Goal: Task Accomplishment & Management: Manage account settings

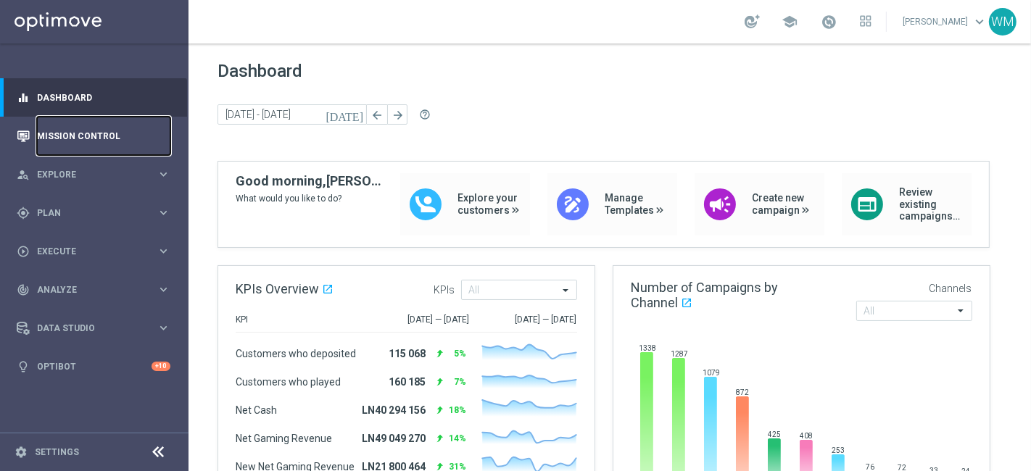
click at [78, 133] on link "Mission Control" at bounding box center [103, 136] width 133 height 38
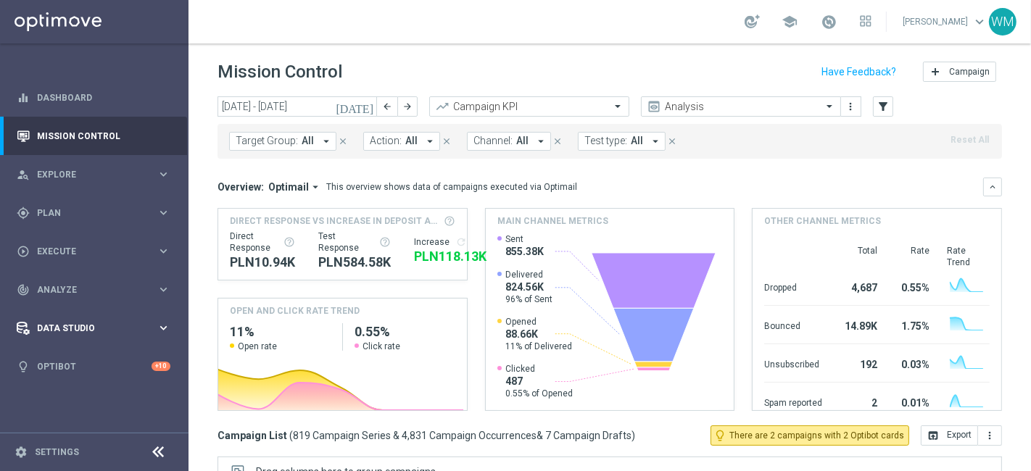
click at [56, 330] on span "Data Studio" at bounding box center [97, 328] width 120 height 9
click at [51, 286] on span "Analyze" at bounding box center [97, 290] width 120 height 9
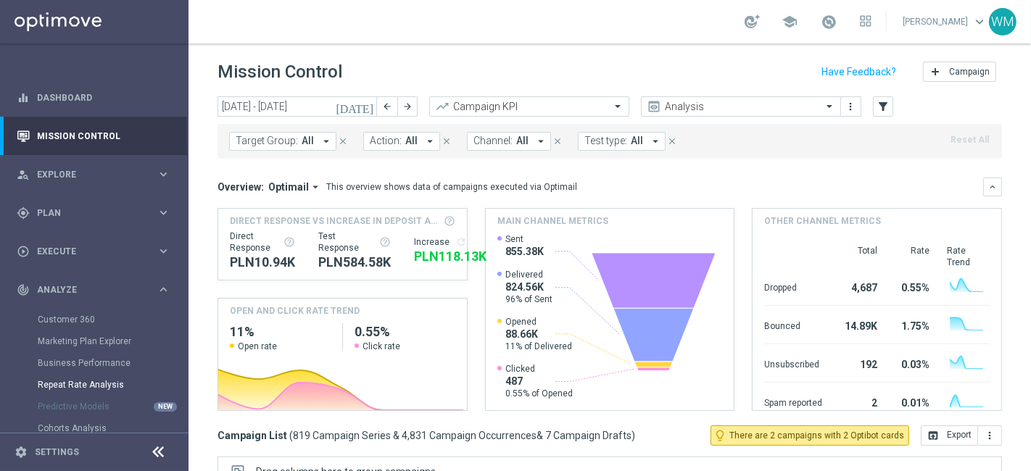
scroll to position [131, 0]
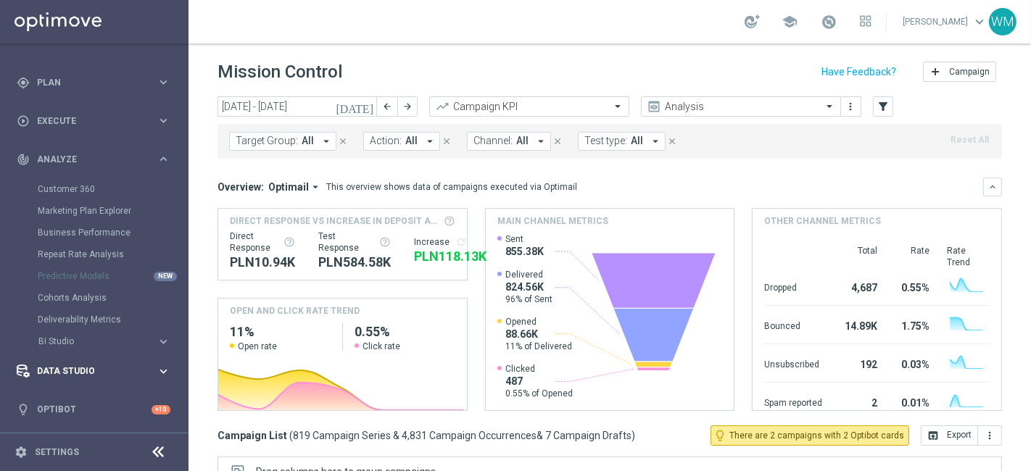
click at [74, 369] on span "Data Studio" at bounding box center [97, 371] width 120 height 9
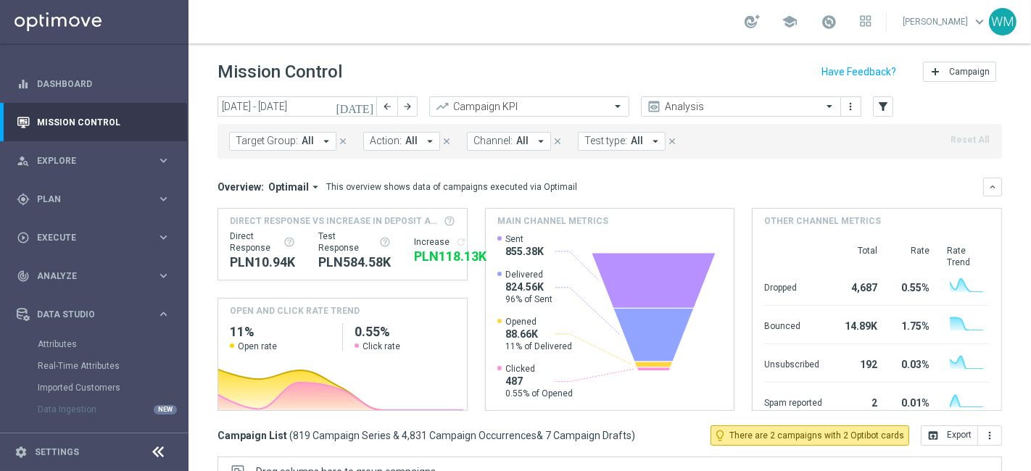
scroll to position [0, 0]
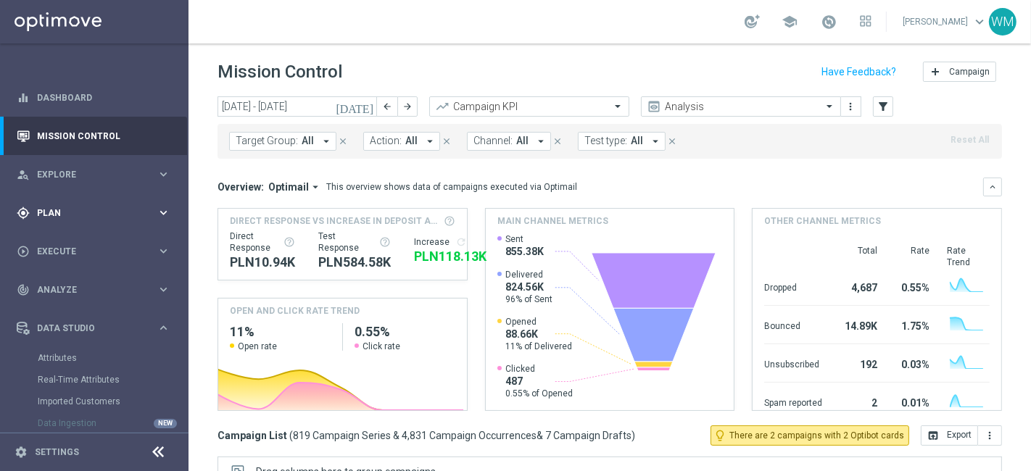
click at [44, 211] on span "Plan" at bounding box center [97, 213] width 120 height 9
click at [47, 287] on span "Templates" at bounding box center [90, 286] width 104 height 9
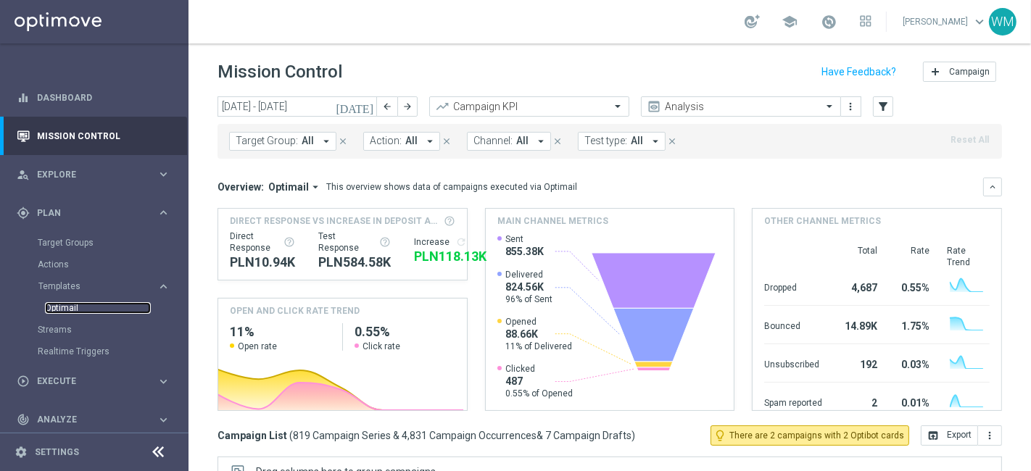
click at [57, 310] on link "Optimail" at bounding box center [98, 308] width 106 height 12
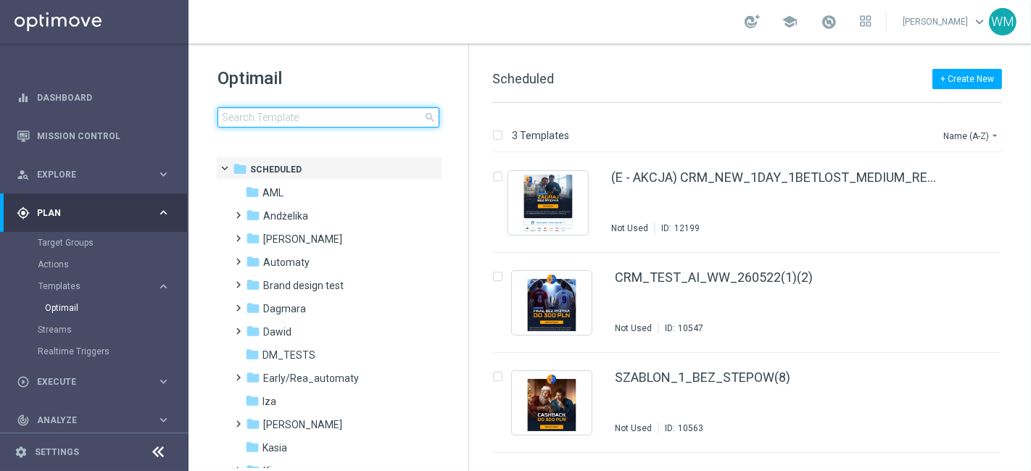
click at [302, 112] on input at bounding box center [329, 117] width 222 height 20
type input "odd"
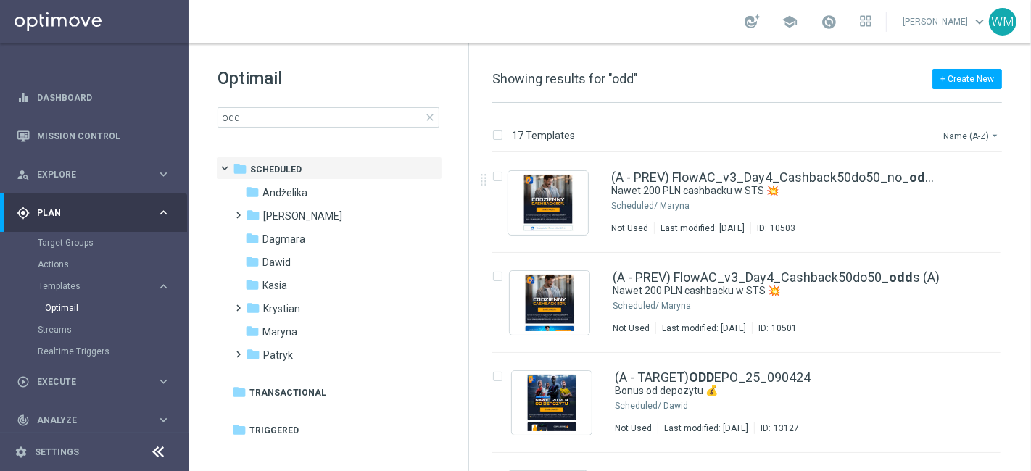
click at [969, 132] on button "Name (A-Z) arrow_drop_down" at bounding box center [972, 135] width 60 height 17
click at [959, 204] on span "Date Modified (Newest)" at bounding box center [946, 200] width 97 height 10
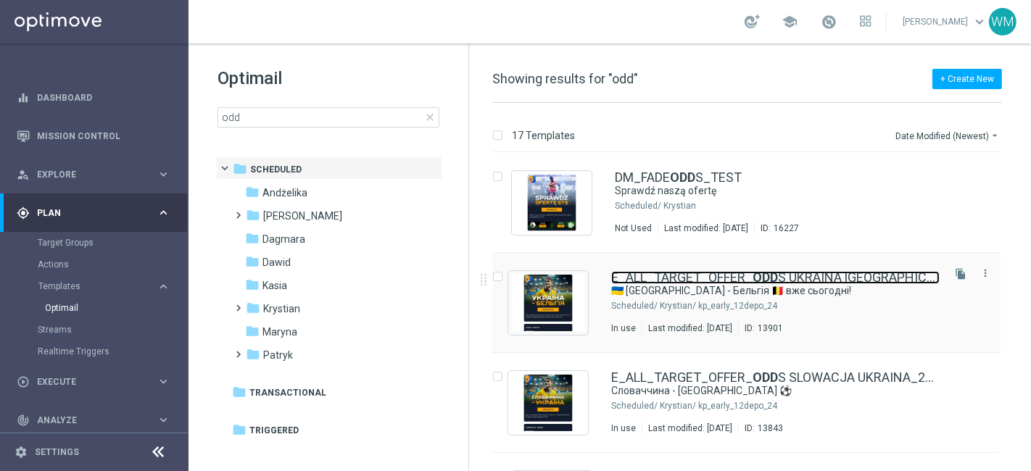
click at [682, 271] on link "E_ALL_TARGET_OFFER_ ODD S UKRAINA BELGIA_260624" at bounding box center [775, 277] width 328 height 13
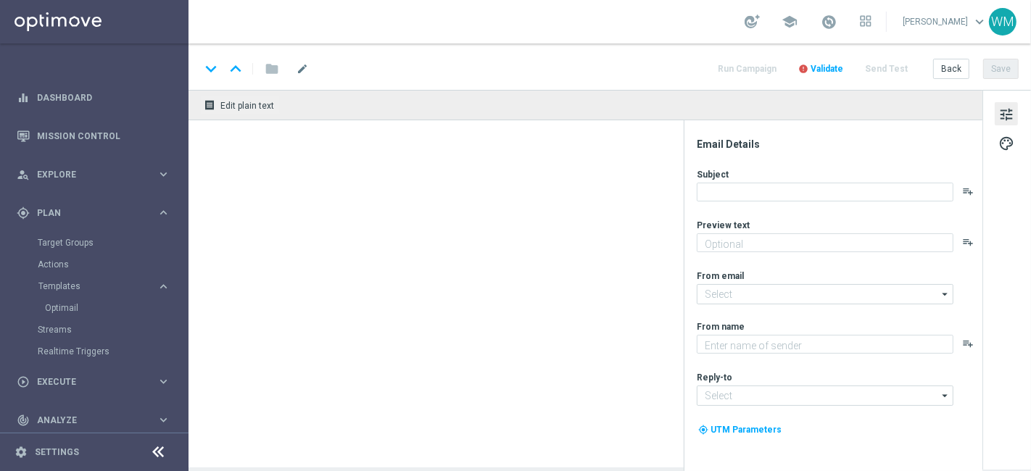
type textarea "Роби ставки в STS ➡️"
type textarea "STS"
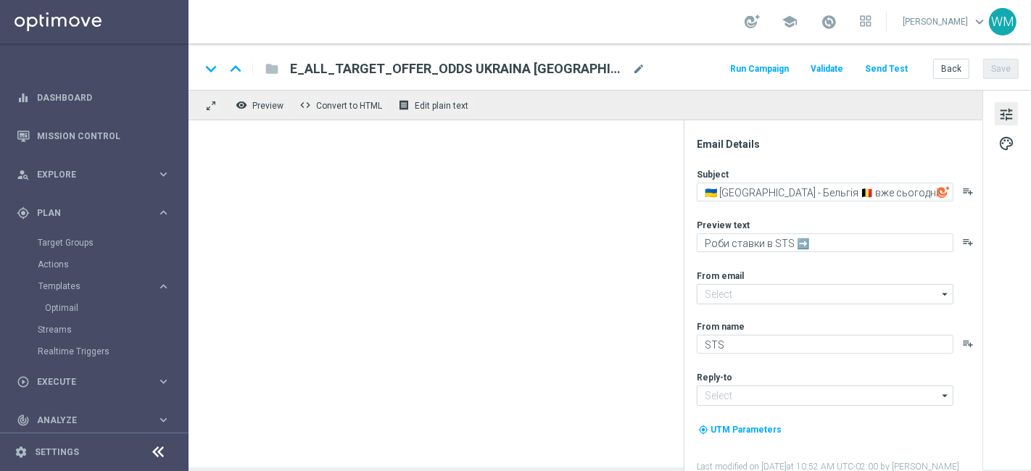
type input "oferta@sts.pl"
type input "kontakt@sts.pl"
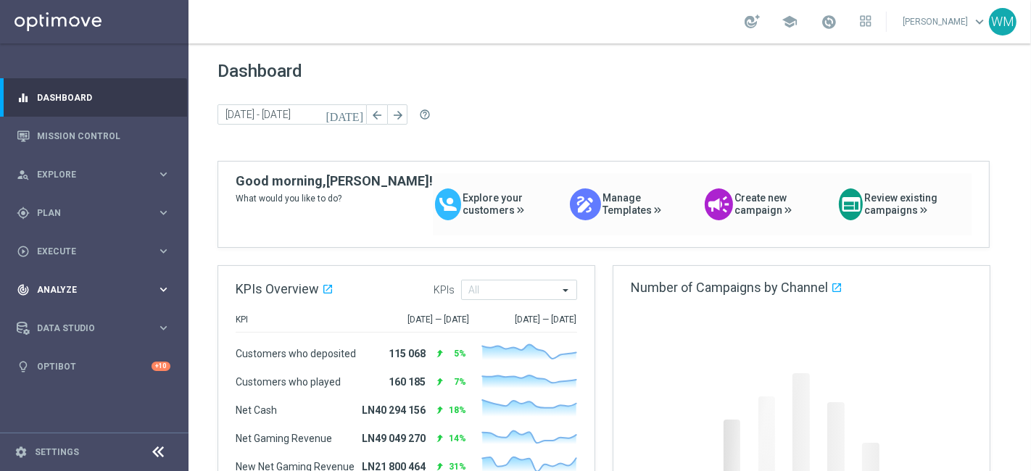
click at [80, 299] on div "track_changes Analyze keyboard_arrow_right" at bounding box center [93, 289] width 187 height 38
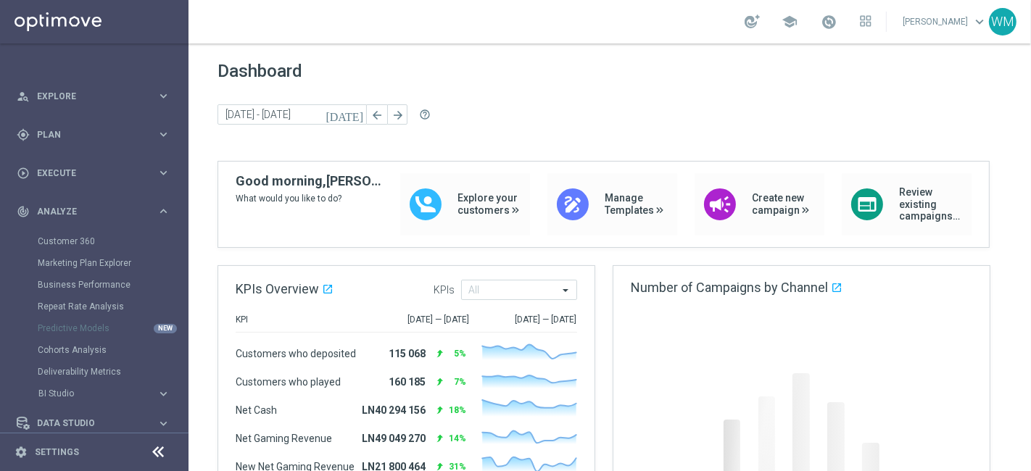
scroll to position [88, 0]
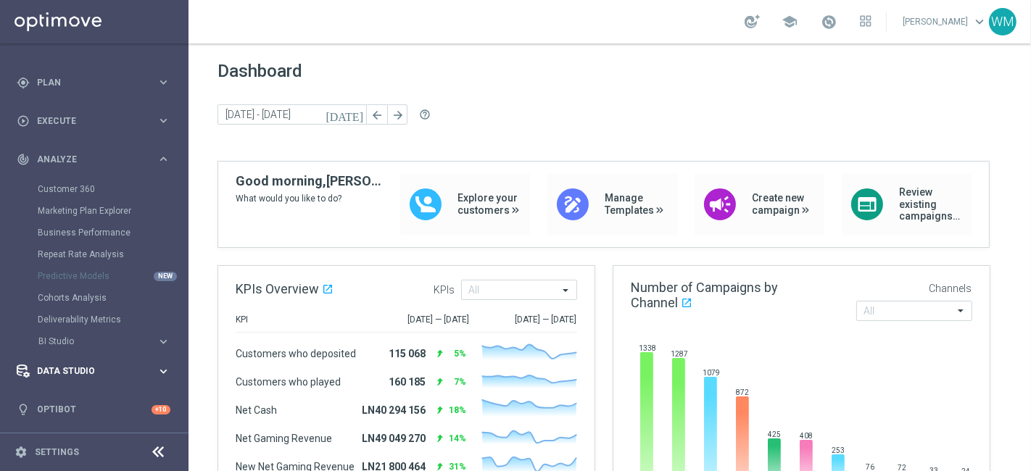
click at [80, 377] on div "Data Studio" at bounding box center [87, 371] width 140 height 13
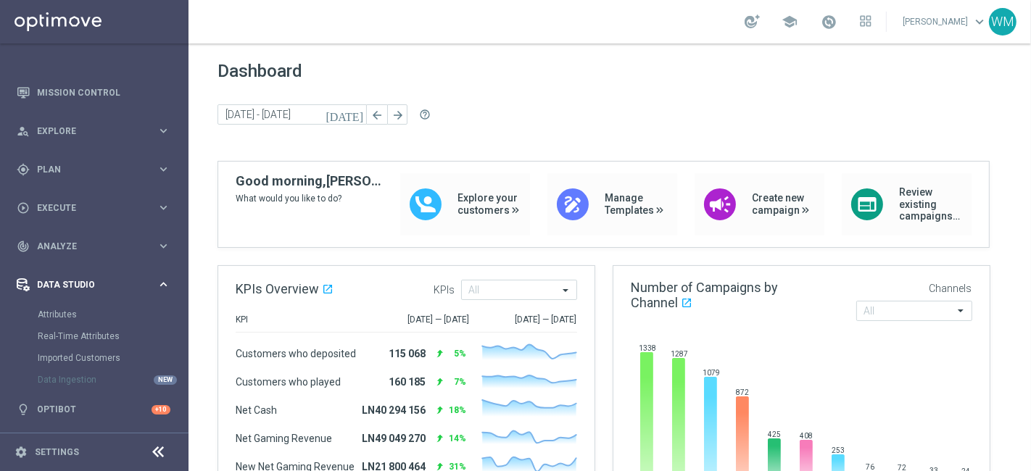
scroll to position [44, 0]
click at [59, 413] on link "Optibot" at bounding box center [94, 410] width 115 height 38
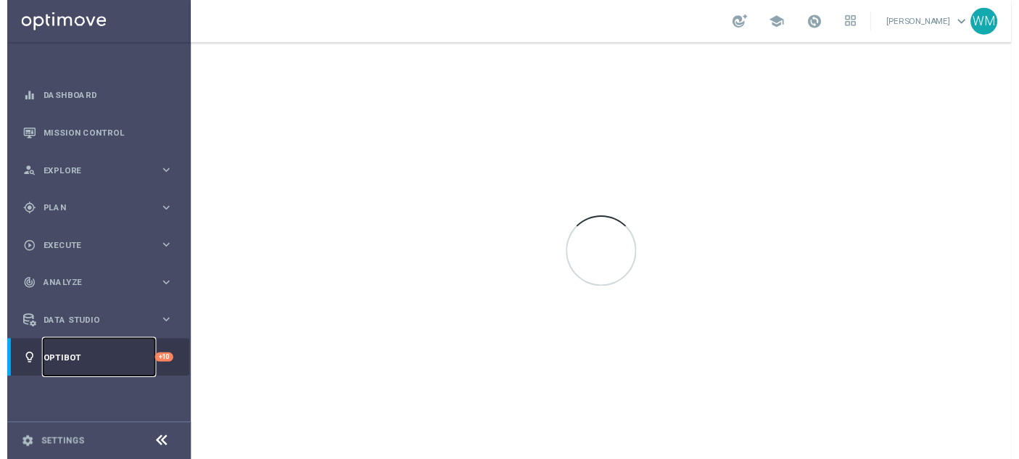
scroll to position [0, 0]
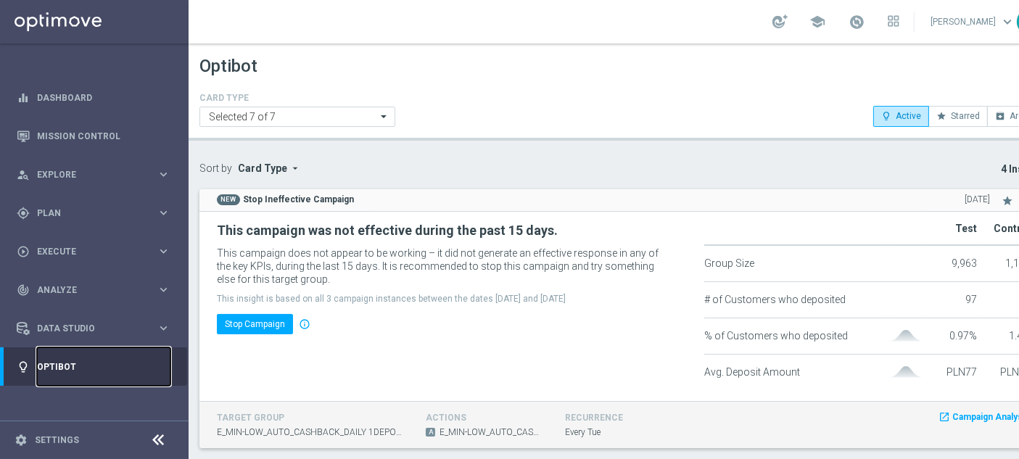
click at [74, 363] on link "Optibot" at bounding box center [103, 366] width 133 height 38
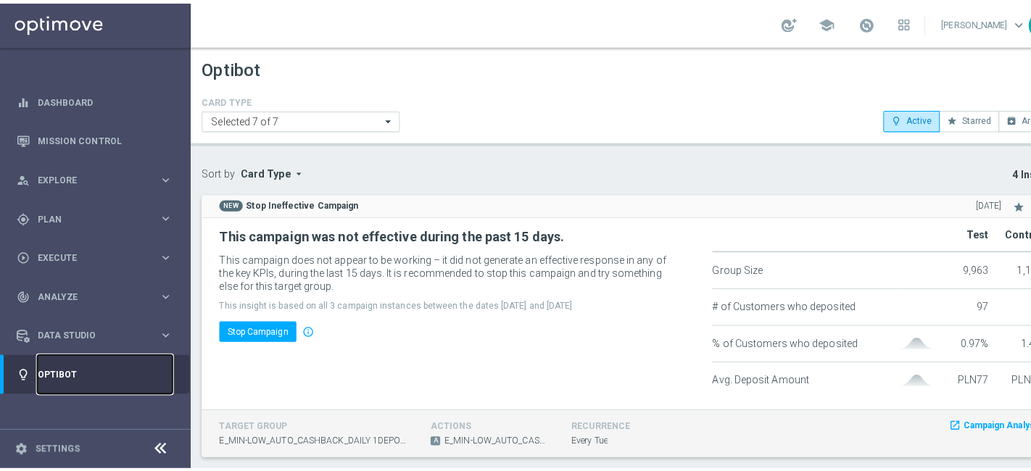
scroll to position [533, 0]
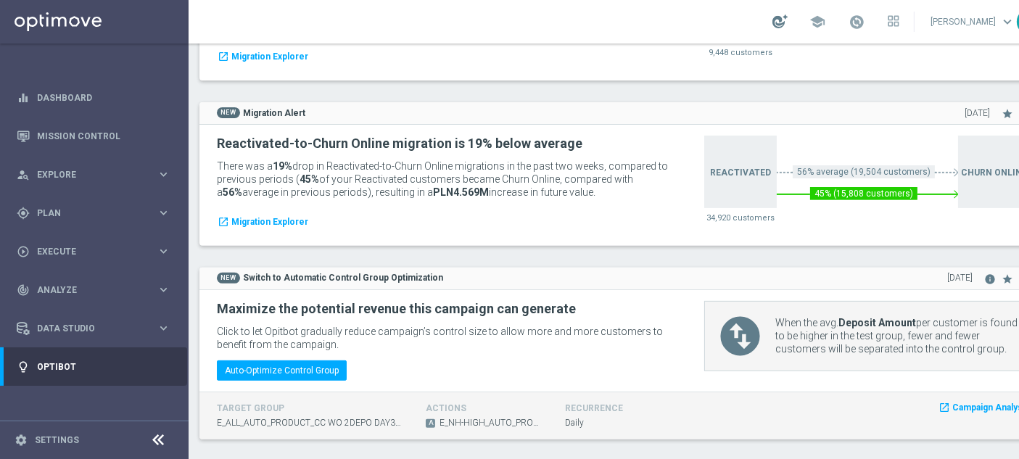
click at [773, 28] on div at bounding box center [779, 22] width 15 height 14
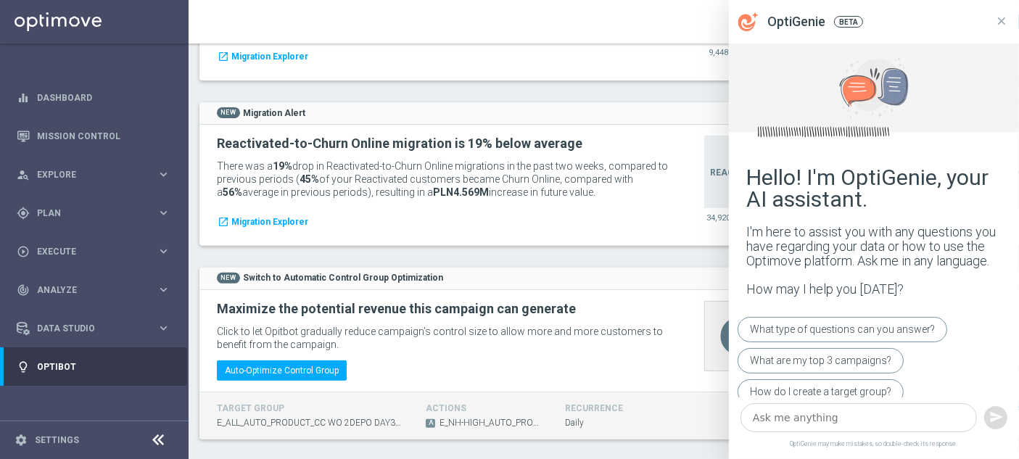
click at [821, 432] on textarea at bounding box center [858, 417] width 236 height 29
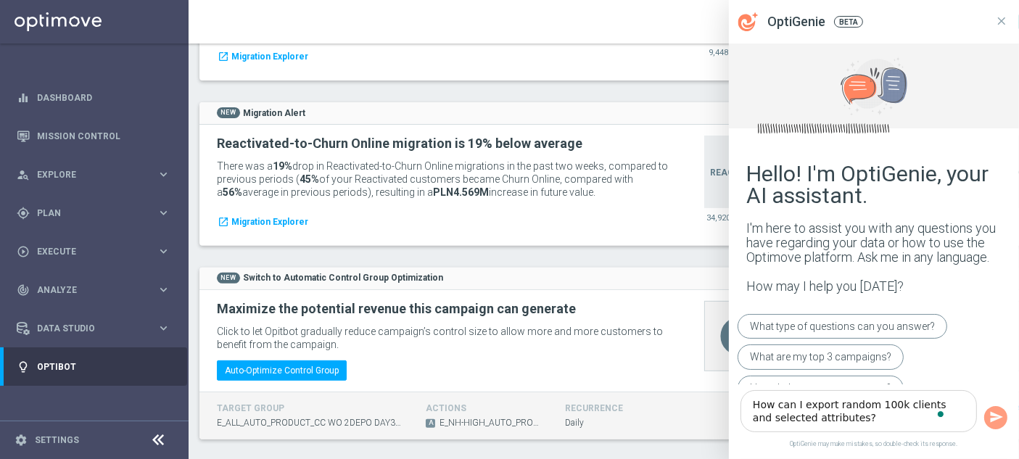
type textarea "How can I export random 100k clients and selected attributes?"
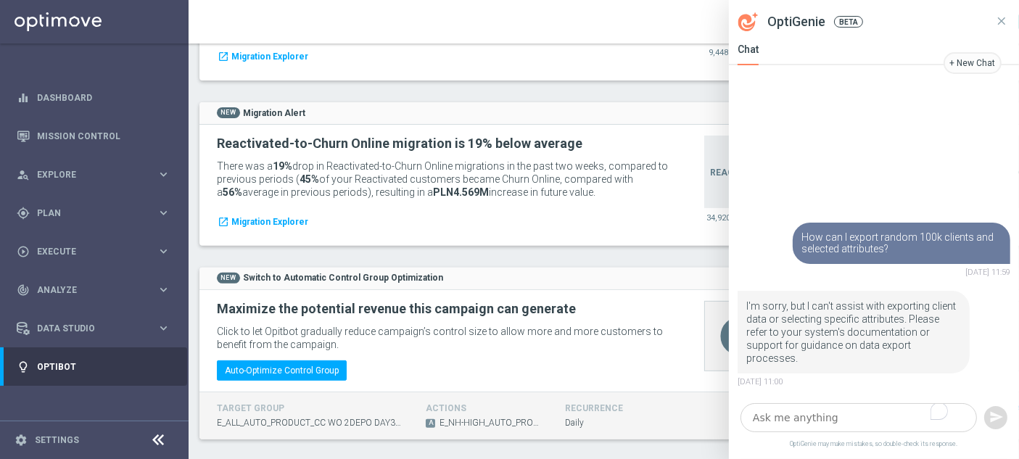
click at [851, 428] on textarea "To enrich screen reader interactions, please activate Accessibility in Grammarl…" at bounding box center [858, 417] width 236 height 29
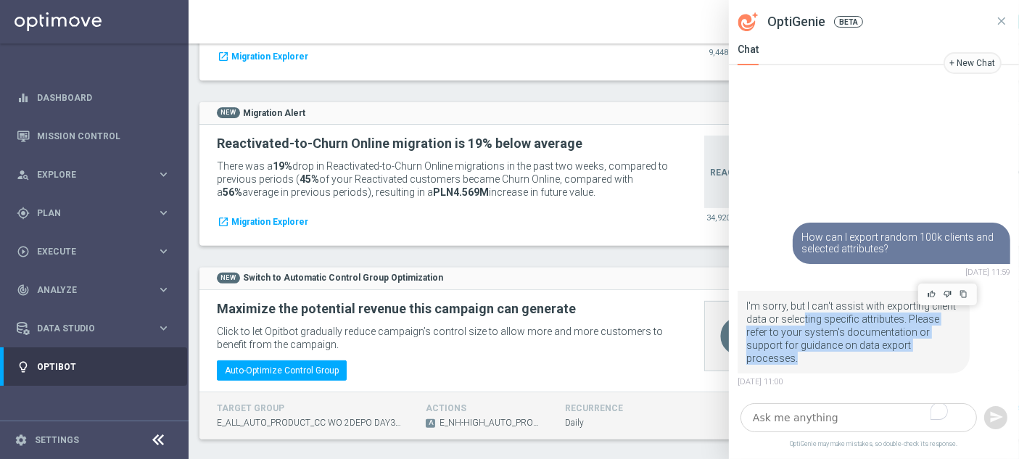
drag, startPoint x: 803, startPoint y: 344, endPoint x: 911, endPoint y: 370, distance: 110.3
click at [911, 365] on p "I'm sorry, but I can't assist with exporting client data or selecting specific …" at bounding box center [853, 331] width 215 height 65
drag, startPoint x: 911, startPoint y: 370, endPoint x: 752, endPoint y: 330, distance: 163.7
click at [752, 330] on p "I'm sorry, but I can't assist with exporting client data or selecting specific …" at bounding box center [853, 331] width 215 height 65
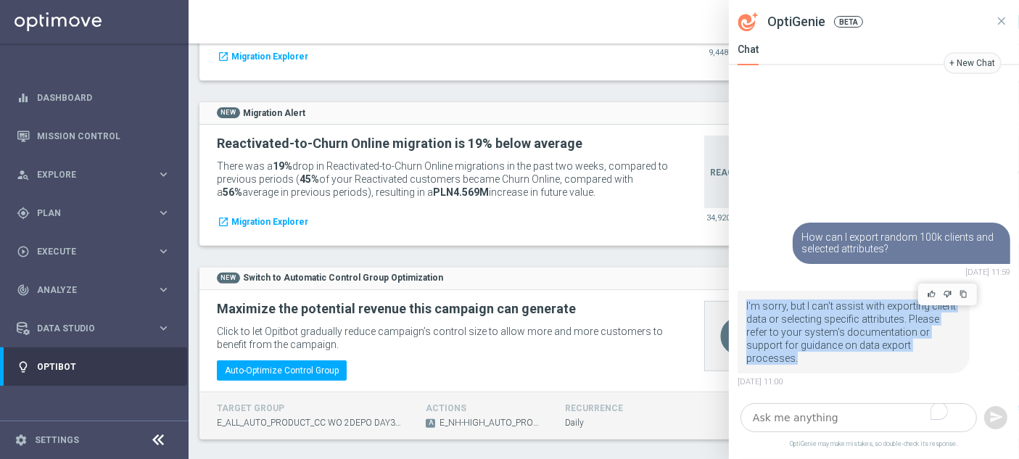
click at [752, 330] on p "I'm sorry, but I can't assist with exporting client data or selecting specific …" at bounding box center [853, 331] width 215 height 65
drag, startPoint x: 752, startPoint y: 330, endPoint x: 901, endPoint y: 371, distance: 154.1
click at [901, 365] on p "I'm sorry, but I can't assist with exporting client data or selecting specific …" at bounding box center [853, 331] width 215 height 65
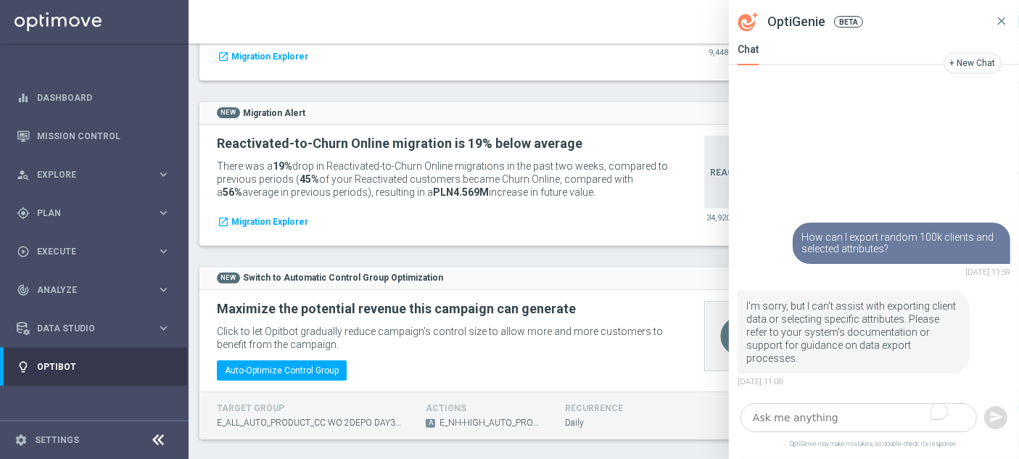
click at [1005, 13] on button at bounding box center [1001, 22] width 17 height 44
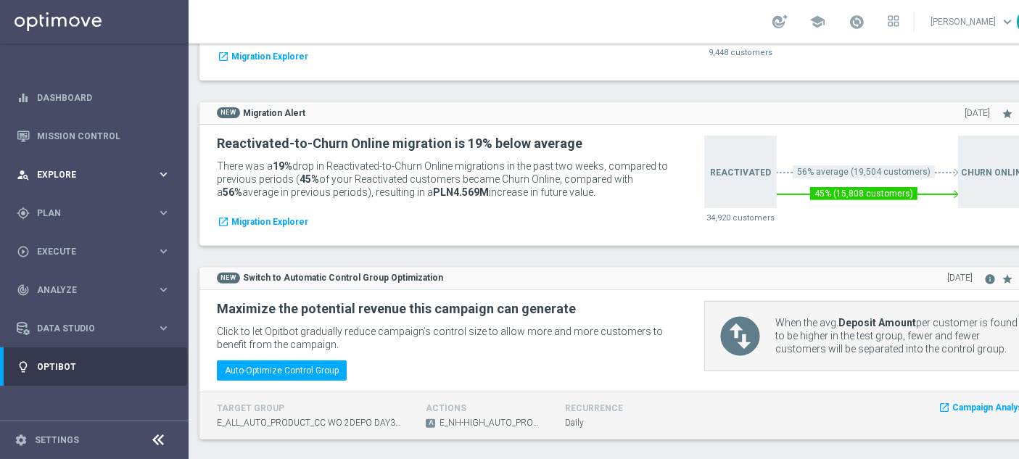
click at [91, 168] on div "person_search Explore" at bounding box center [87, 174] width 140 height 13
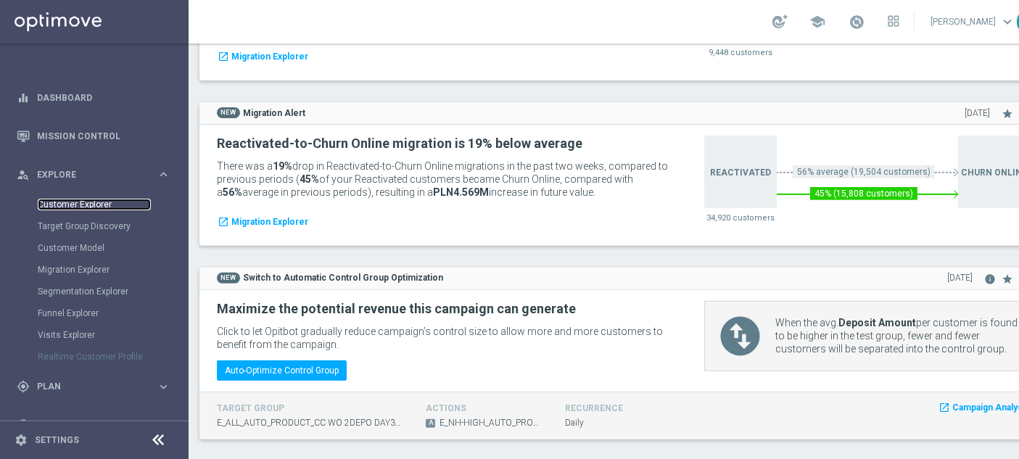
click at [50, 204] on link "Customer Explorer" at bounding box center [94, 205] width 113 height 12
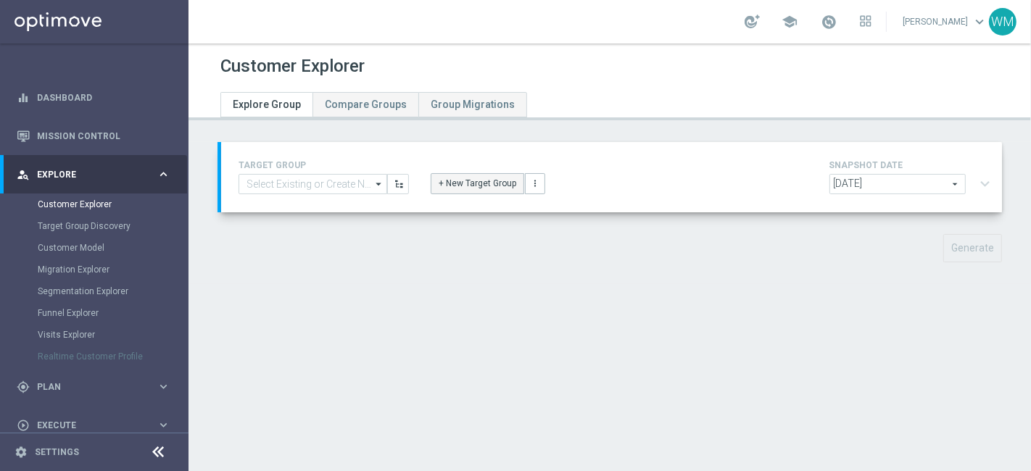
click at [472, 179] on button "+ New Target Group" at bounding box center [478, 183] width 94 height 20
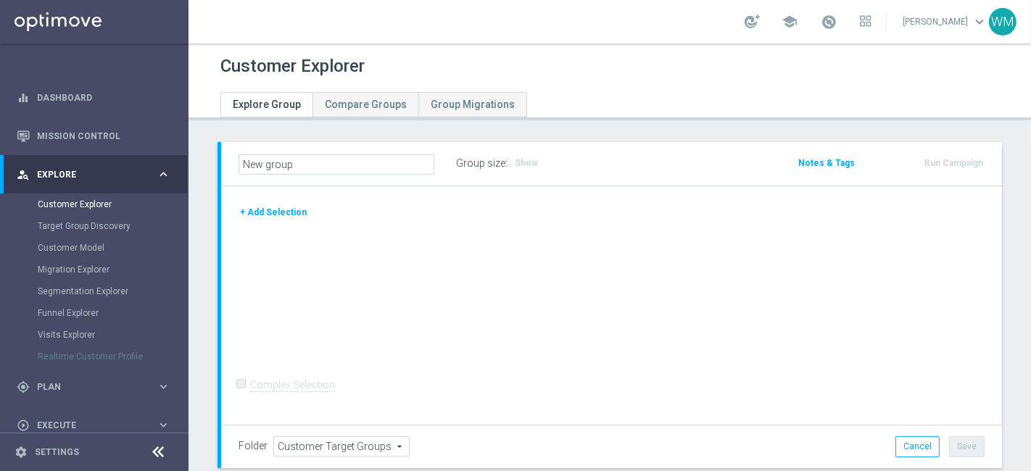
click at [266, 210] on button "+ Add Selection" at bounding box center [274, 212] width 70 height 16
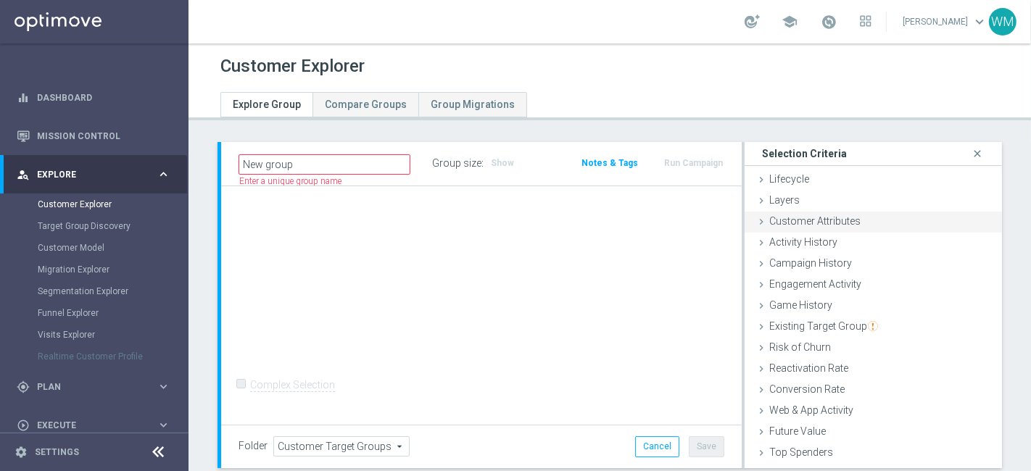
click at [853, 218] on div "Customer Attributes done" at bounding box center [873, 223] width 257 height 22
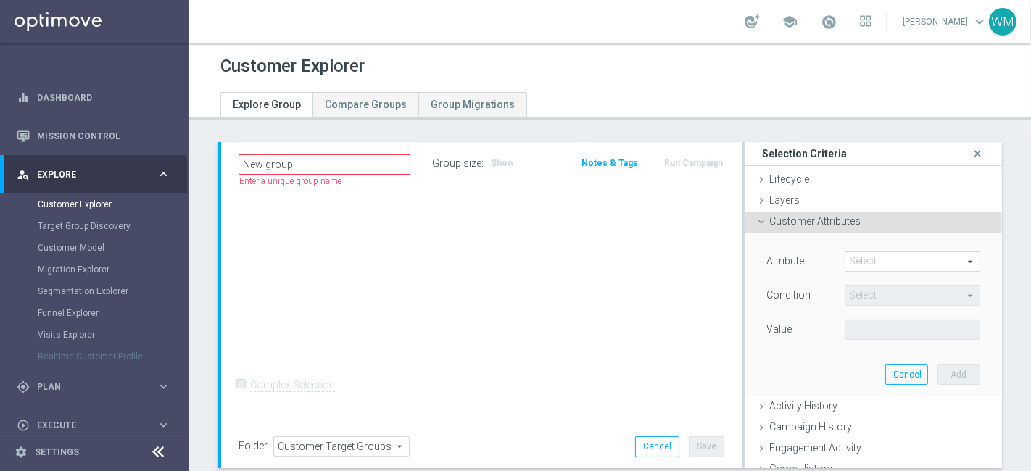
click at [853, 260] on span at bounding box center [912, 261] width 134 height 19
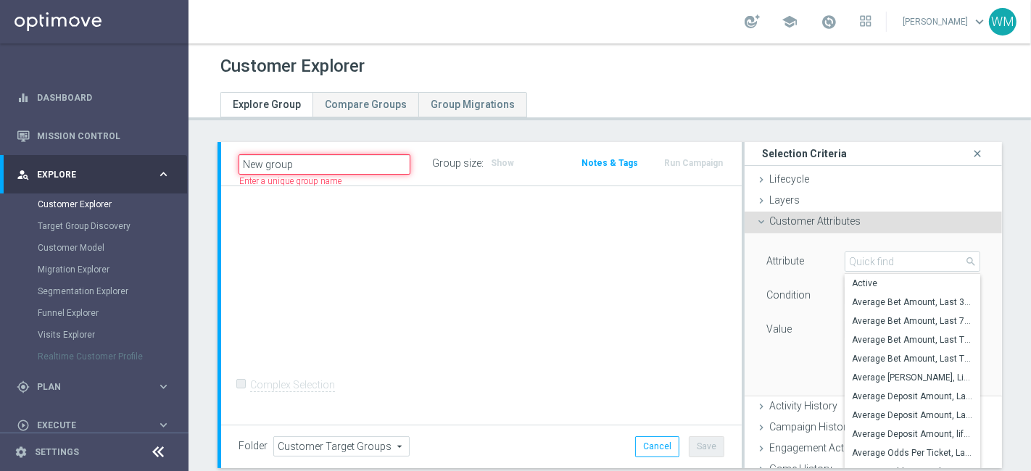
click at [331, 166] on input "New group" at bounding box center [325, 164] width 172 height 20
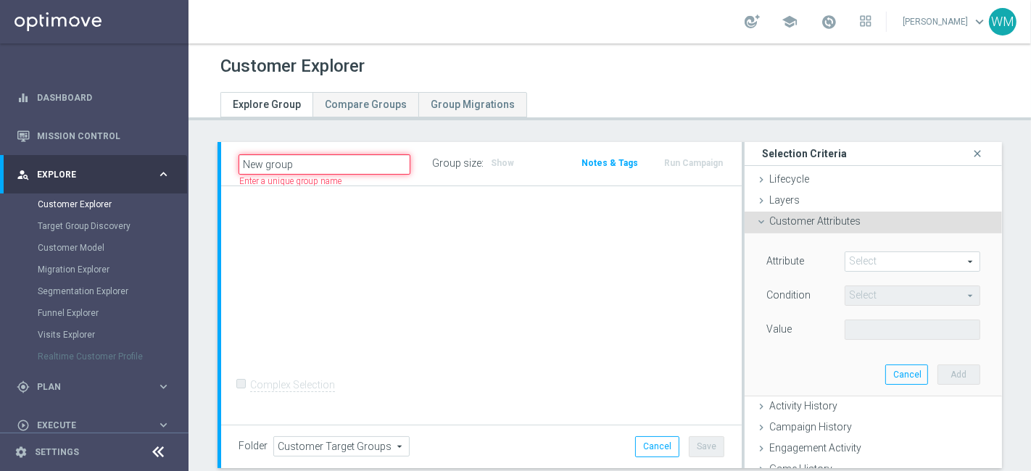
click at [331, 166] on input "New group" at bounding box center [325, 164] width 172 height 20
type input "OHC_WM"
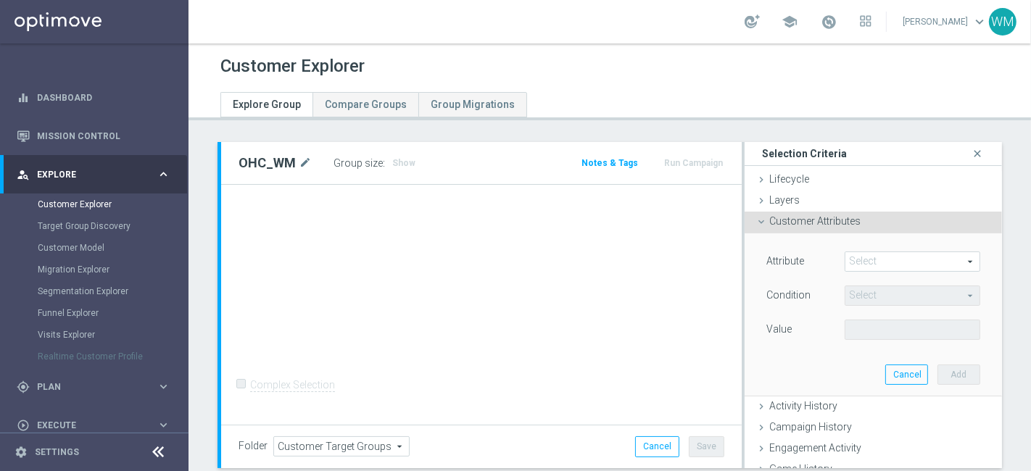
click at [864, 257] on span at bounding box center [912, 261] width 134 height 19
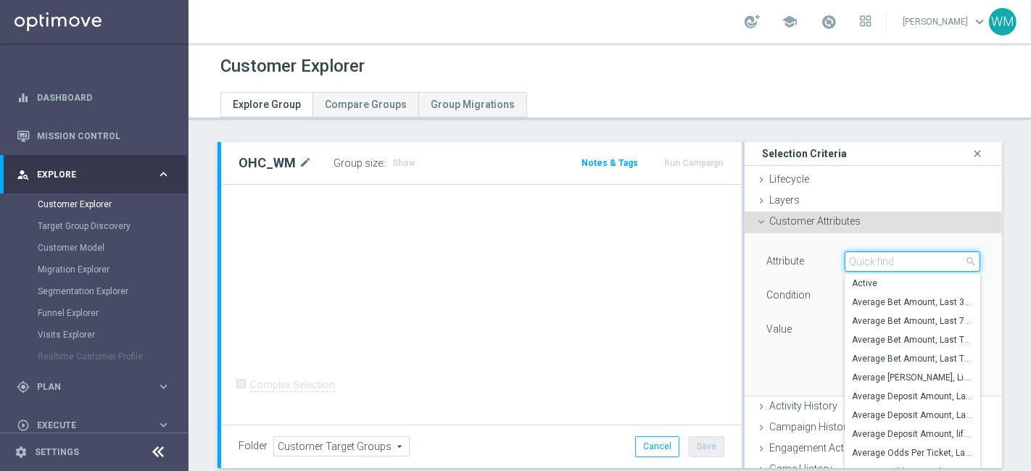
click at [864, 257] on input "search" at bounding box center [913, 262] width 136 height 20
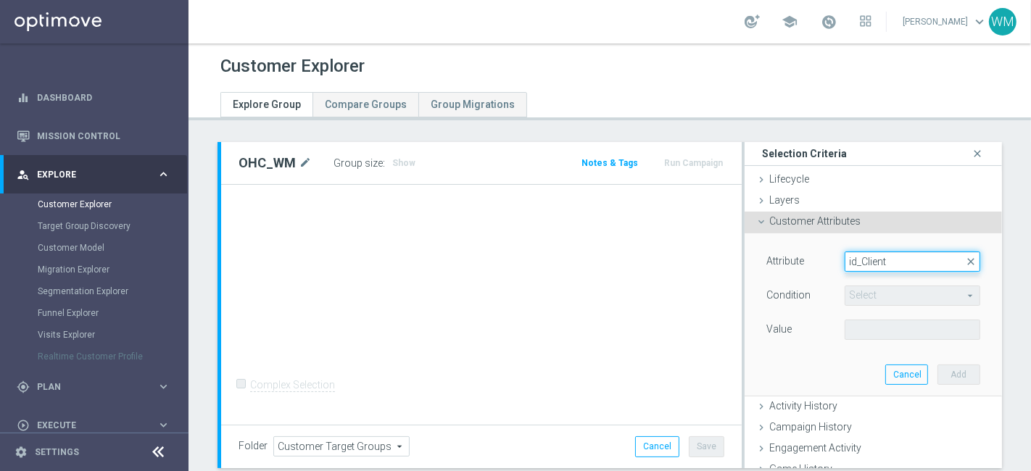
click at [856, 264] on input "id_Client" at bounding box center [913, 262] width 136 height 20
click at [877, 266] on input "id_client" at bounding box center [913, 262] width 136 height 20
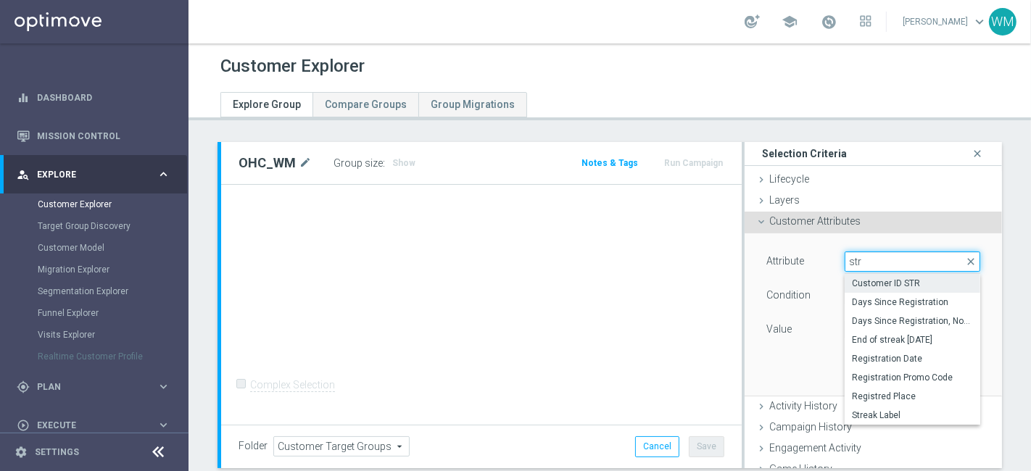
type input "str"
click at [864, 284] on span "Customer ID STR" at bounding box center [912, 284] width 121 height 12
type input "Customer ID STR"
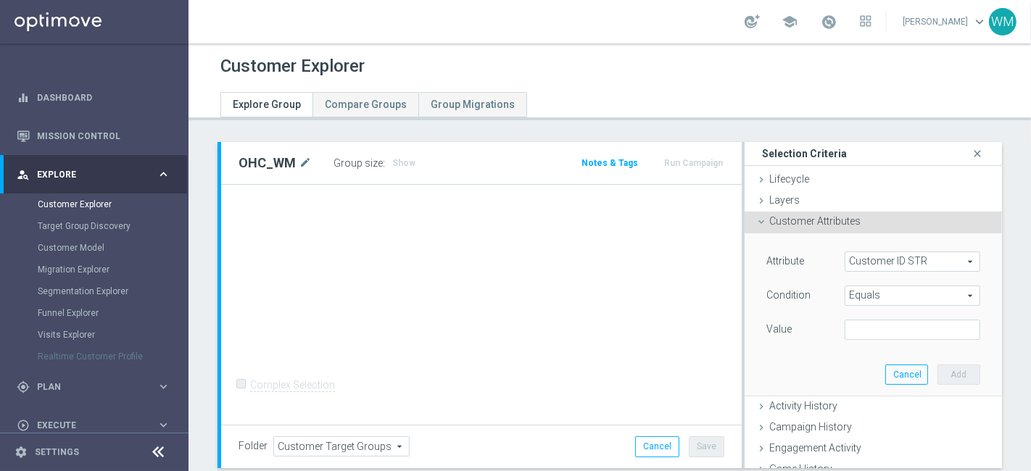
click at [847, 294] on span "Equals" at bounding box center [912, 295] width 134 height 19
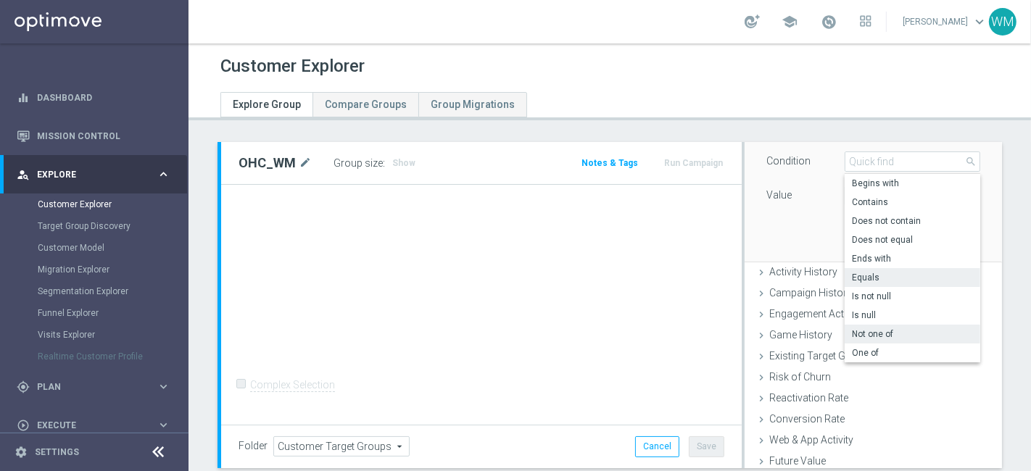
scroll to position [136, 0]
click at [872, 349] on span "One of" at bounding box center [912, 351] width 121 height 12
type input "One of"
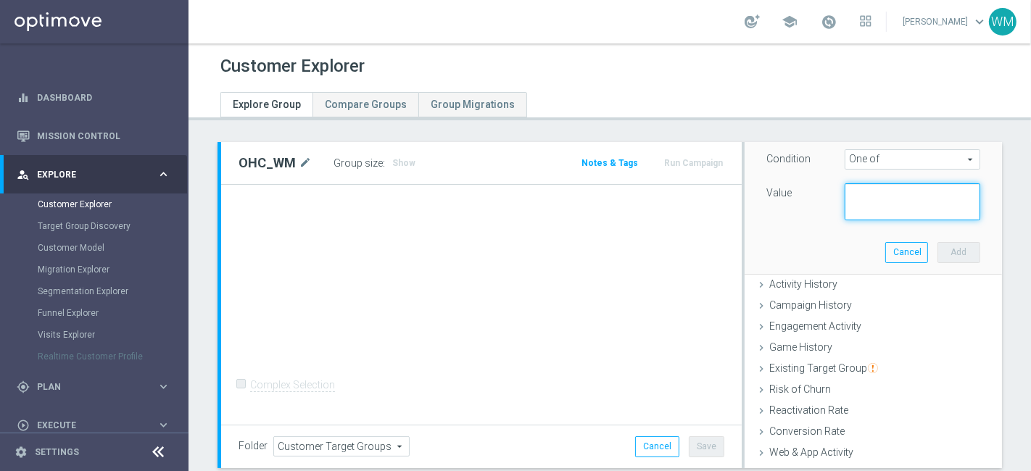
click at [867, 206] on textarea at bounding box center [913, 202] width 136 height 38
paste textarea "id_client 2811941 3245678 1128425 2839078 1823551 2908055 1781631 2818457 13249…"
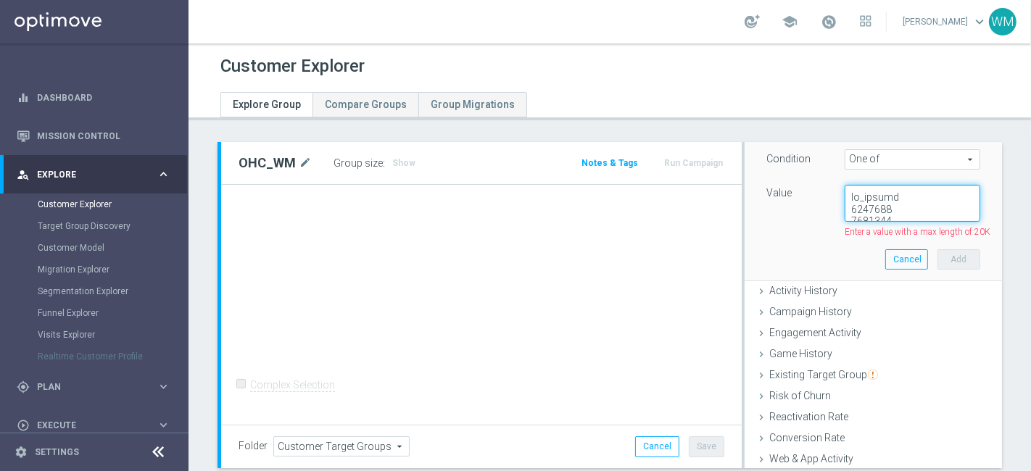
scroll to position [30641, 0]
paste textarea "1748433,1597316,1331128,2949541,1653743,2641162,1245713,1249303,2616148,2297265…"
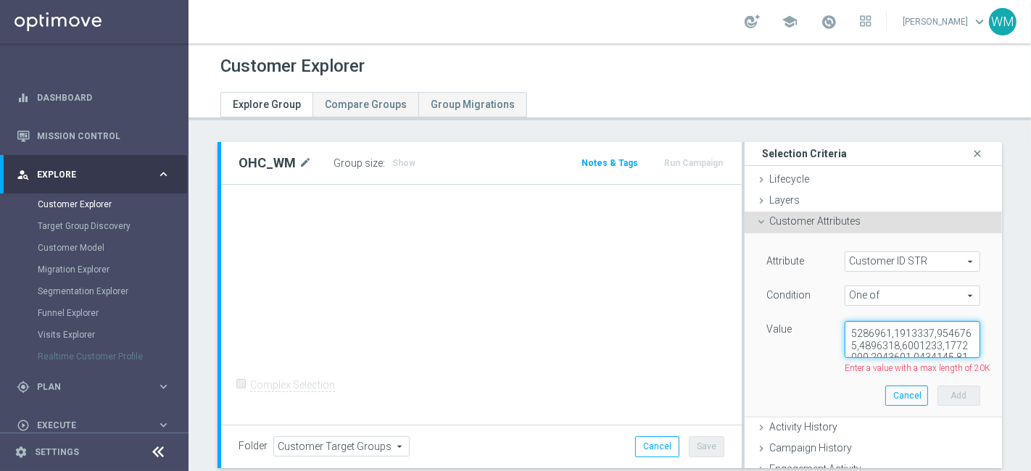
click at [908, 347] on textarea at bounding box center [913, 340] width 136 height 38
paste textarea
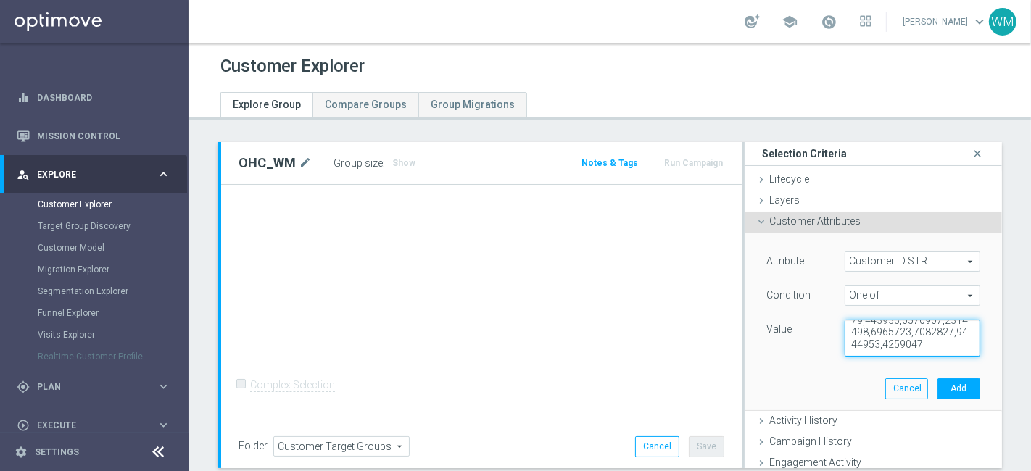
scroll to position [10175, 0]
type textarea "1748433,1597316,1331128,2949541,1653743,2641162,1245713,1249303,2616148,2297265…"
click at [855, 341] on textarea at bounding box center [913, 339] width 136 height 38
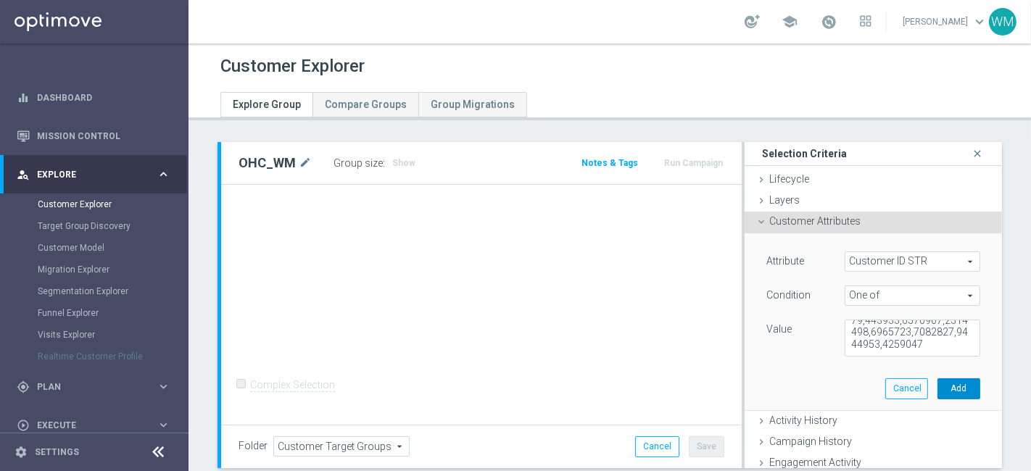
click at [943, 380] on button "Add" at bounding box center [959, 389] width 43 height 20
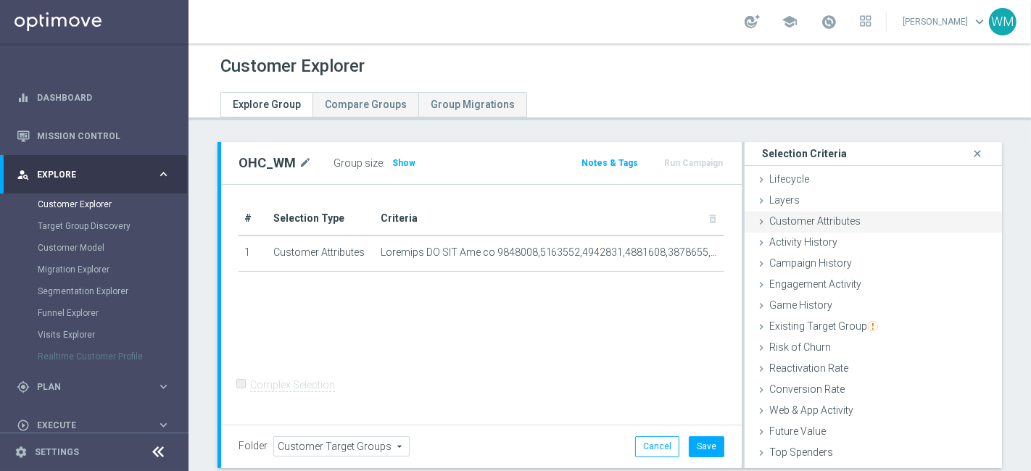
click at [860, 220] on div "Customer Attributes done selection saved" at bounding box center [873, 223] width 257 height 22
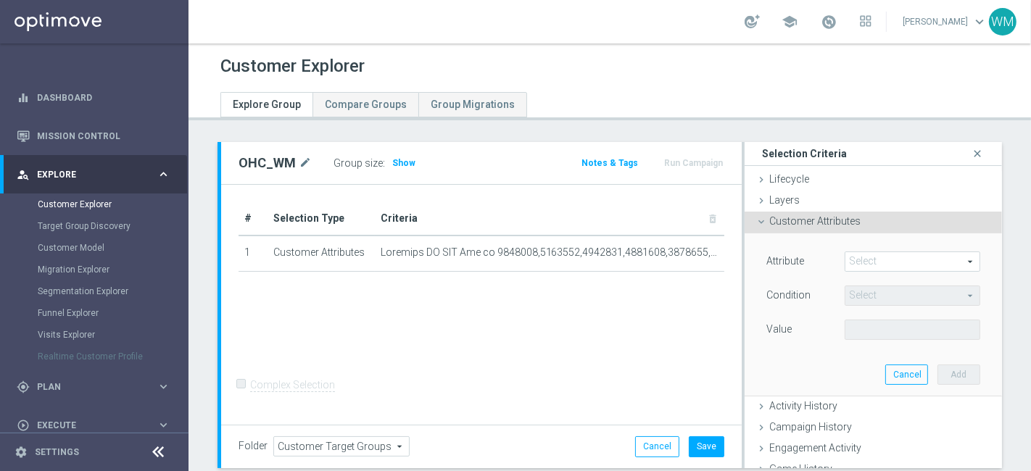
click at [860, 262] on span at bounding box center [912, 261] width 134 height 19
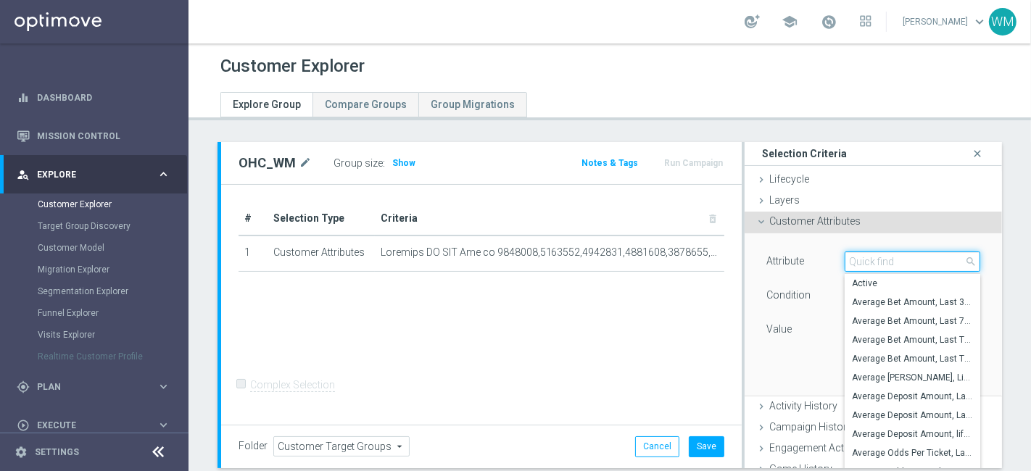
click at [860, 262] on input "search" at bounding box center [913, 262] width 136 height 20
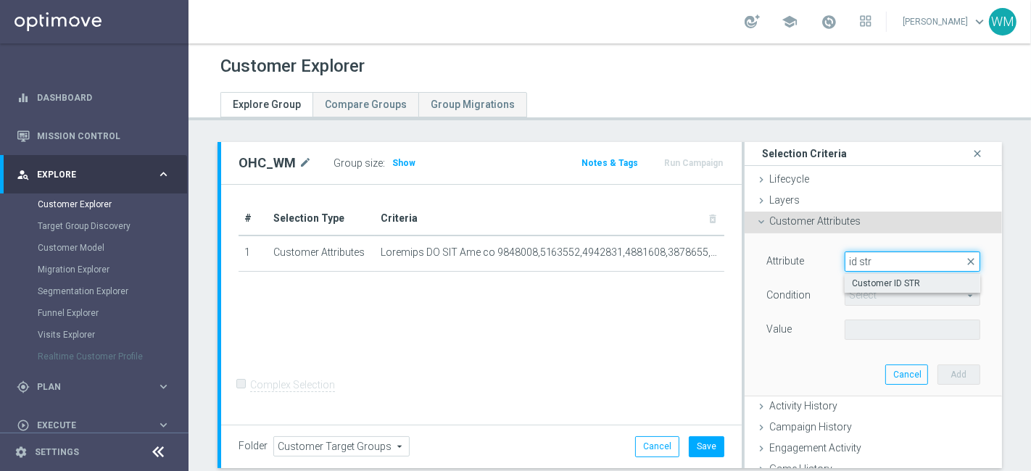
type input "id str"
click at [859, 278] on span "Customer ID STR" at bounding box center [912, 284] width 121 height 12
type input "Customer ID STR"
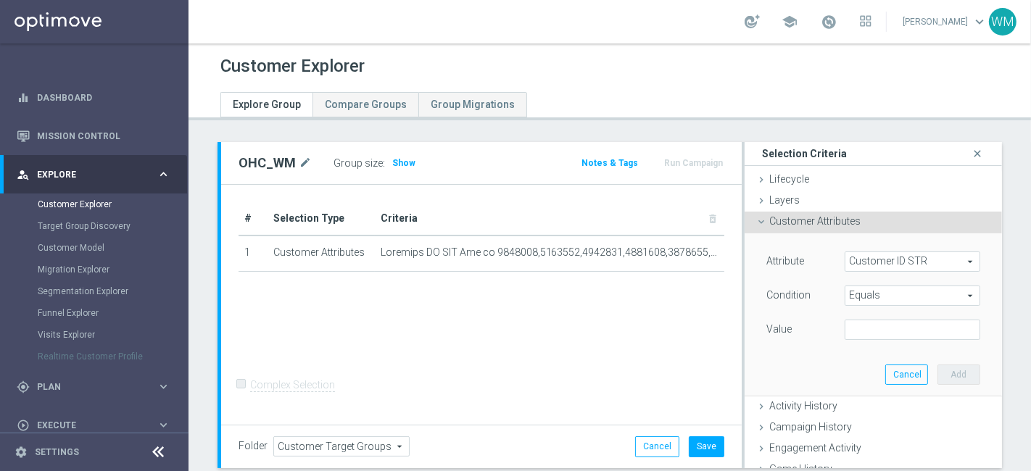
click at [856, 297] on span "Equals" at bounding box center [912, 295] width 134 height 19
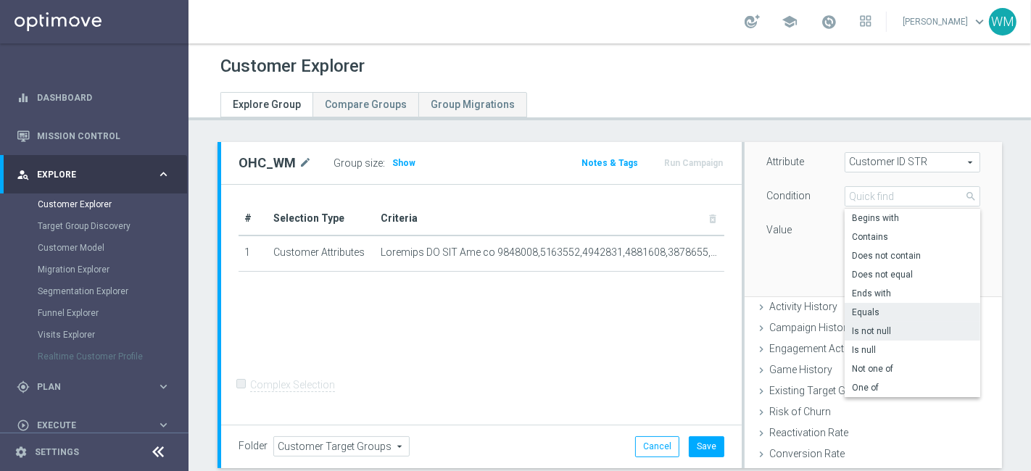
scroll to position [126, 0]
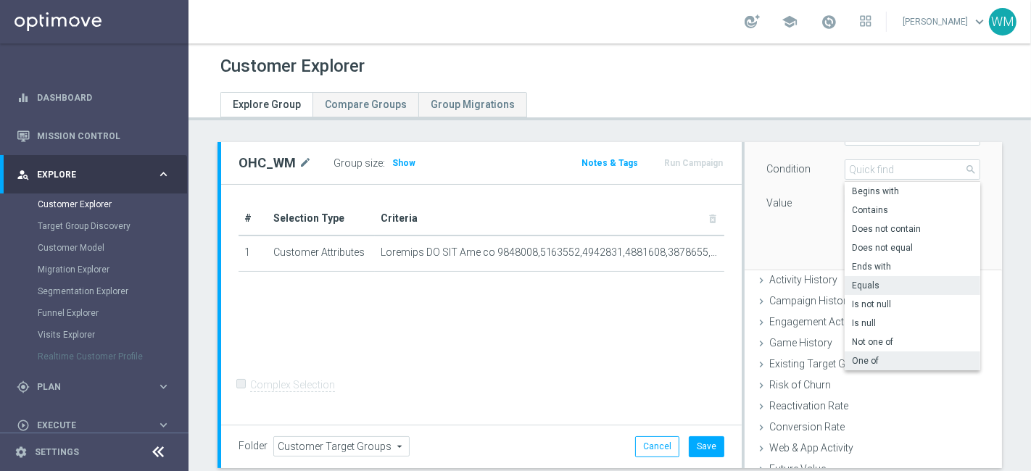
click at [857, 355] on span "One of" at bounding box center [912, 361] width 121 height 12
type input "One of"
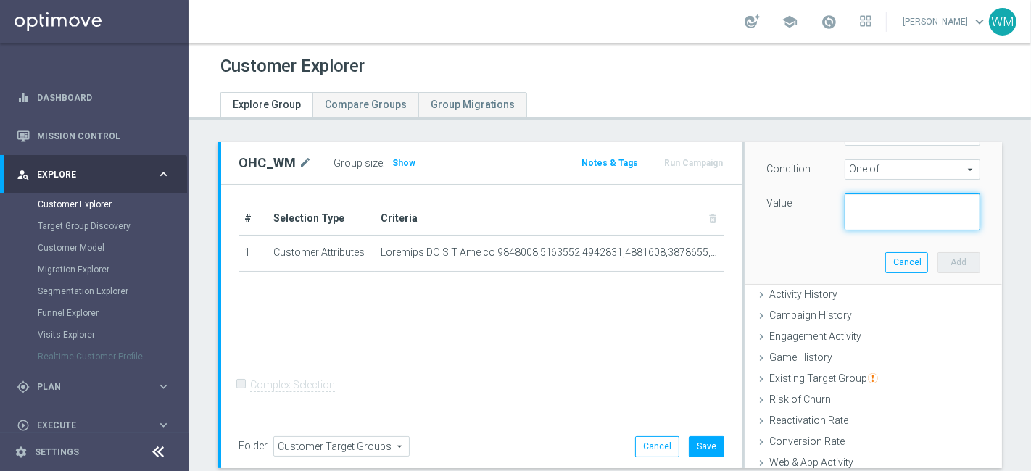
click at [854, 220] on textarea at bounding box center [913, 213] width 136 height 38
paste textarea "3095216,1562488,3261904,1844072,2347793,2678838,2912970,801473,1030328,3284601,…"
type textarea "3095216,1562488,3261904,1844072,2347793,2678838,2912970,801473,1030328,3284601,…"
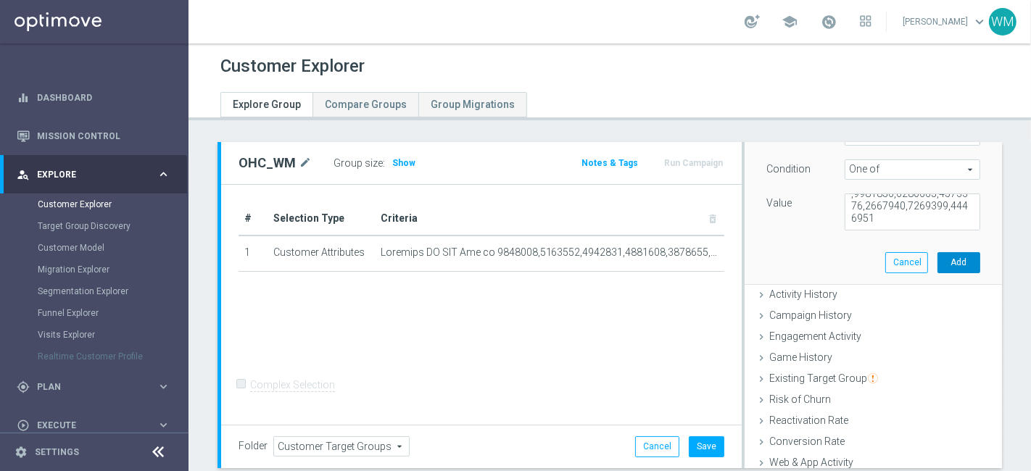
click at [938, 265] on button "Add" at bounding box center [959, 262] width 43 height 20
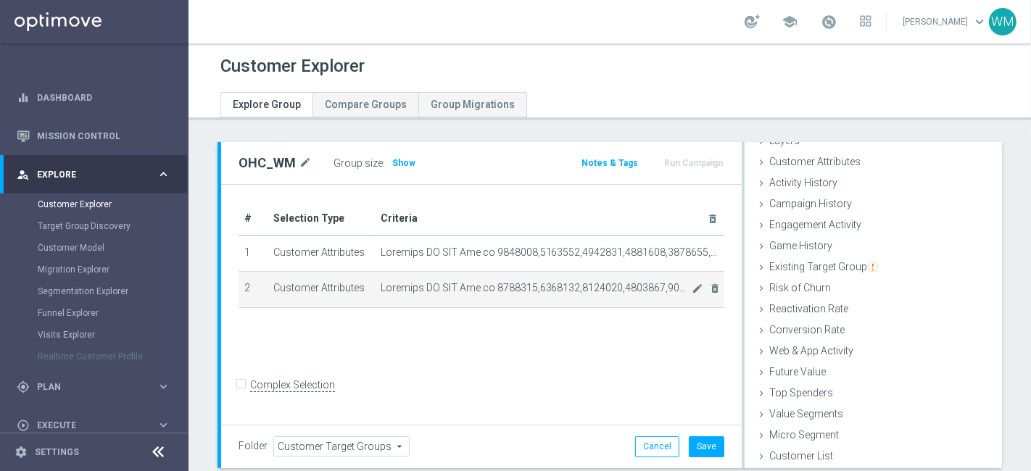
scroll to position [59, 0]
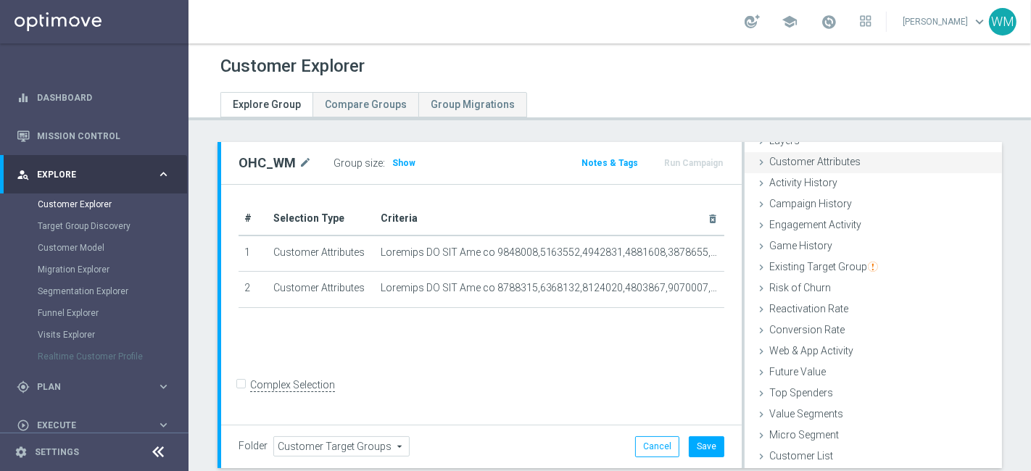
click at [812, 162] on span "Customer Attributes" at bounding box center [814, 162] width 91 height 12
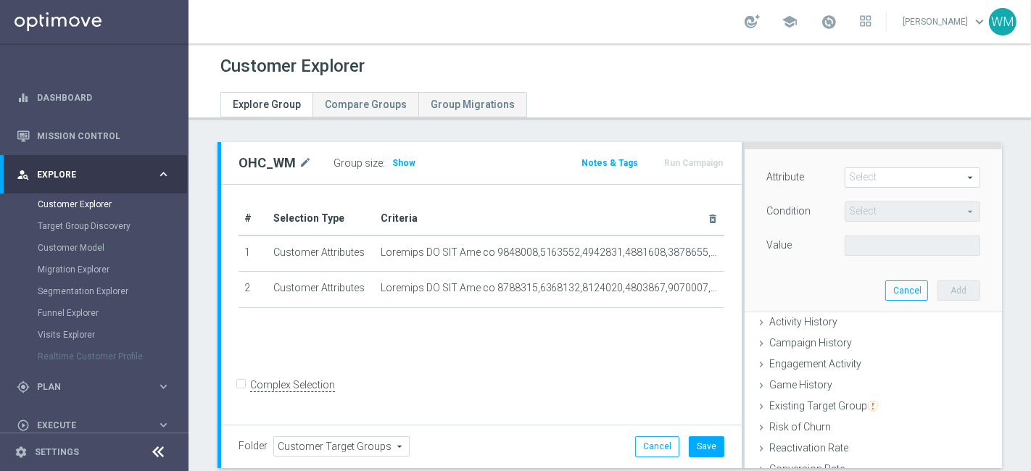
click at [845, 177] on span at bounding box center [912, 177] width 134 height 19
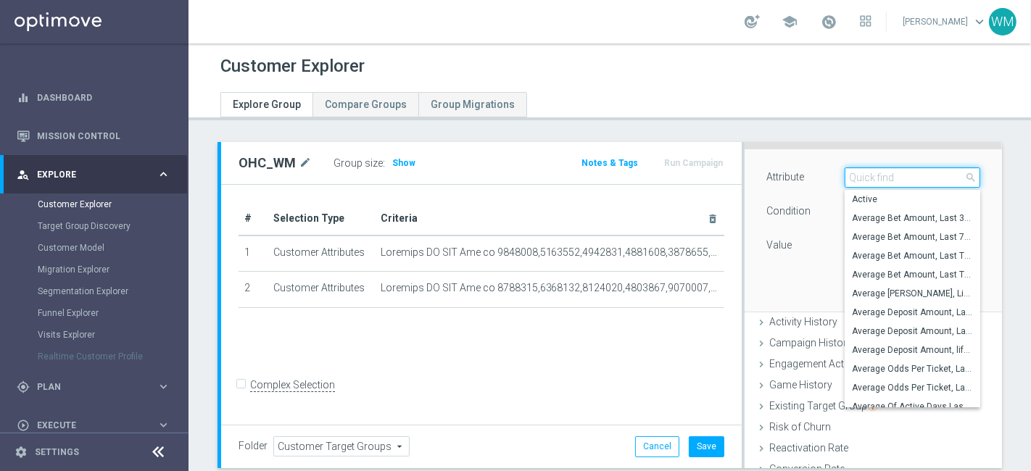
click at [845, 177] on input "search" at bounding box center [913, 178] width 136 height 20
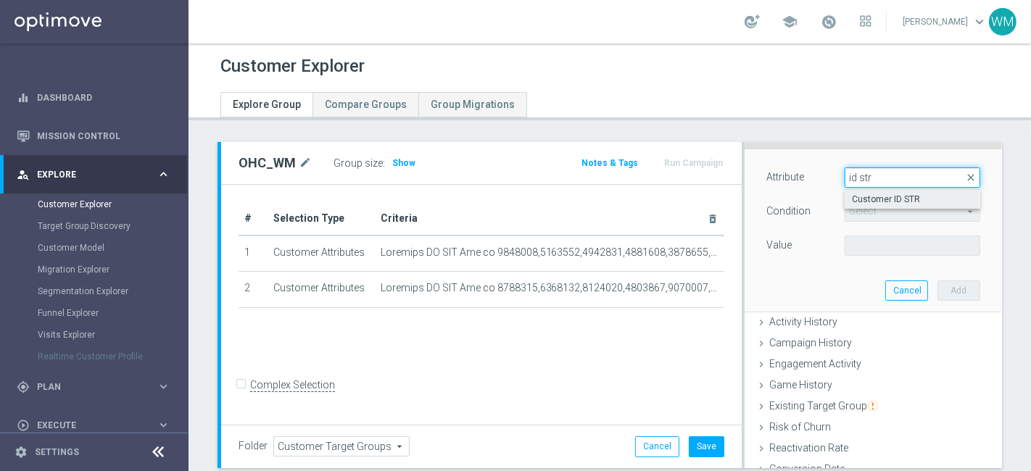
type input "id str"
click at [852, 198] on span "Customer ID STR" at bounding box center [912, 200] width 121 height 12
type input "Customer ID STR"
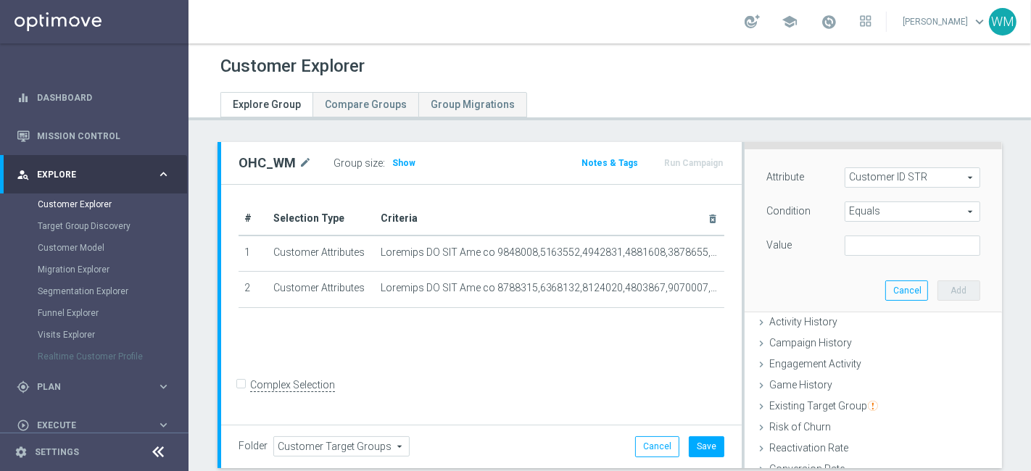
click at [851, 212] on span "Equals" at bounding box center [912, 211] width 134 height 19
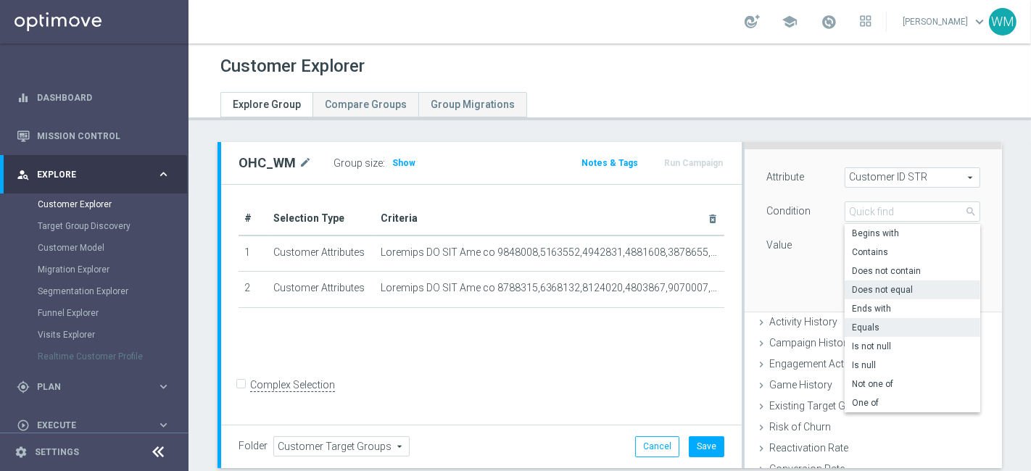
scroll to position [223, 0]
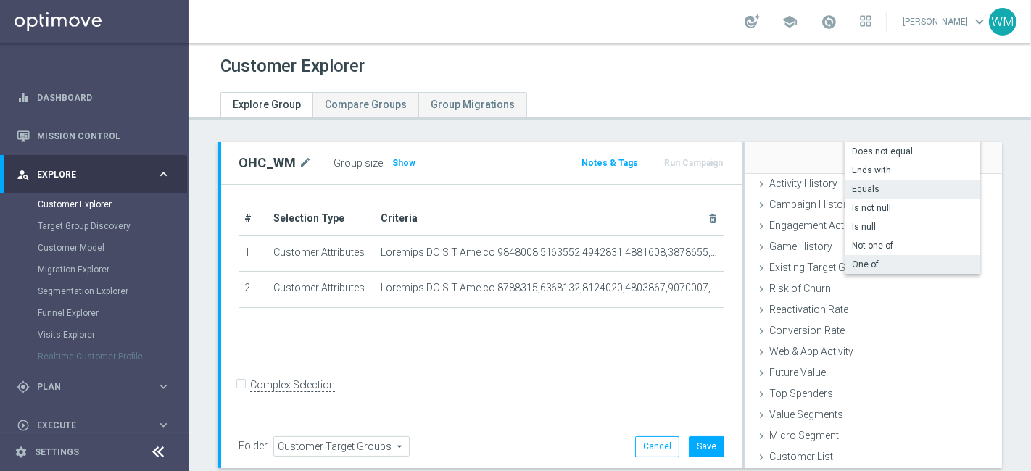
click at [854, 260] on span "One of" at bounding box center [912, 265] width 121 height 12
type input "One of"
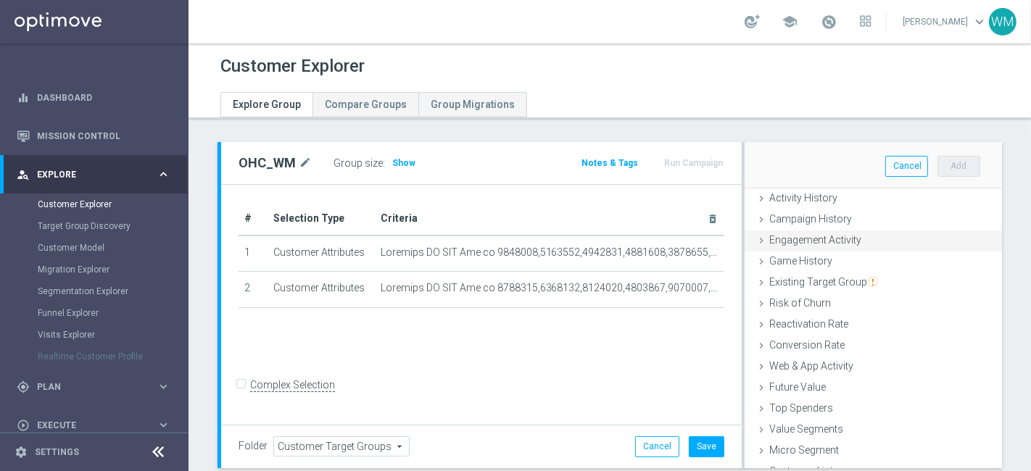
scroll to position [111, 0]
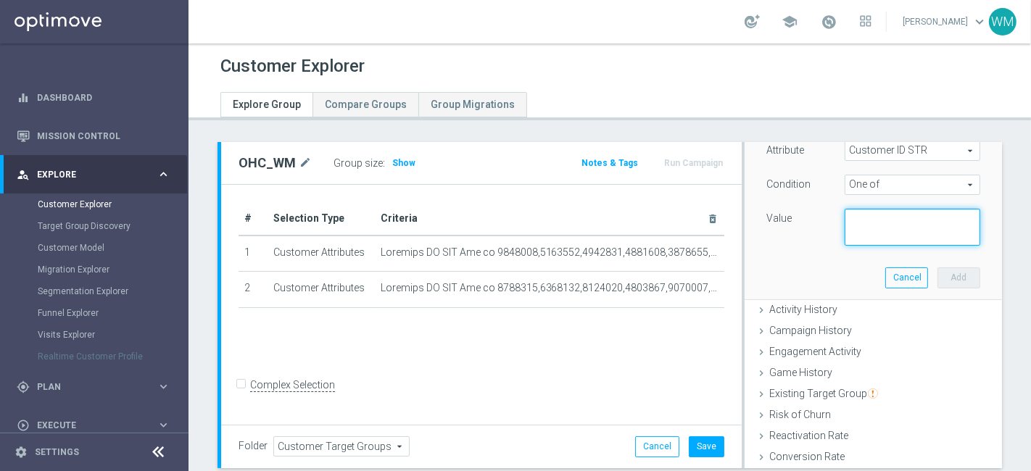
click at [859, 226] on textarea at bounding box center [913, 228] width 136 height 38
paste textarea "3043554,2817664,2033875,2048040,1925601,2283993,836276,2332600,1351353,1804859,…"
type textarea "3043554,2817664,2033875,2048040,1925601,2283993,836276,2332600,1351353,1804859,…"
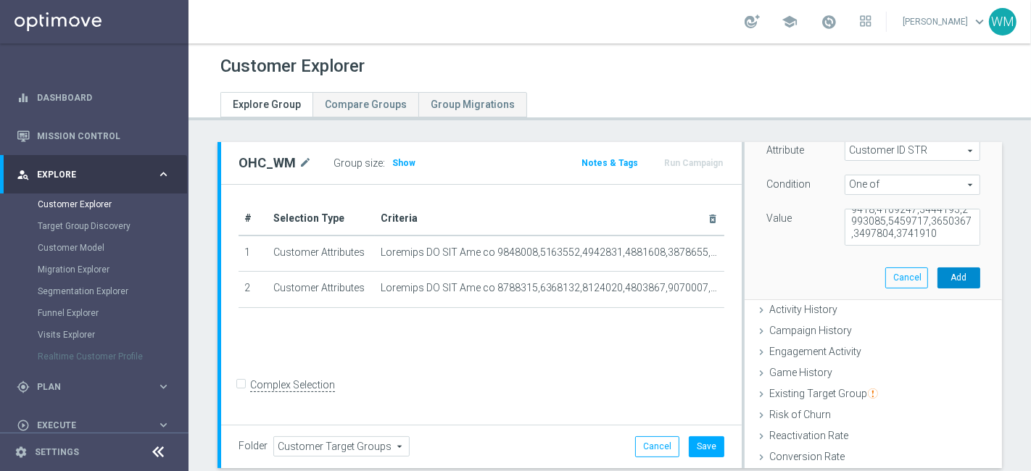
click at [941, 278] on button "Add" at bounding box center [959, 278] width 43 height 20
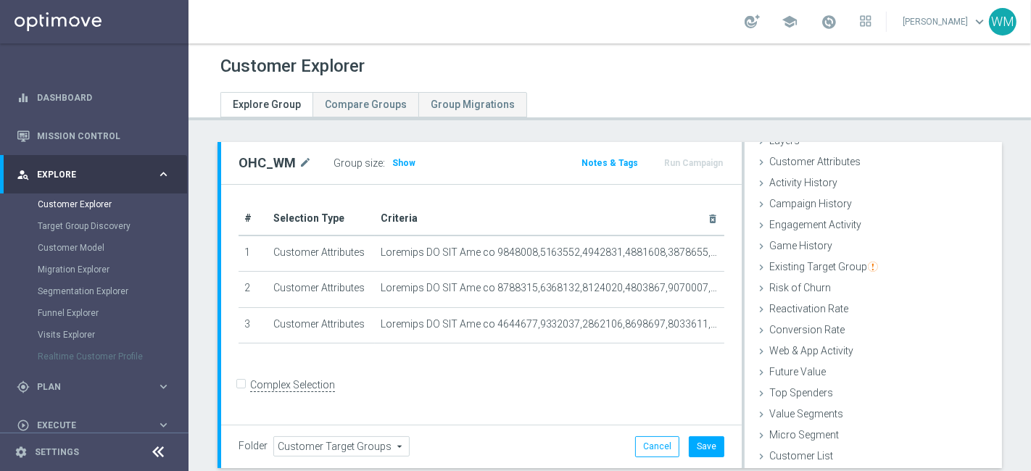
scroll to position [59, 0]
click at [410, 158] on h3 "Show" at bounding box center [404, 163] width 26 height 16
click at [816, 156] on span "Customer Attributes" at bounding box center [814, 162] width 91 height 12
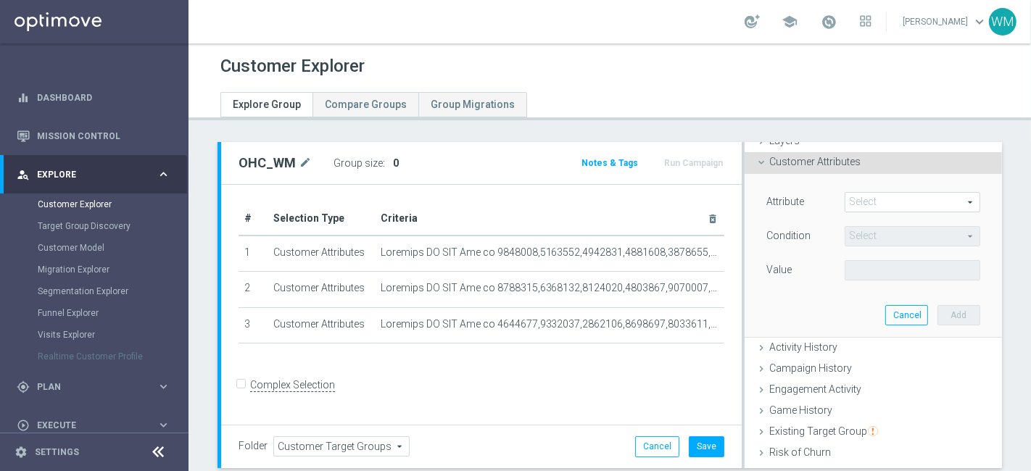
scroll to position [84, 0]
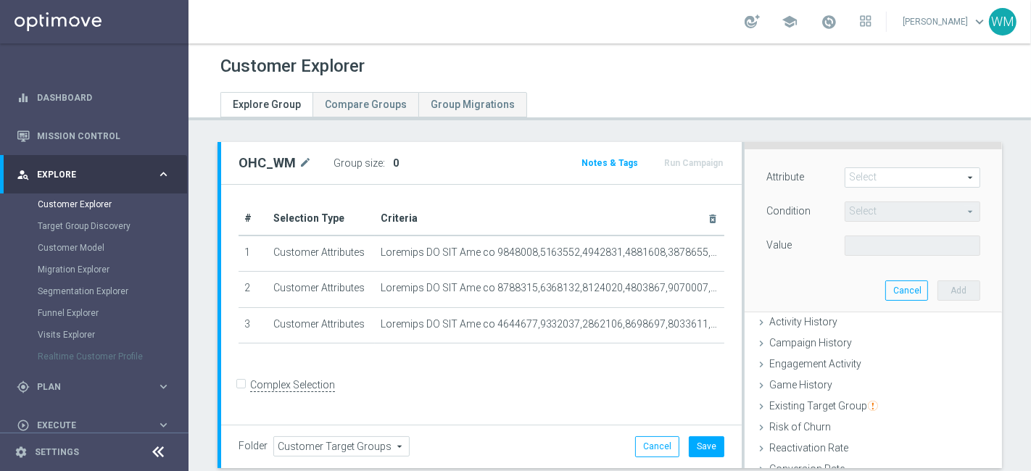
click at [845, 177] on span at bounding box center [912, 177] width 134 height 19
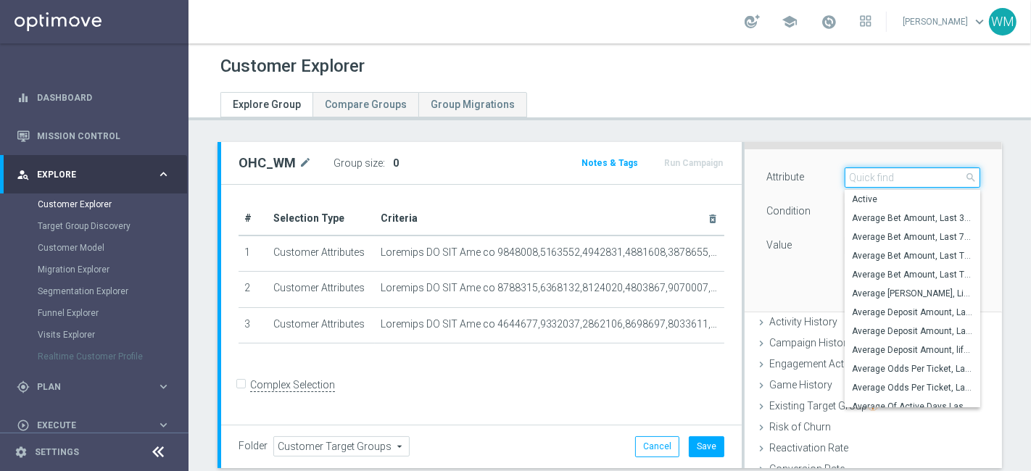
click at [845, 177] on input "search" at bounding box center [913, 178] width 136 height 20
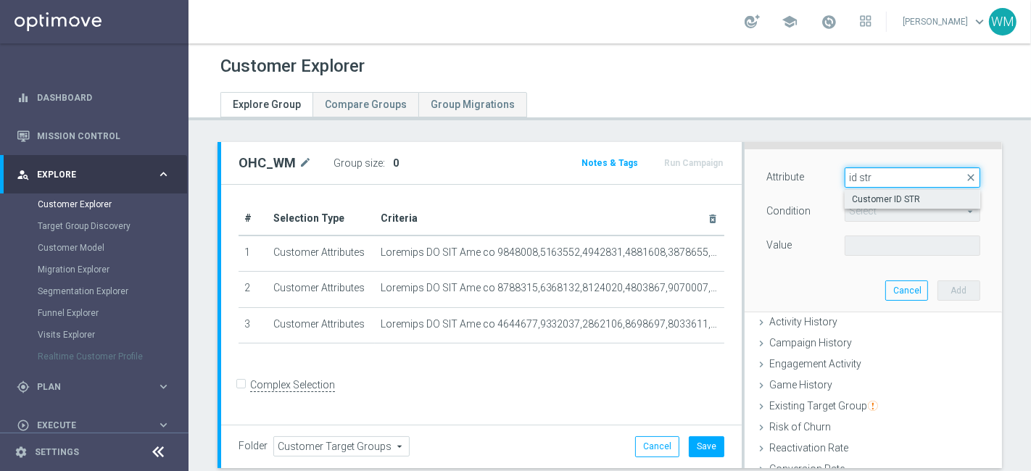
type input "id str"
click at [852, 194] on span "Customer ID STR" at bounding box center [912, 200] width 121 height 12
type input "Customer ID STR"
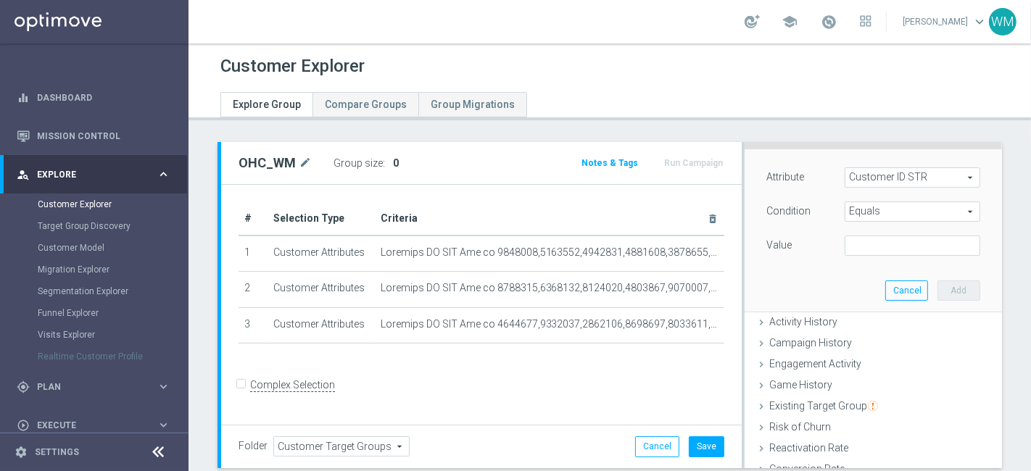
click at [851, 214] on span "Equals" at bounding box center [912, 211] width 134 height 19
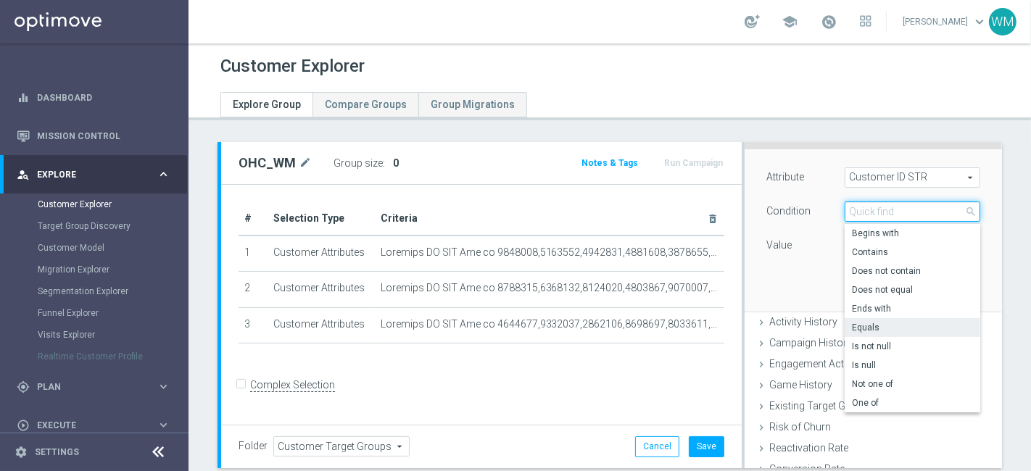
click at [851, 214] on input "search" at bounding box center [913, 212] width 136 height 20
click at [856, 405] on span "One of" at bounding box center [912, 403] width 121 height 12
type input "One of"
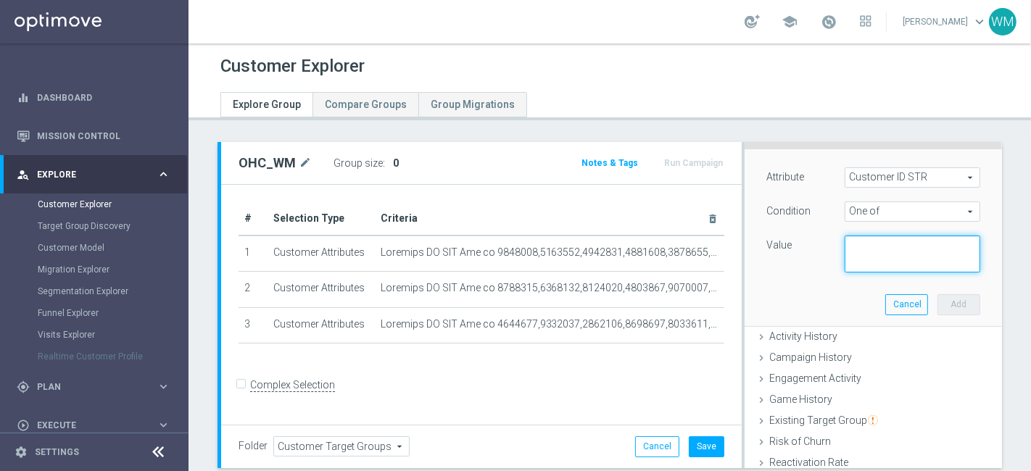
click at [850, 263] on textarea at bounding box center [913, 255] width 136 height 38
paste textarea "1218077,1829501,2005822,2859375,2806712,3342676,2612712,3147735,2599961,1450056…"
type textarea "1218077,1829501,2005822,2859375,2806712,3342676,2612712,3147735,2599961,1450056…"
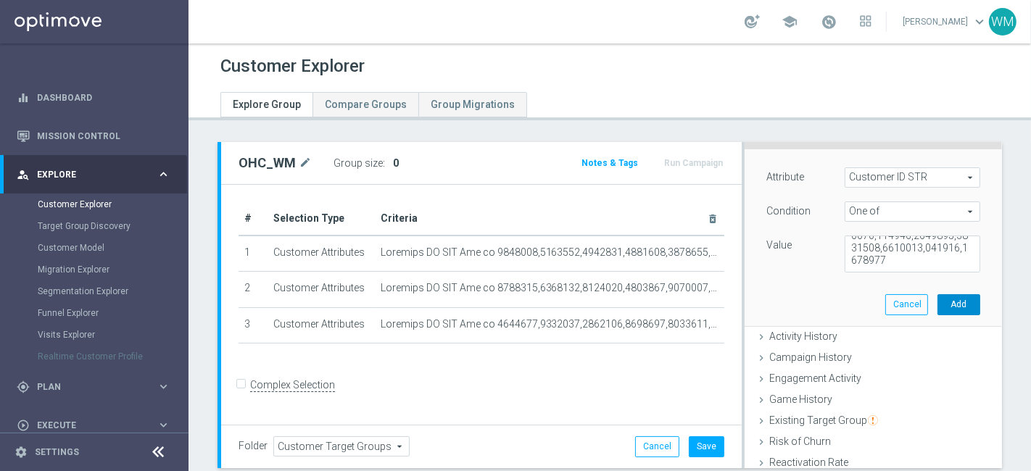
click at [938, 298] on button "Add" at bounding box center [959, 304] width 43 height 20
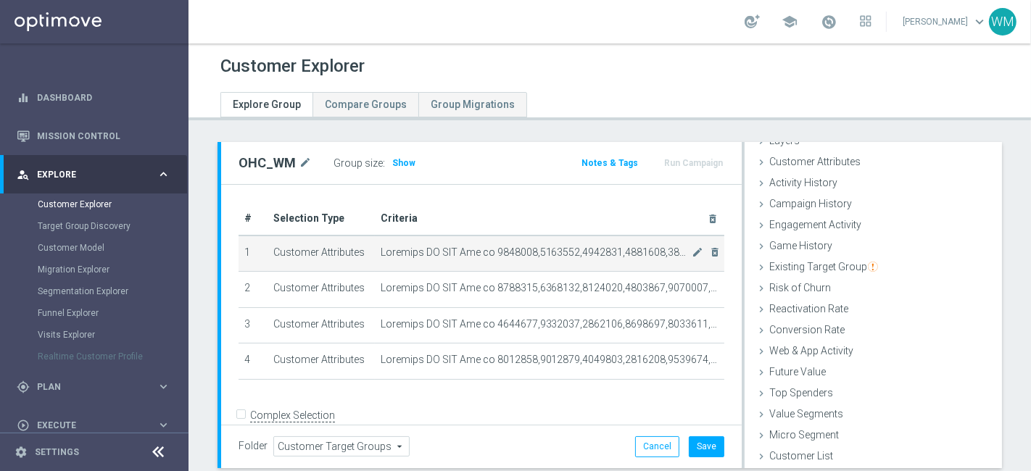
scroll to position [17, 0]
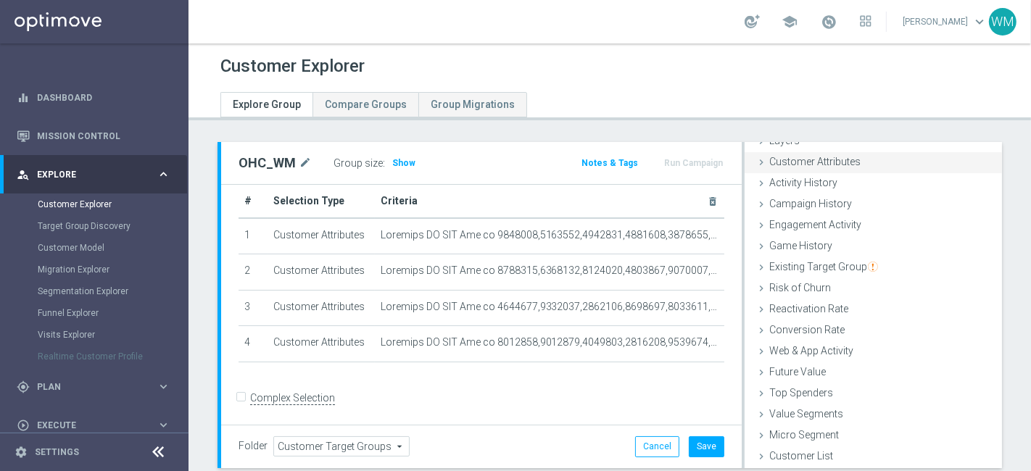
click at [805, 157] on span "Customer Attributes" at bounding box center [814, 162] width 91 height 12
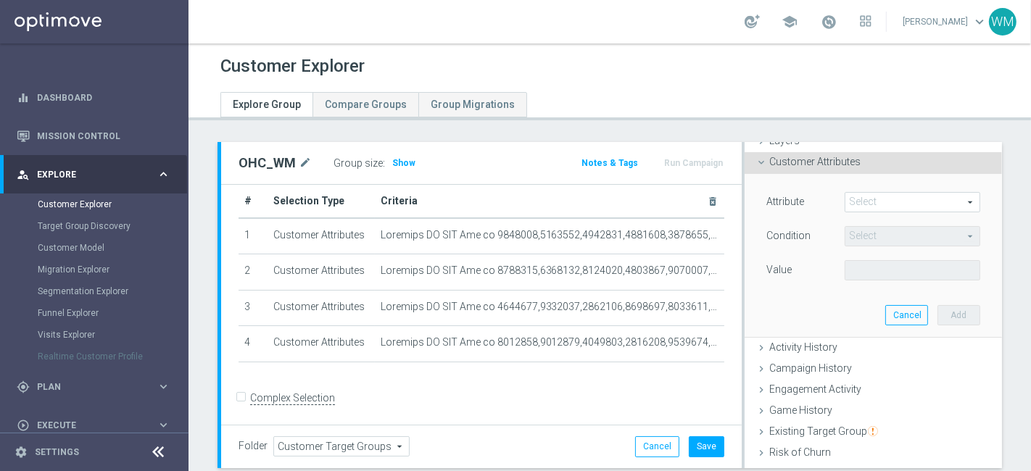
scroll to position [84, 0]
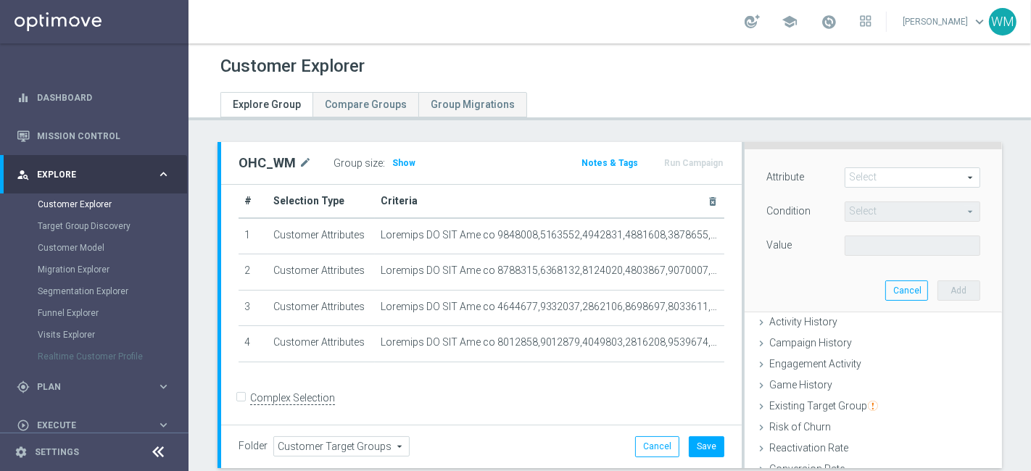
click at [845, 184] on span at bounding box center [912, 177] width 134 height 19
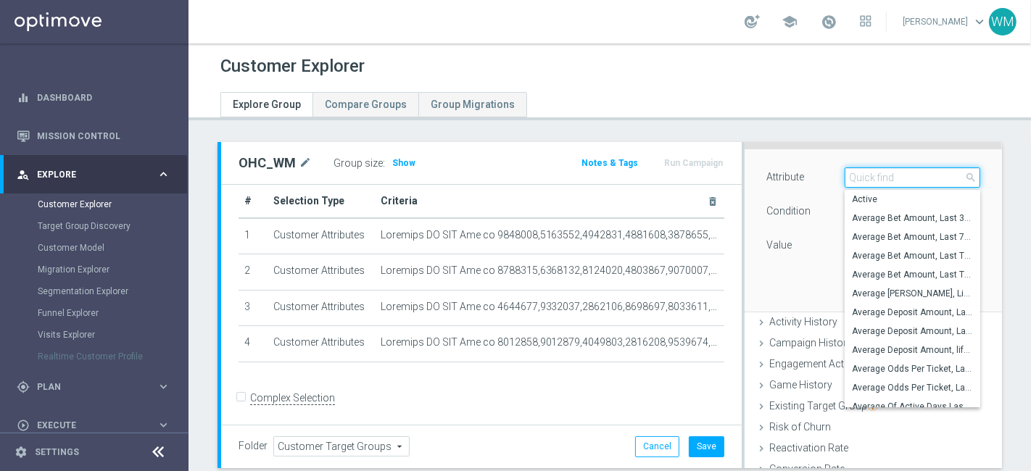
click at [845, 183] on input "search" at bounding box center [913, 178] width 136 height 20
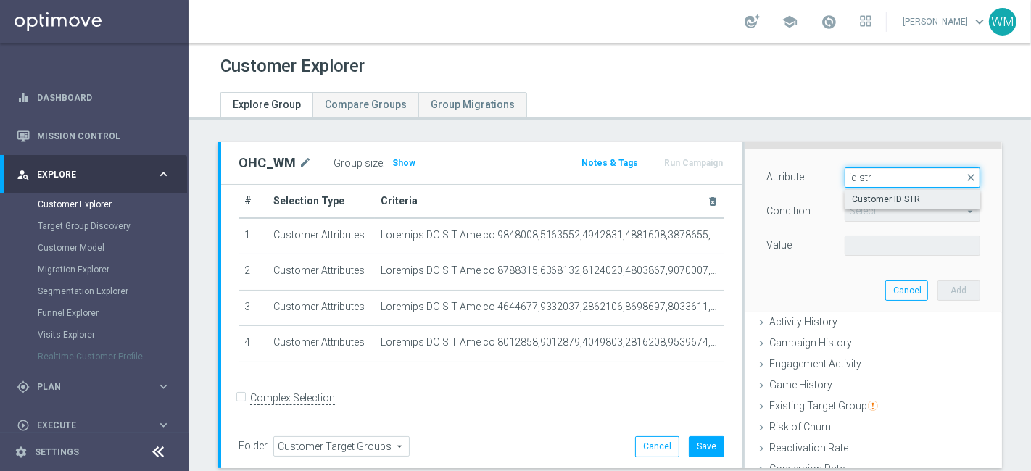
type input "id str"
click at [852, 196] on span "Customer ID STR" at bounding box center [912, 200] width 121 height 12
type input "Customer ID STR"
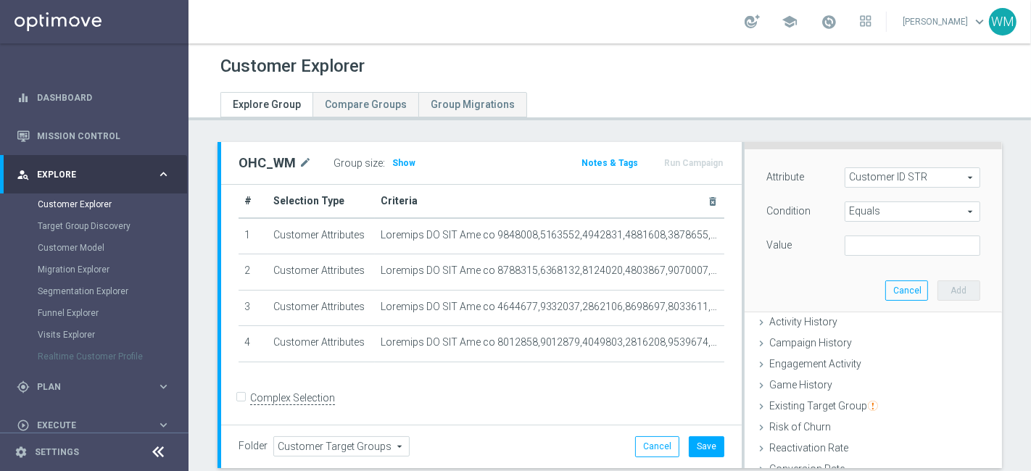
click at [864, 207] on span "Equals" at bounding box center [912, 211] width 134 height 19
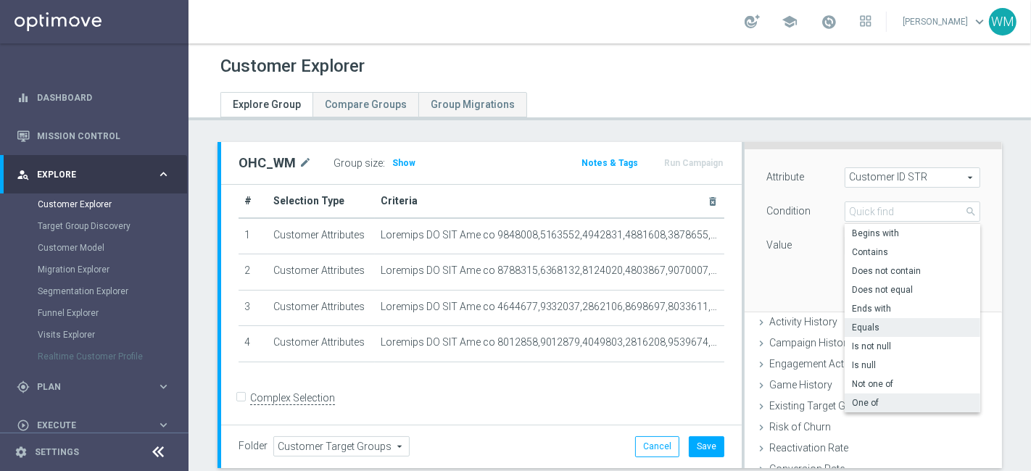
click at [852, 397] on span "One of" at bounding box center [912, 403] width 121 height 12
type input "One of"
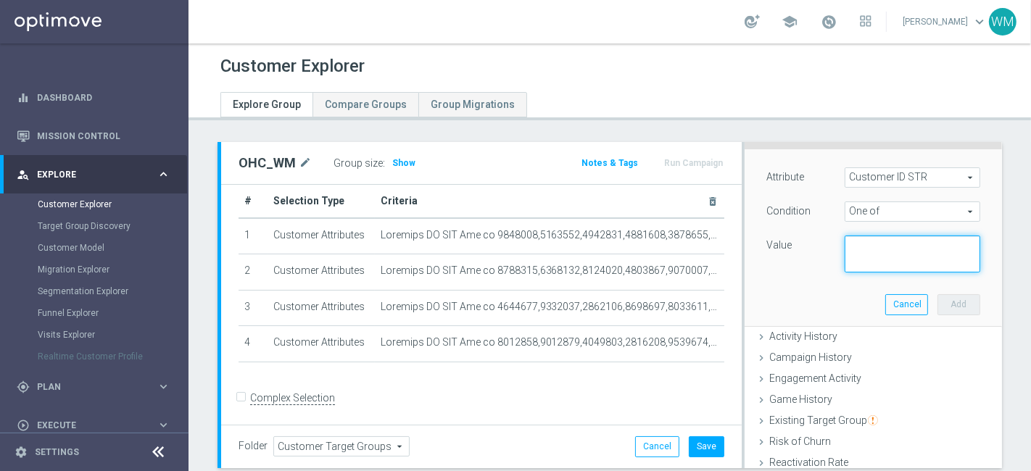
click at [852, 247] on textarea at bounding box center [913, 255] width 136 height 38
paste textarea "1340283,996110,2748495,3192064,2666027,2261190,2830577,1697546,2771160,2164577,…"
type textarea "1340283,996110,2748495,3192064,2666027,2261190,2830577,1697546,2771160,2164577,…"
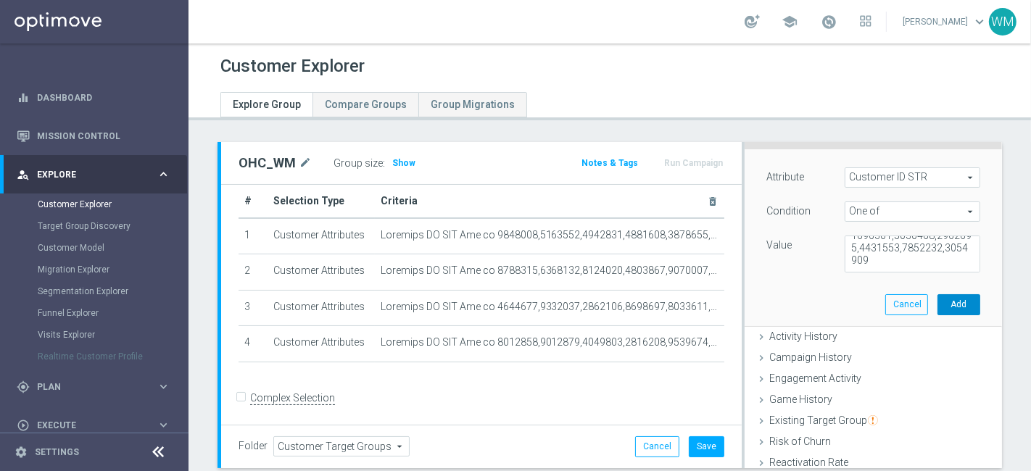
click at [940, 299] on button "Add" at bounding box center [959, 304] width 43 height 20
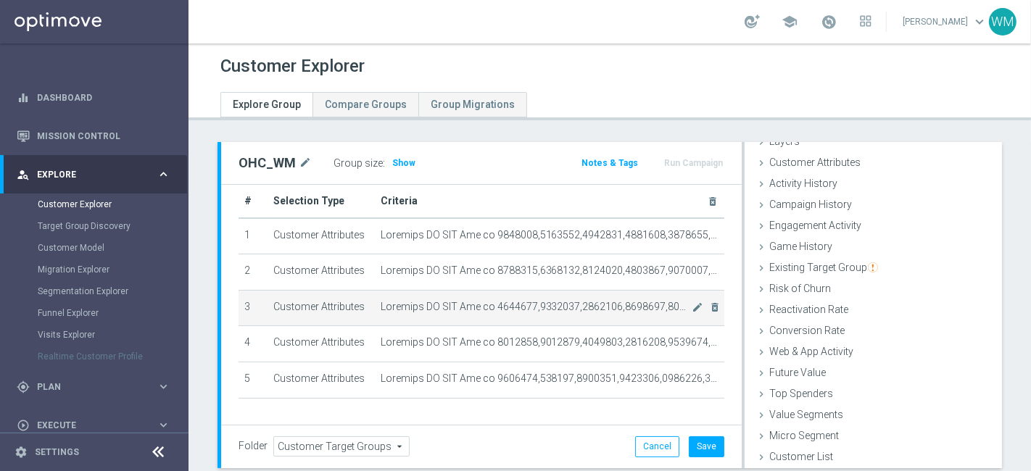
scroll to position [54, 0]
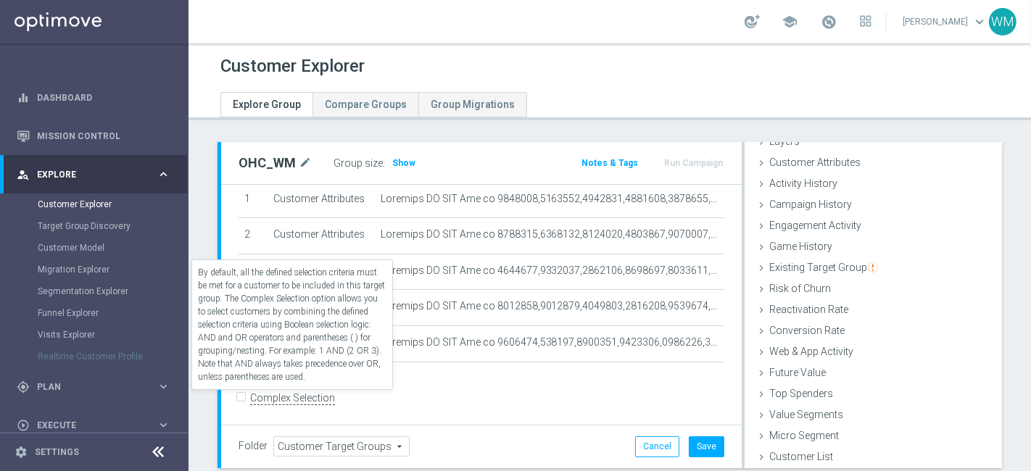
click at [297, 393] on label "Complex Selection" at bounding box center [292, 399] width 85 height 14
click at [248, 393] on input "Complex Selection" at bounding box center [243, 400] width 9 height 20
checkbox input "true"
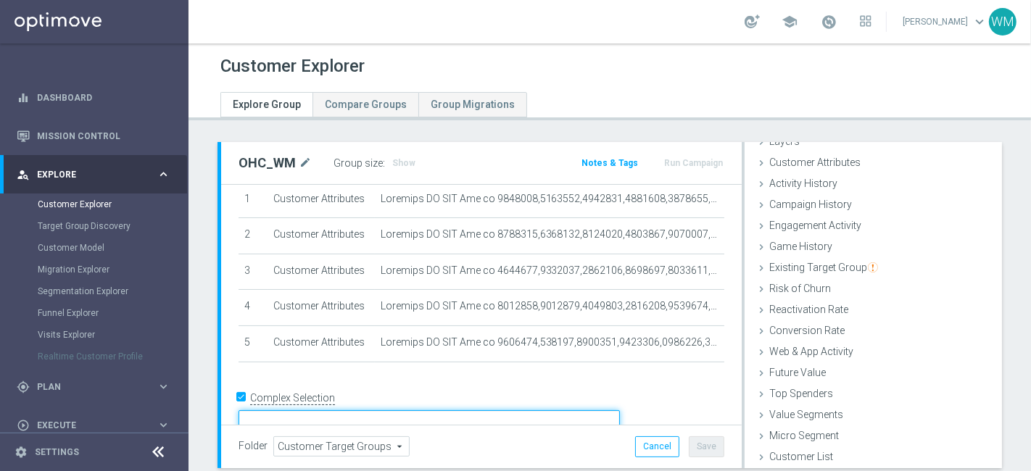
click at [357, 410] on textarea at bounding box center [429, 422] width 381 height 25
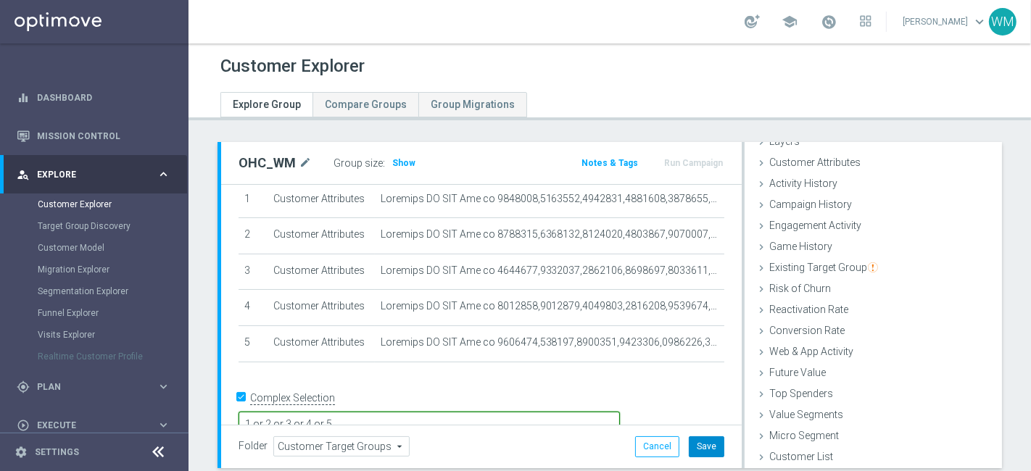
type textarea "1 or 2 or 3 or 4 or 5"
click at [696, 443] on button "Save" at bounding box center [707, 447] width 36 height 20
click at [392, 161] on span "Show" at bounding box center [403, 163] width 23 height 10
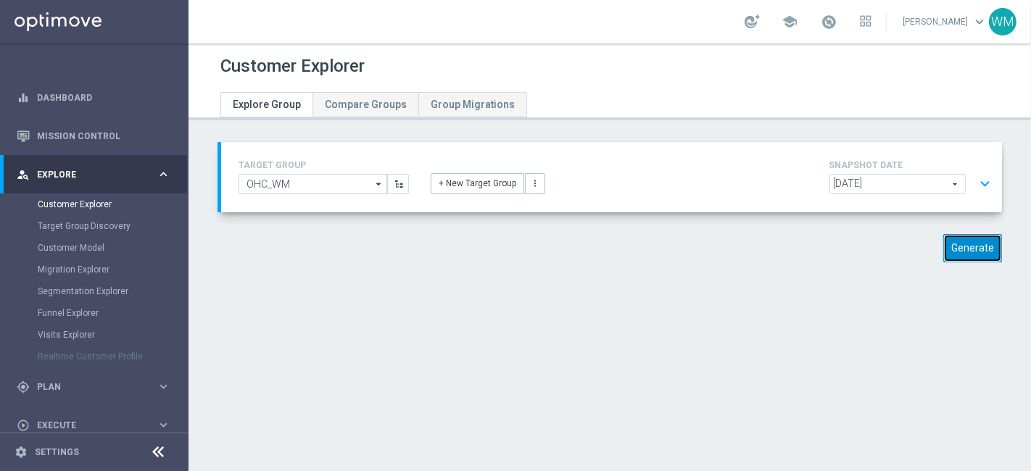
click at [971, 247] on button "Generate" at bounding box center [972, 248] width 59 height 28
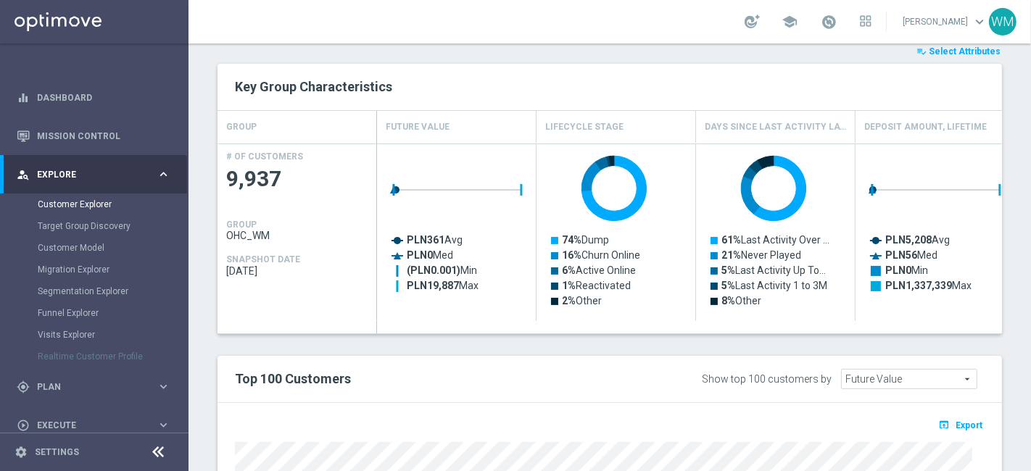
scroll to position [560, 0]
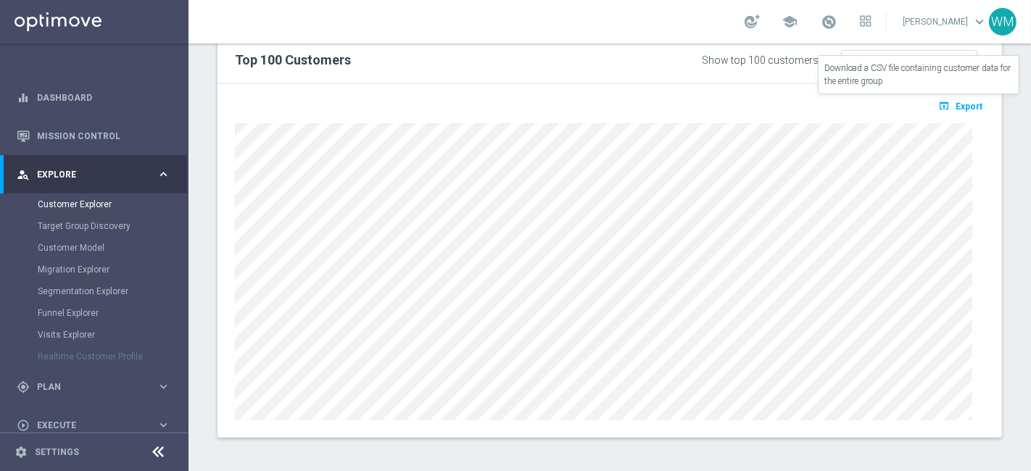
click at [956, 107] on span "Export" at bounding box center [969, 107] width 27 height 10
click at [102, 225] on link "Target Group Discovery" at bounding box center [94, 226] width 113 height 12
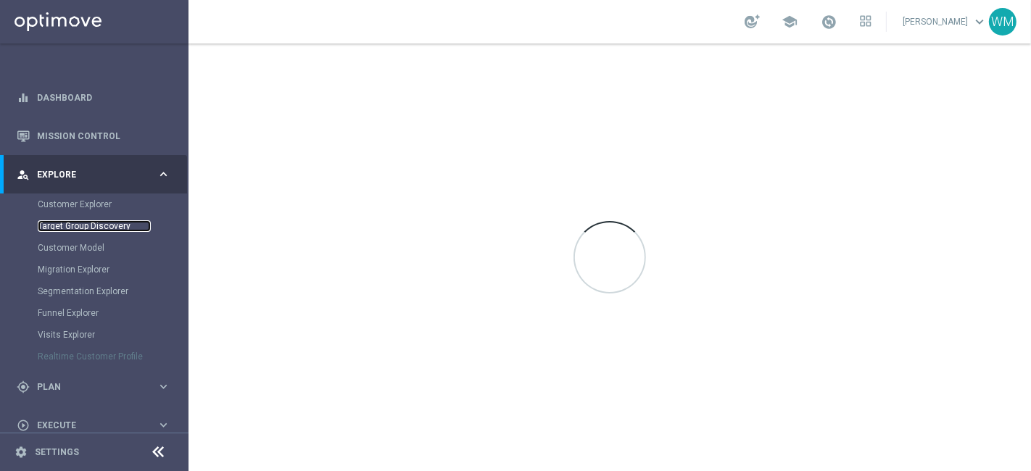
scroll to position [131, 0]
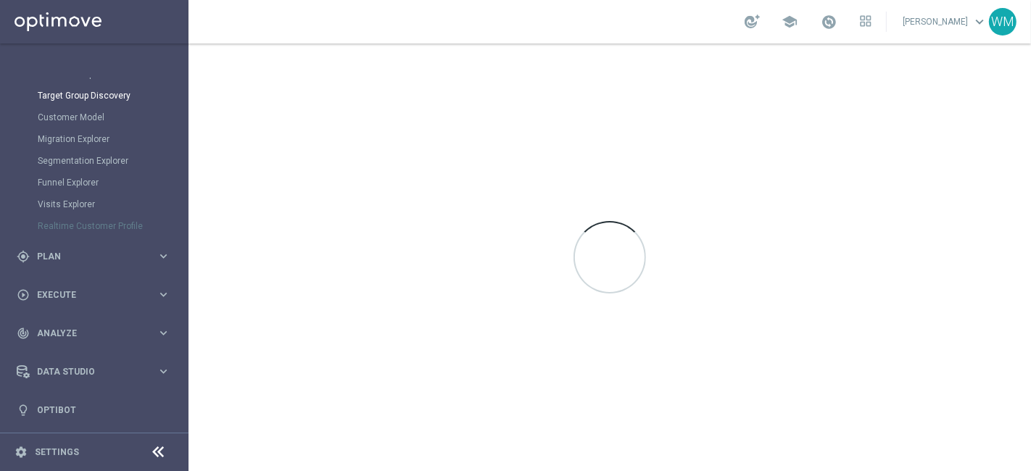
click at [457, 121] on div at bounding box center [610, 258] width 843 height 428
click at [357, 212] on div at bounding box center [610, 258] width 843 height 428
click at [86, 359] on div "Data Studio keyboard_arrow_right" at bounding box center [93, 371] width 187 height 38
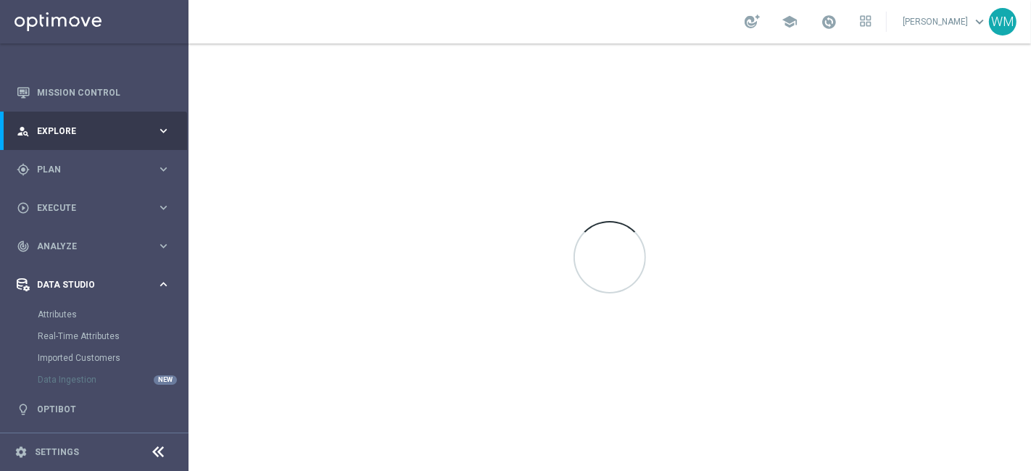
scroll to position [44, 0]
click at [70, 252] on div "track_changes Analyze" at bounding box center [87, 246] width 140 height 13
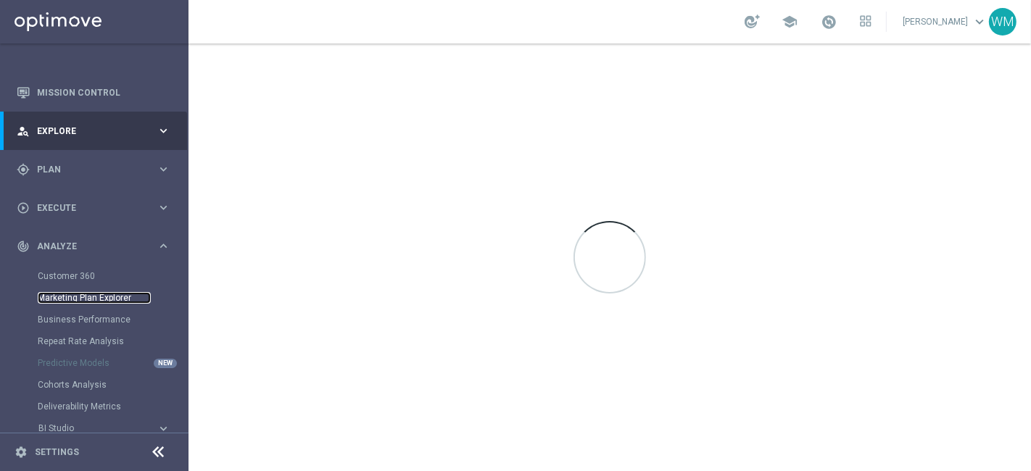
click at [99, 299] on link "Marketing Plan Explorer" at bounding box center [94, 298] width 113 height 12
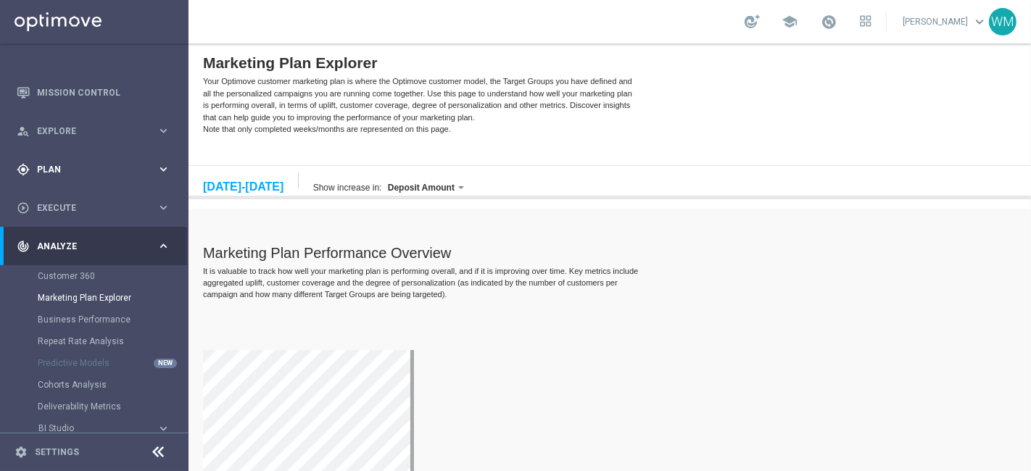
click at [73, 170] on span "Plan" at bounding box center [97, 169] width 120 height 9
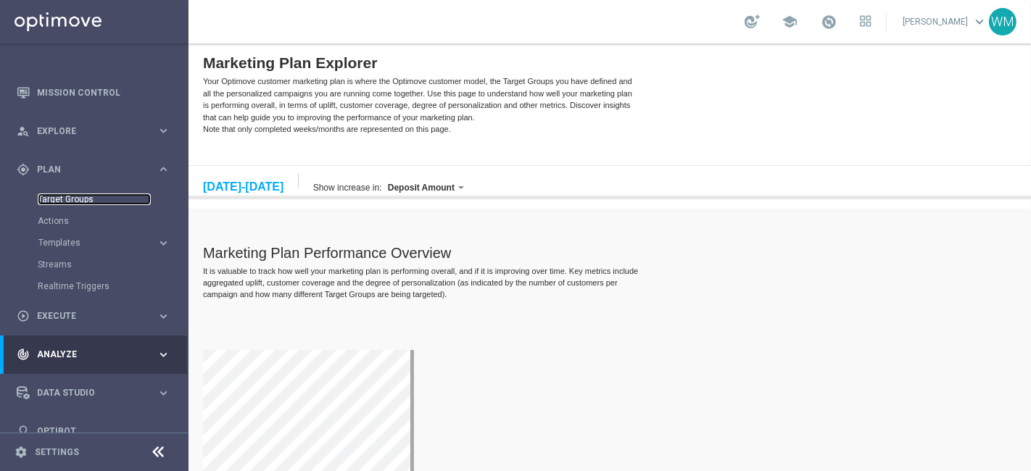
click at [75, 202] on link "Target Groups" at bounding box center [94, 200] width 113 height 12
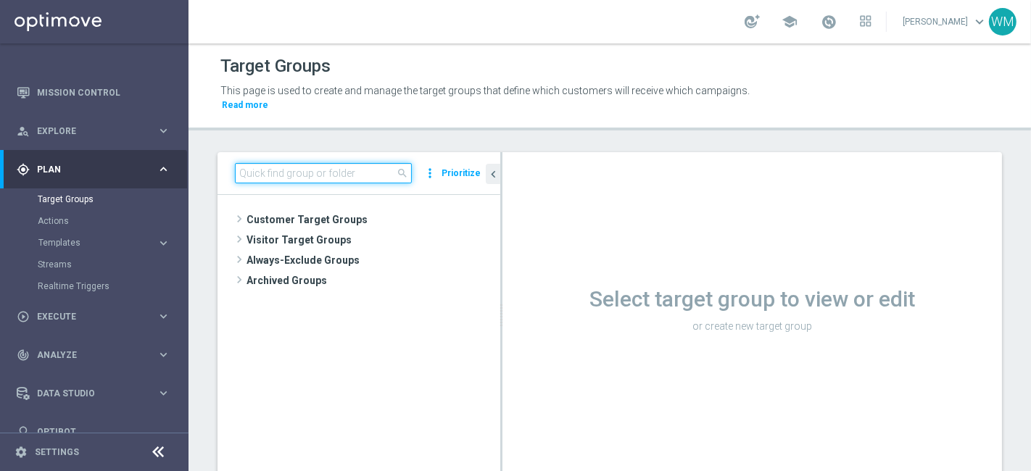
click at [312, 163] on input at bounding box center [323, 173] width 177 height 20
type input "OHC"
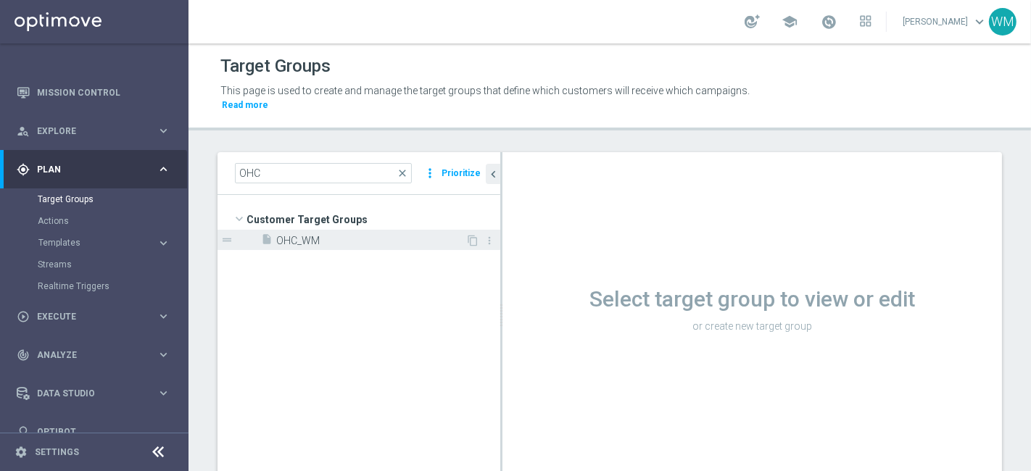
click at [334, 235] on span "OHC_WM" at bounding box center [370, 241] width 189 height 12
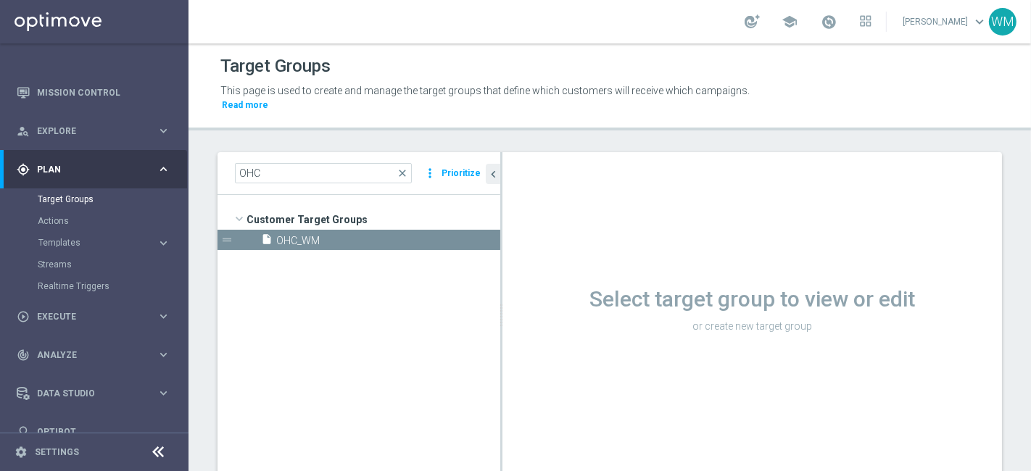
click at [0, 0] on div "Loading..." at bounding box center [0, 0] width 0 height 0
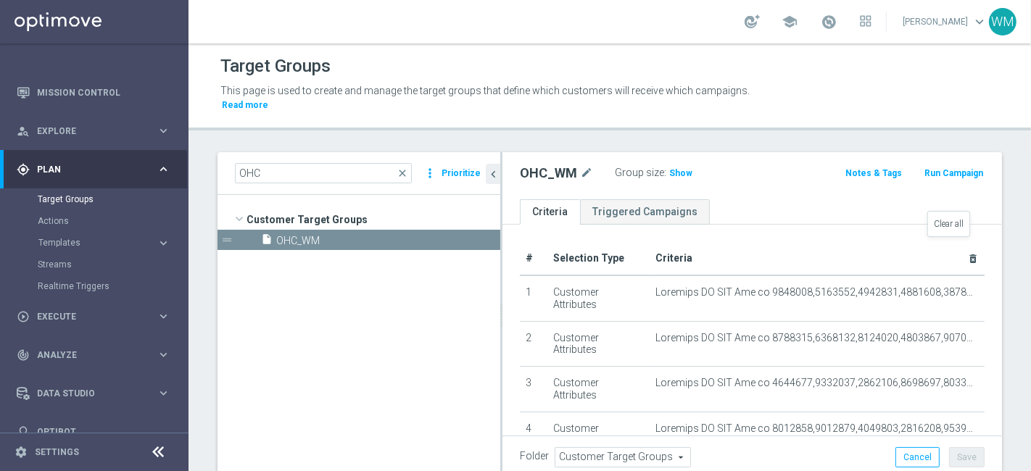
click at [967, 253] on icon "delete_forever" at bounding box center [973, 259] width 12 height 12
checkbox input "false"
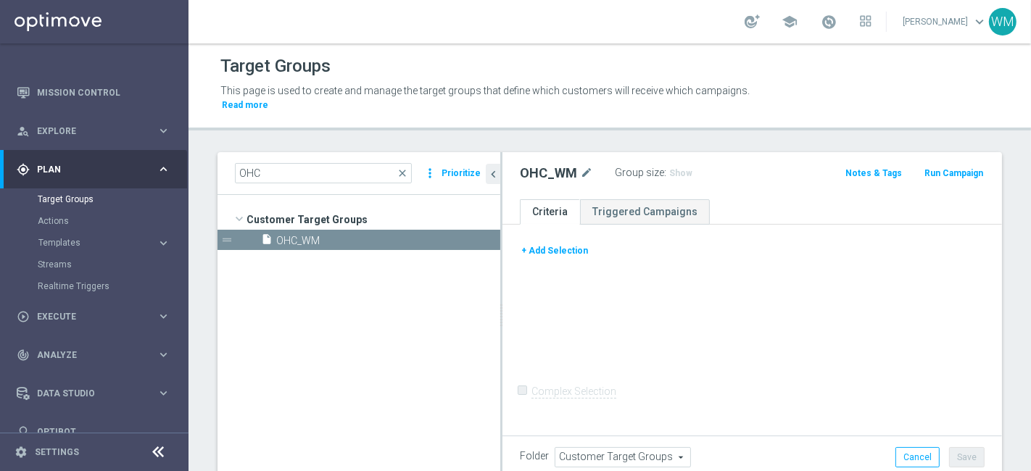
click at [563, 243] on button "+ Add Selection" at bounding box center [555, 251] width 70 height 16
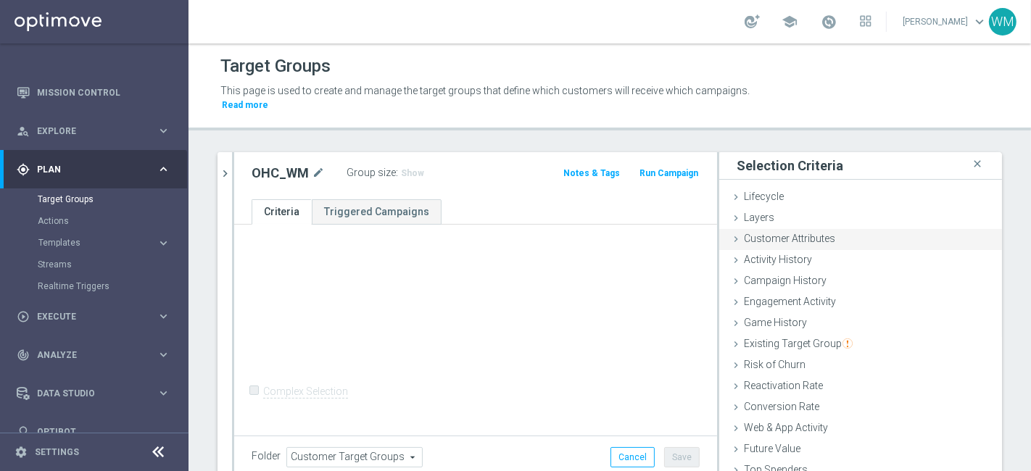
click at [839, 229] on div "Customer Attributes done" at bounding box center [860, 240] width 283 height 22
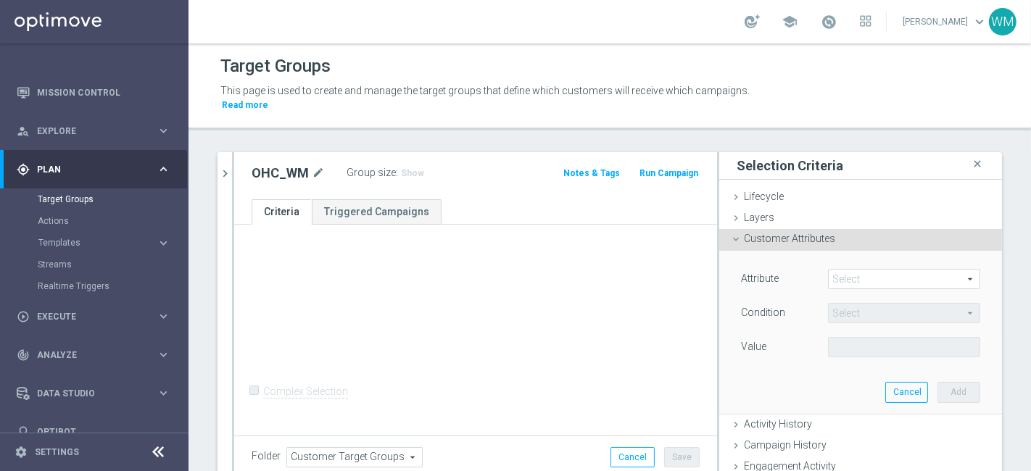
click at [852, 270] on span at bounding box center [904, 279] width 151 height 19
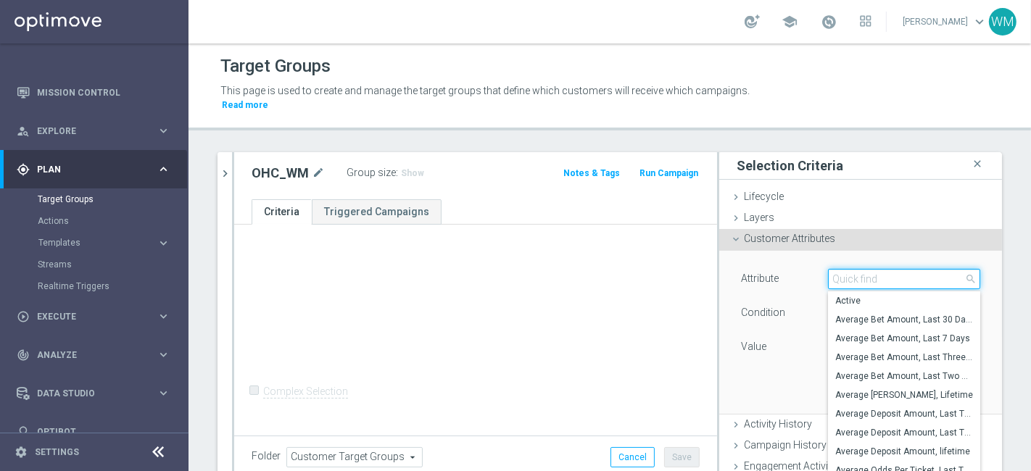
click at [851, 269] on input "search" at bounding box center [904, 279] width 152 height 20
click at [730, 252] on div "Attribute Select arrow_drop_down search Active Average Bet Amount, Last 30 Days…" at bounding box center [860, 332] width 261 height 162
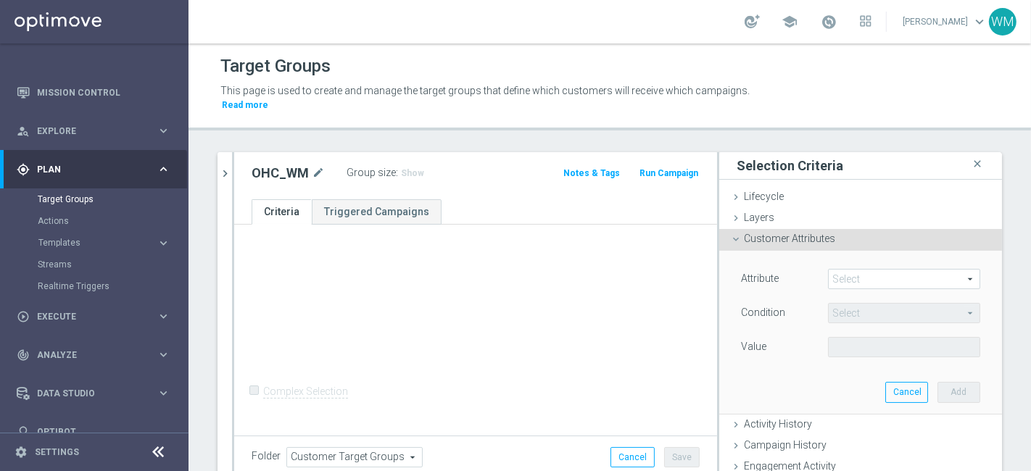
click at [741, 273] on lable "Attribute" at bounding box center [760, 279] width 38 height 12
click at [843, 270] on span at bounding box center [904, 279] width 151 height 19
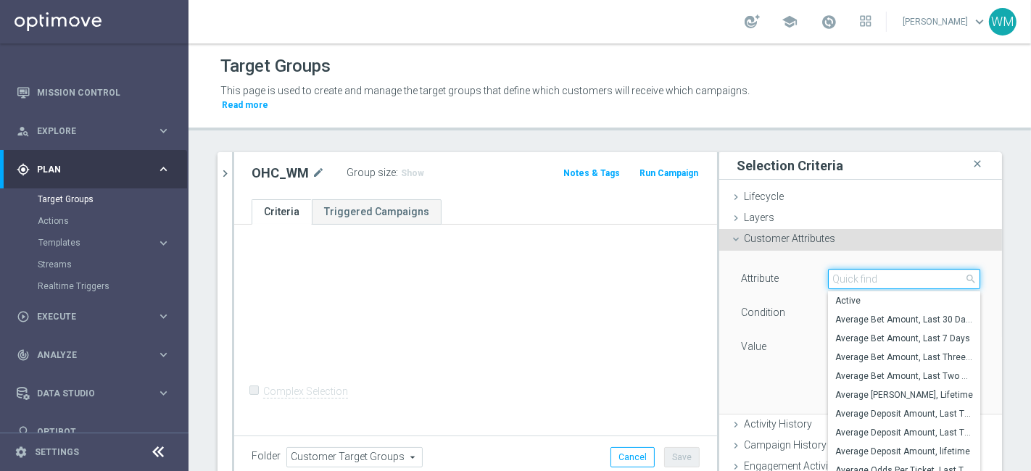
click at [843, 269] on input "search" at bounding box center [904, 279] width 152 height 20
click at [753, 273] on lable "Attribute" at bounding box center [760, 279] width 38 height 12
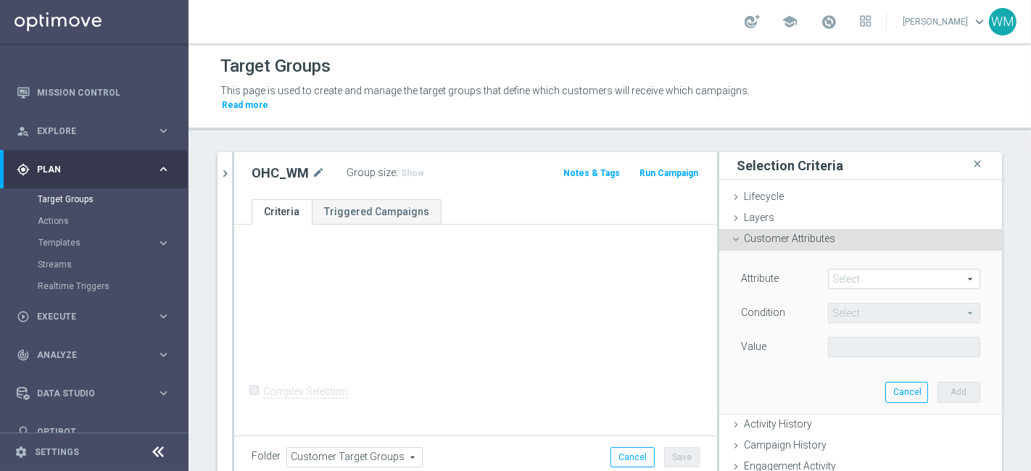
click at [857, 270] on span at bounding box center [904, 279] width 151 height 19
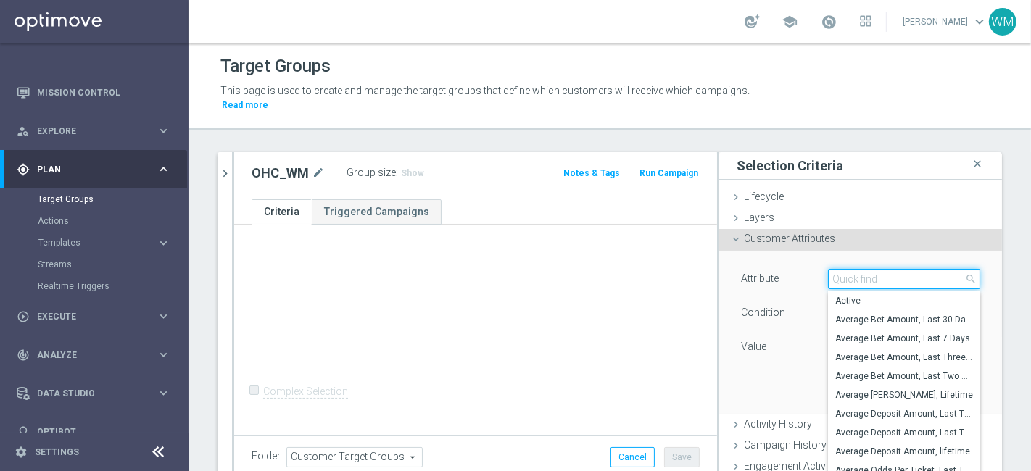
click at [857, 269] on input "search" at bounding box center [904, 279] width 152 height 20
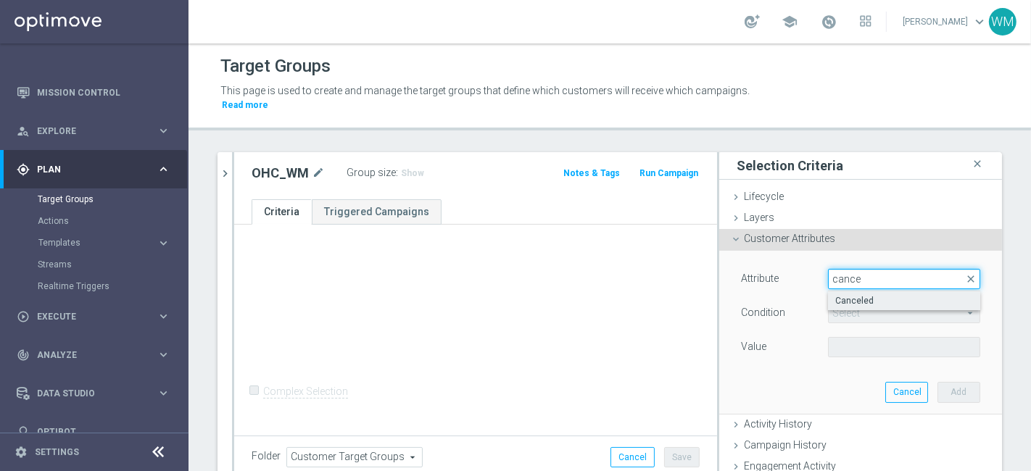
type input "cance"
click at [847, 295] on span "Canceled" at bounding box center [904, 301] width 138 height 12
type input "Canceled"
type input "Equals"
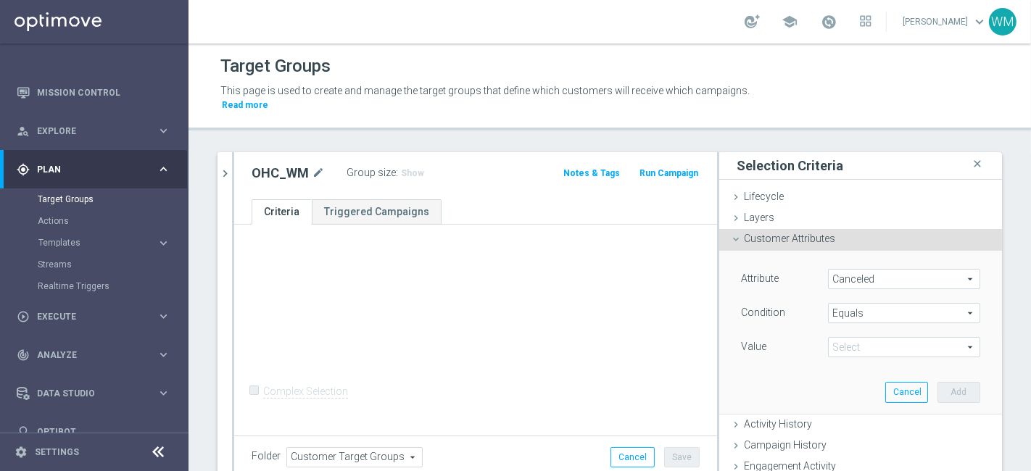
click at [841, 342] on span at bounding box center [904, 347] width 151 height 19
click at [840, 382] on span "True" at bounding box center [904, 388] width 138 height 12
type input "True"
click at [947, 388] on button "Add" at bounding box center [959, 392] width 43 height 20
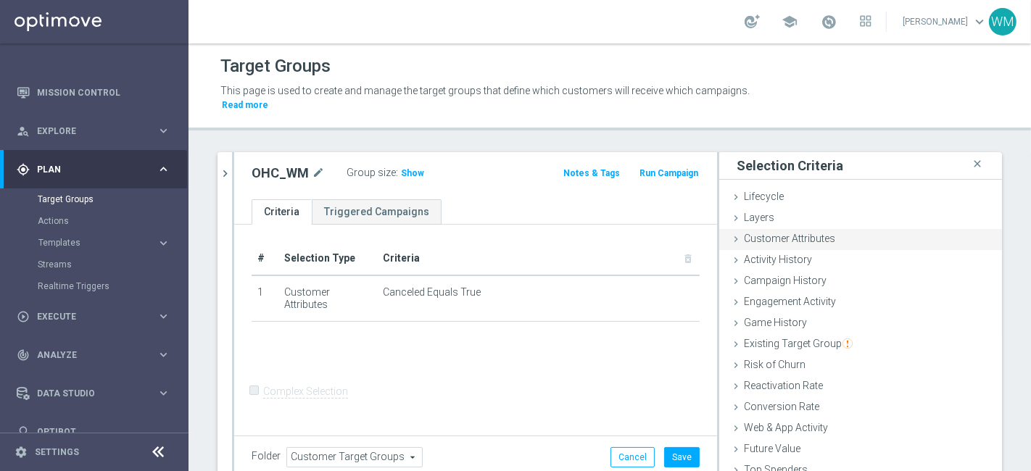
click at [827, 229] on div "Customer Attributes done selection saved" at bounding box center [860, 240] width 283 height 22
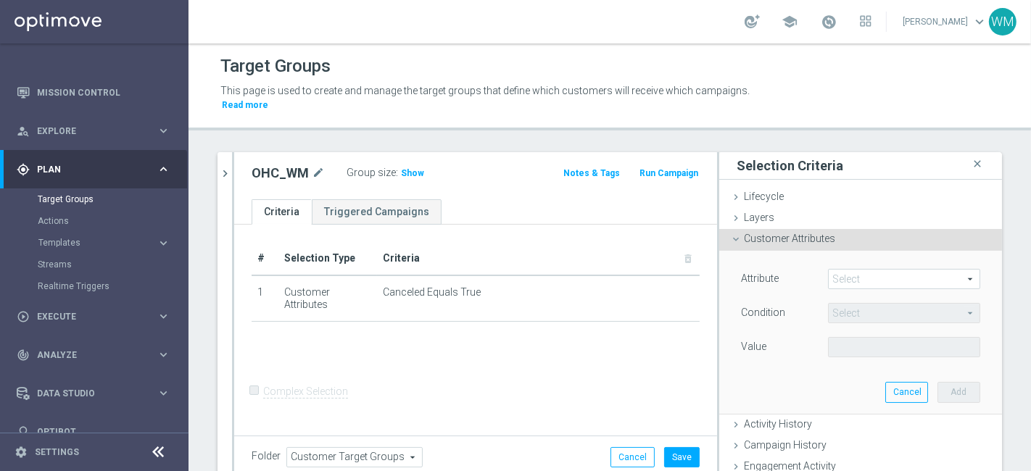
click at [861, 270] on span at bounding box center [904, 279] width 151 height 19
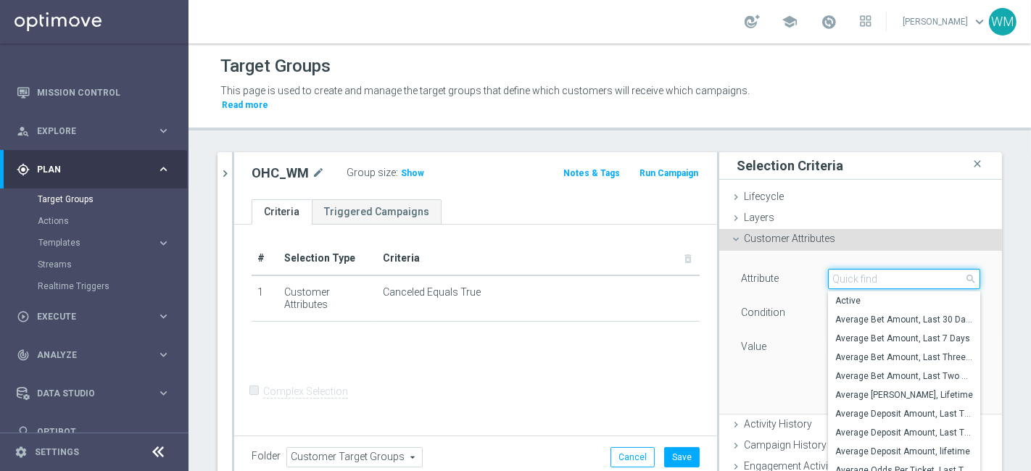
click at [859, 269] on input "search" at bounding box center [904, 279] width 152 height 20
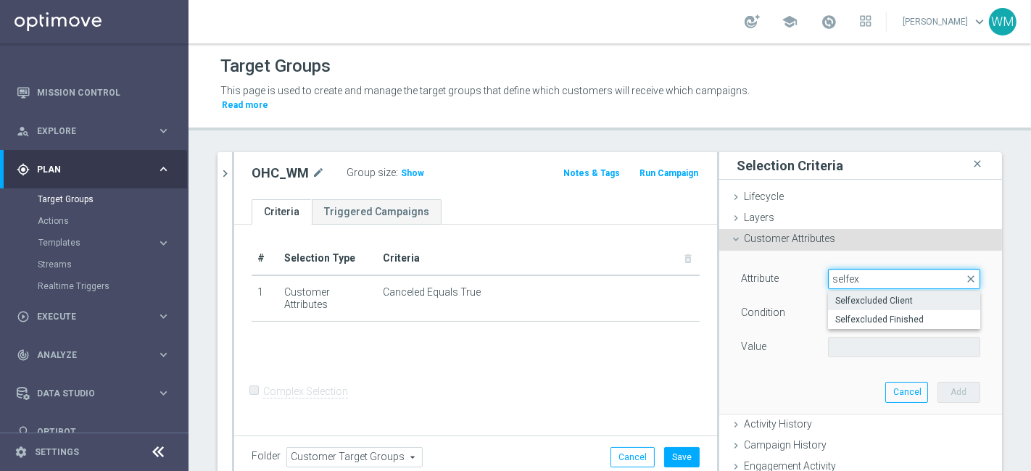
type input "selfex"
click at [860, 295] on span "Selfexcluded Client" at bounding box center [904, 301] width 138 height 12
type input "Selfexcluded Client"
type input "Equals"
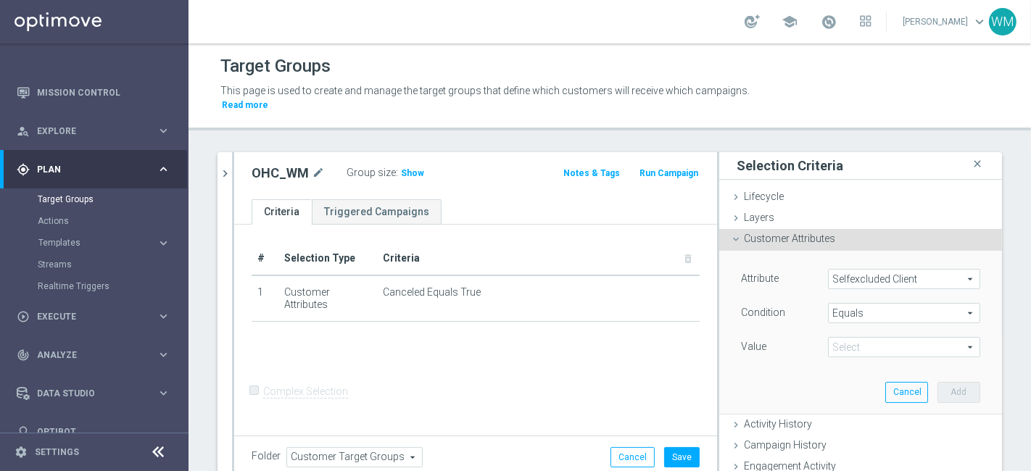
click at [841, 338] on span at bounding box center [904, 347] width 151 height 19
click at [839, 401] on span "True" at bounding box center [904, 407] width 138 height 12
type input "True"
click at [938, 382] on button "Add" at bounding box center [959, 392] width 43 height 20
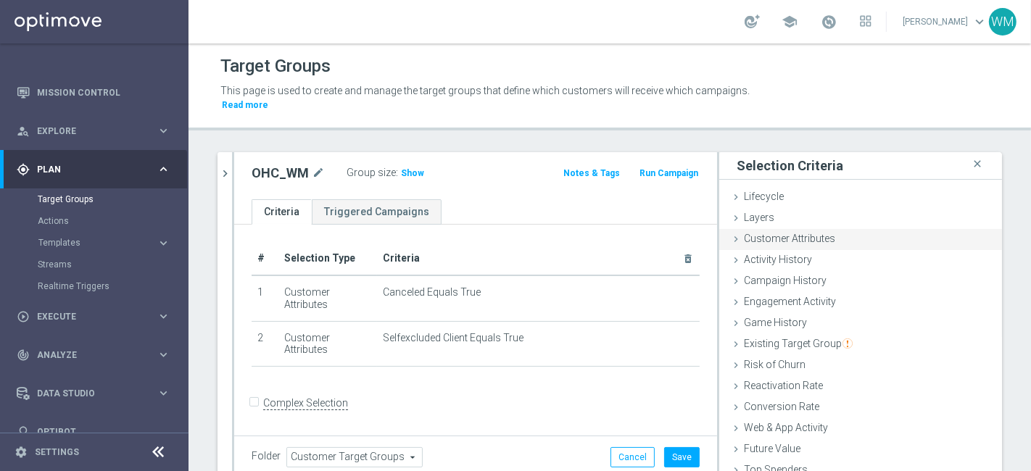
click at [819, 233] on span "Customer Attributes" at bounding box center [789, 239] width 91 height 12
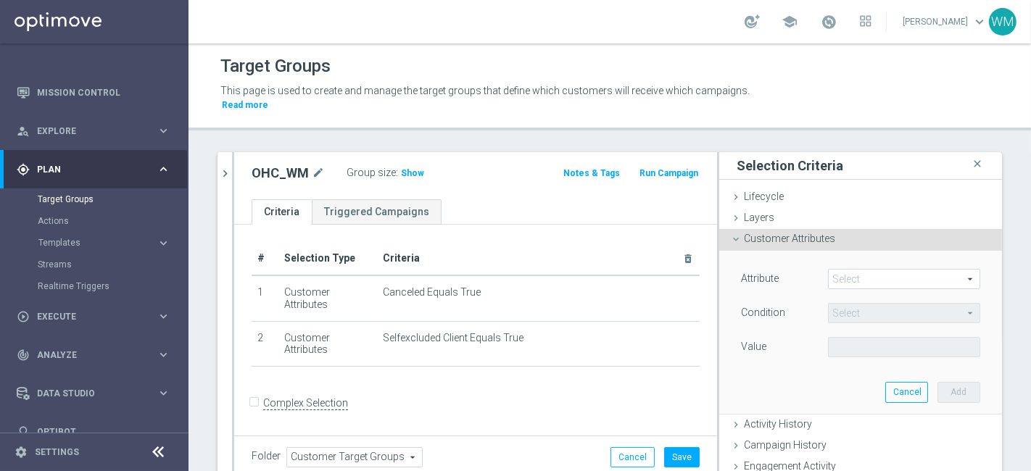
click at [832, 270] on span at bounding box center [904, 279] width 151 height 19
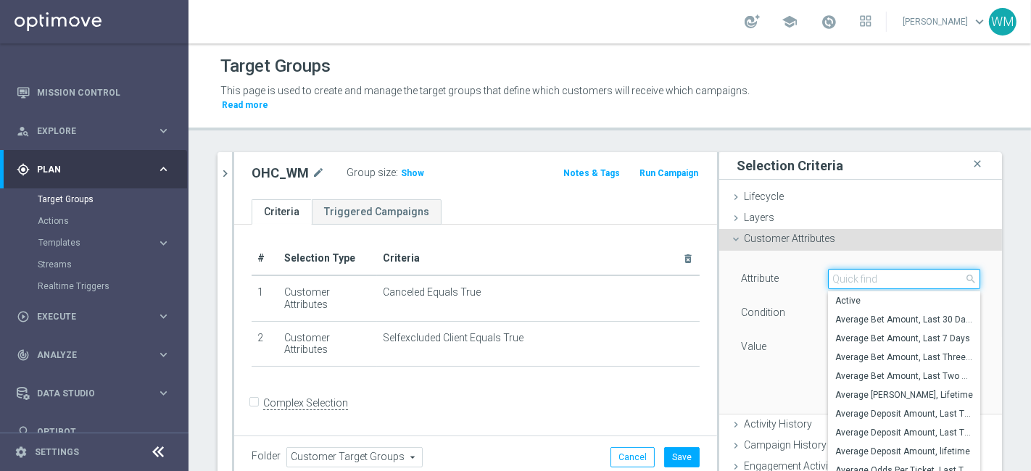
click at [832, 269] on input "search" at bounding box center [904, 279] width 152 height 20
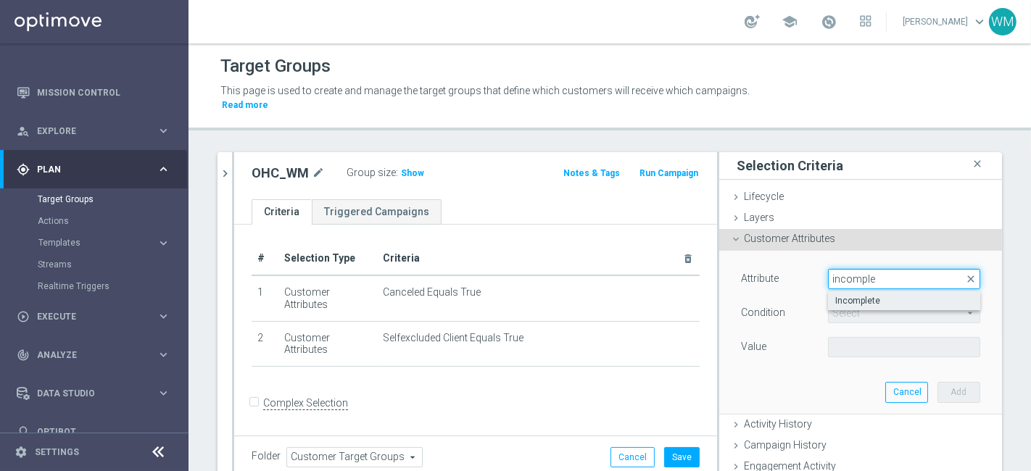
type input "incomple"
click at [835, 295] on span "Incomplete" at bounding box center [904, 301] width 138 height 12
type input "Incomplete"
type input "Equals"
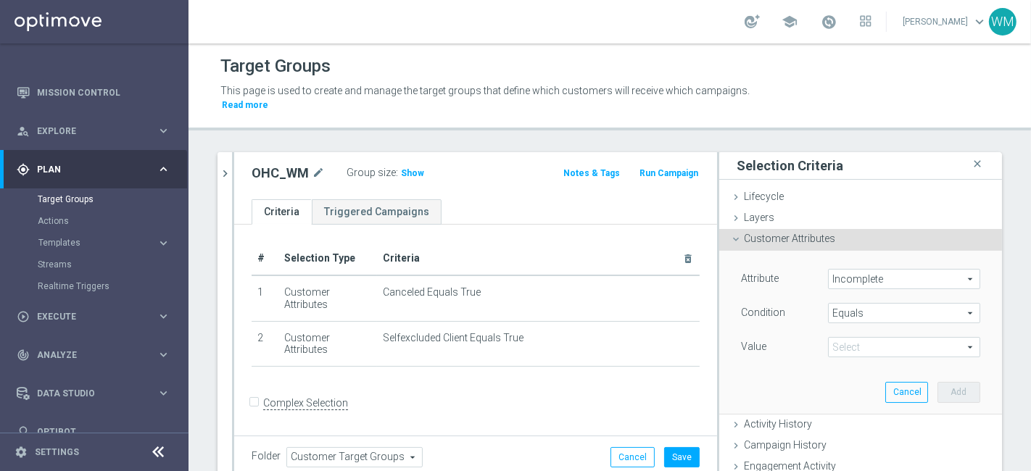
click at [834, 338] on span at bounding box center [904, 347] width 151 height 19
click at [839, 382] on span "True" at bounding box center [904, 388] width 138 height 12
type input "True"
click at [938, 382] on button "Add" at bounding box center [959, 392] width 43 height 20
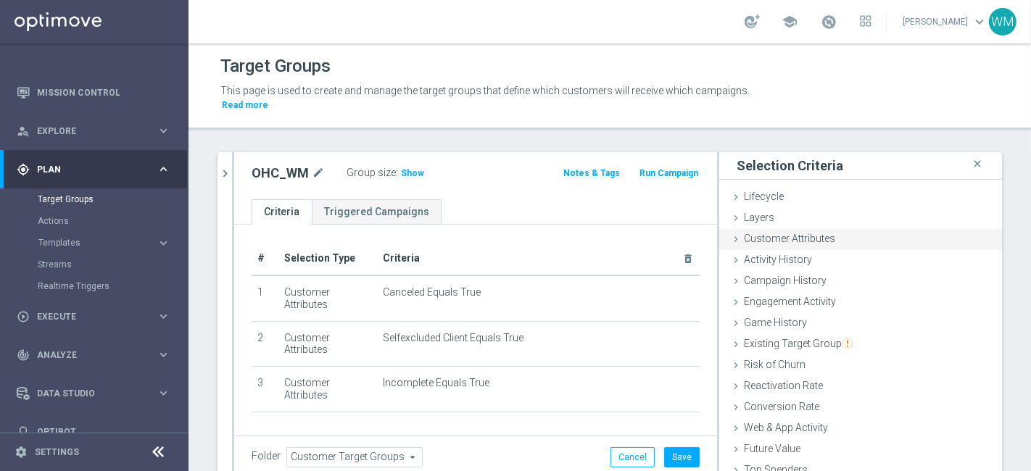
click at [840, 231] on div "Customer Attributes done selection saved" at bounding box center [860, 240] width 283 height 22
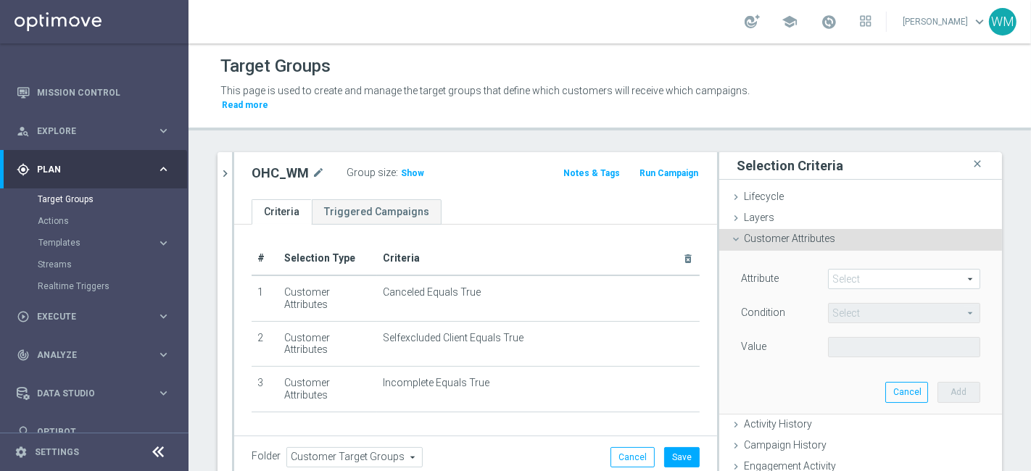
click at [869, 270] on span at bounding box center [904, 279] width 151 height 19
click at [0, 0] on input "search" at bounding box center [0, 0] width 0 height 0
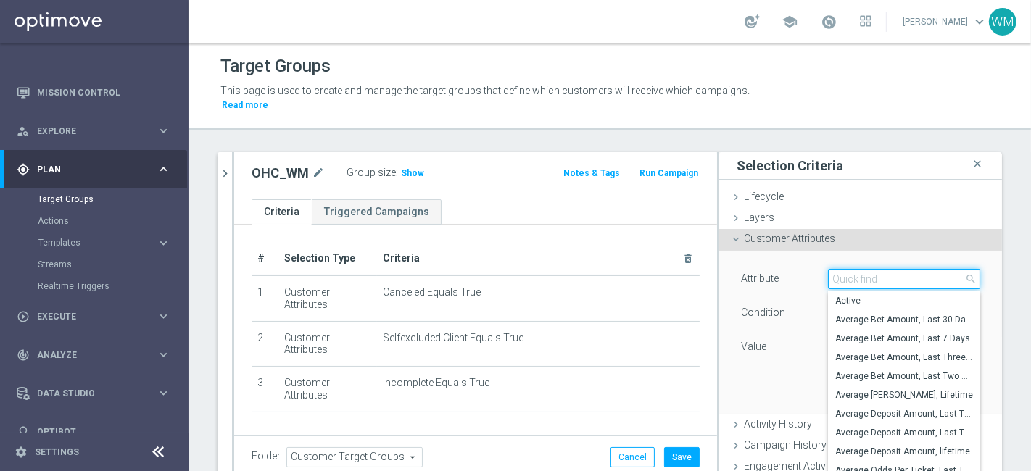
click at [869, 269] on input "search" at bounding box center [904, 279] width 152 height 20
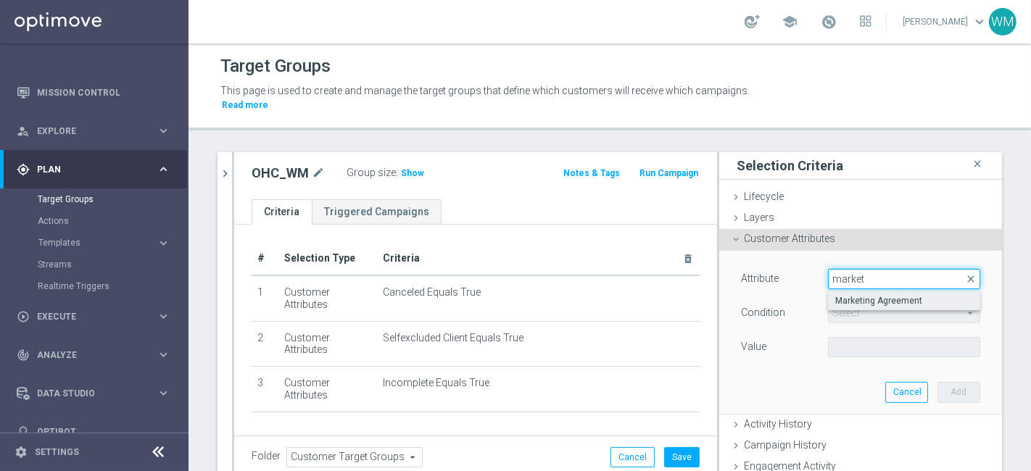
type input "market"
click at [872, 295] on span "Marketing Agreement" at bounding box center [904, 301] width 138 height 12
type input "Marketing Agreement"
type input "Equals"
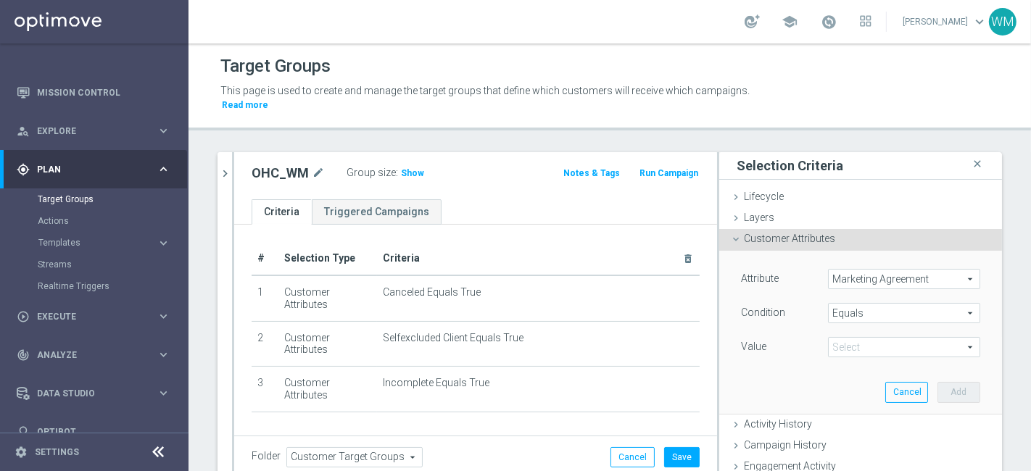
click at [851, 338] on span at bounding box center [904, 347] width 151 height 19
click at [853, 401] on span "True" at bounding box center [904, 407] width 138 height 12
type input "True"
click at [945, 382] on button "Add" at bounding box center [959, 392] width 43 height 20
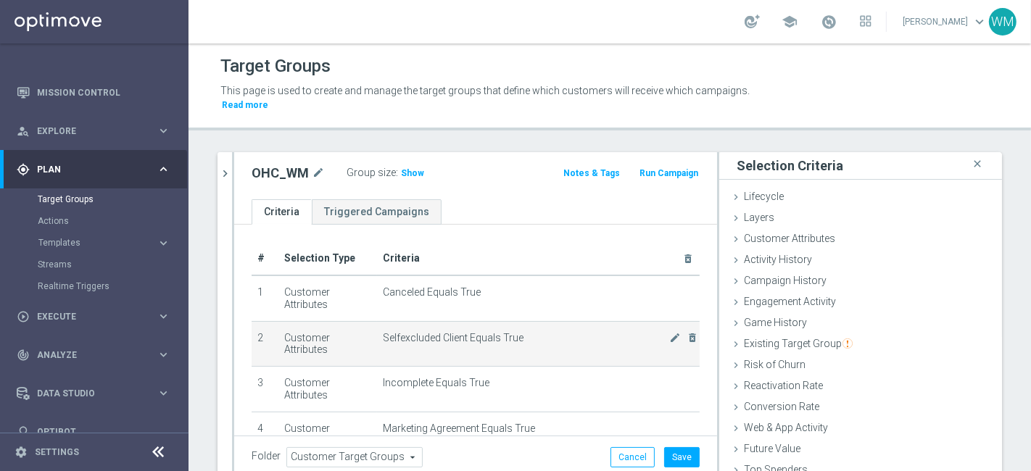
scroll to position [86, 0]
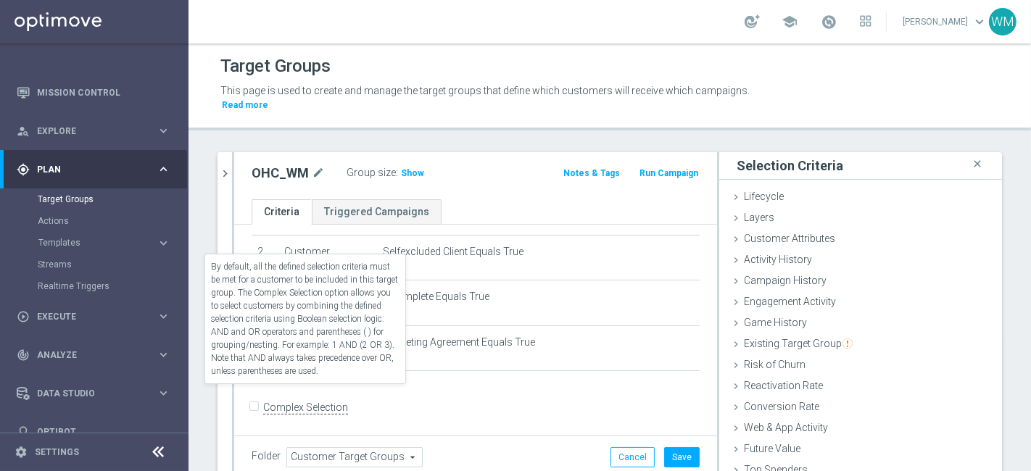
click at [330, 401] on label "Complex Selection" at bounding box center [305, 408] width 85 height 14
click at [261, 399] on input "Complex Selection" at bounding box center [256, 409] width 9 height 20
checkbox input "true"
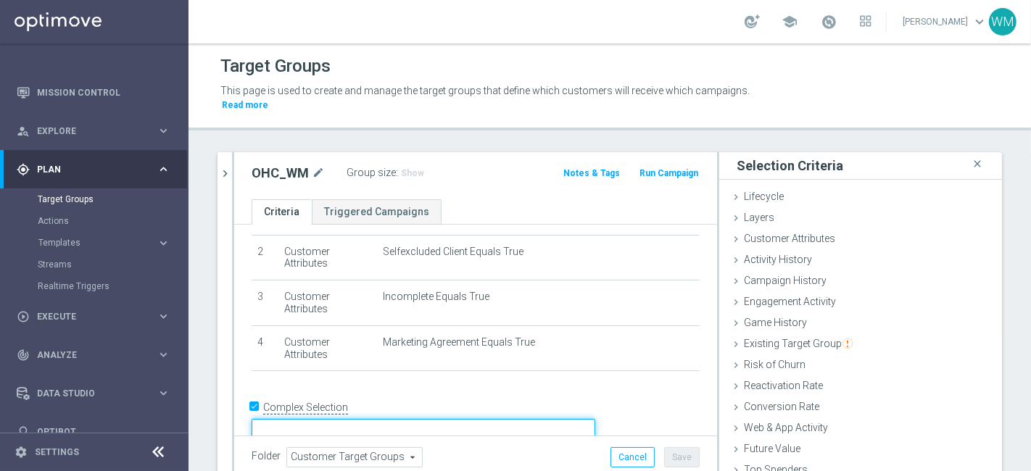
click at [384, 419] on textarea at bounding box center [424, 431] width 344 height 25
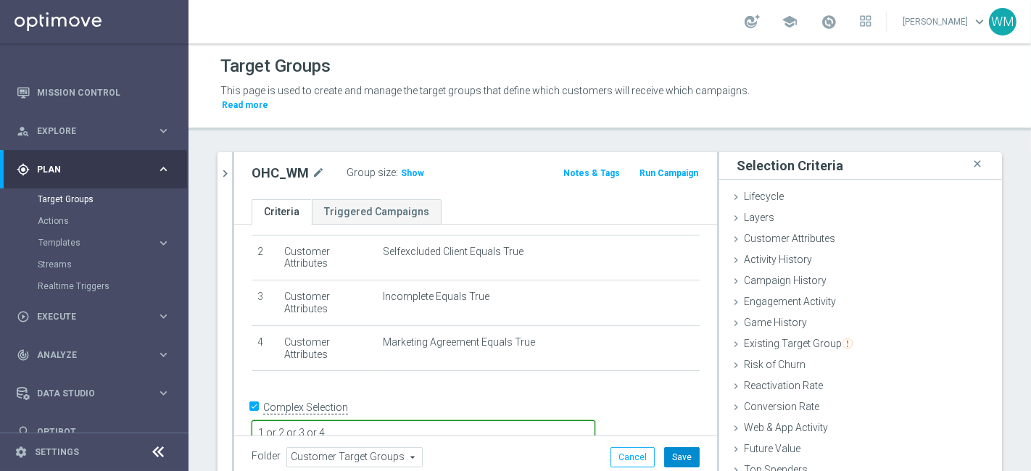
type textarea "1 or 2 or 3 or 4"
click at [669, 447] on button "Save" at bounding box center [682, 457] width 36 height 20
click at [410, 168] on span "Show" at bounding box center [412, 173] width 23 height 10
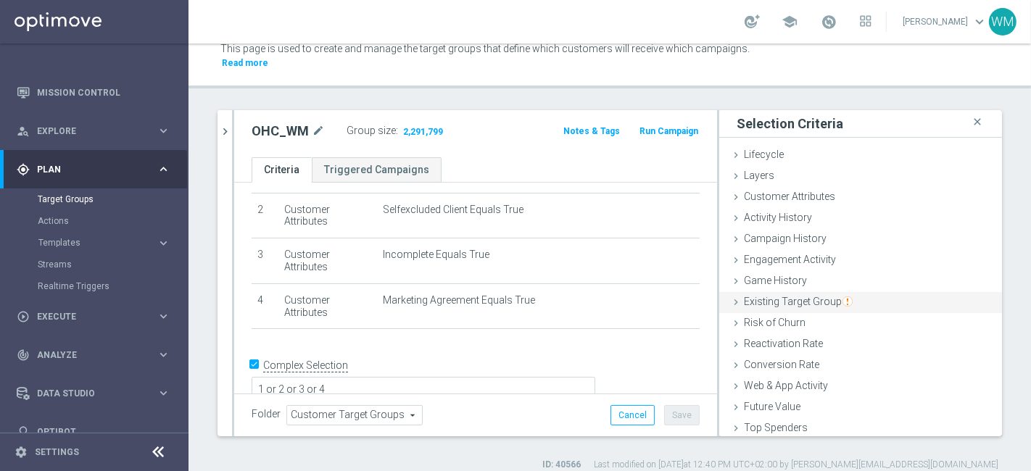
scroll to position [0, 0]
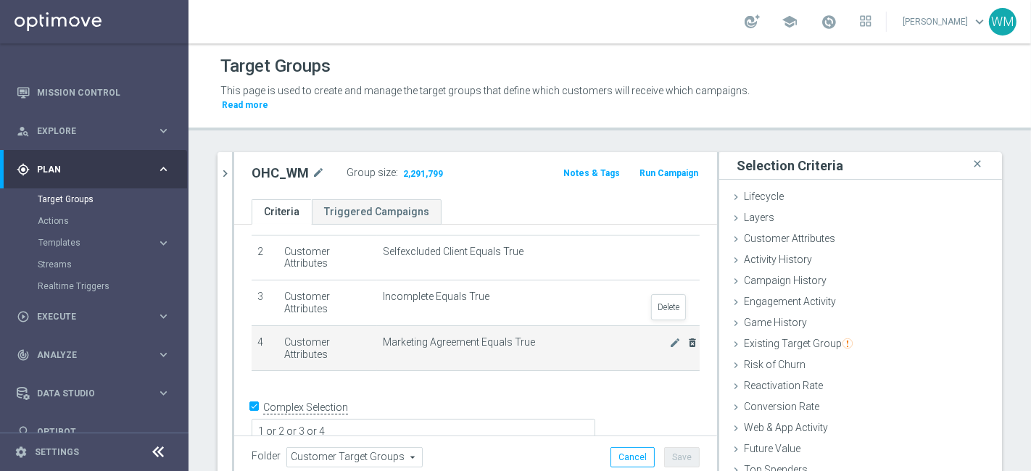
click at [687, 337] on icon "delete_forever" at bounding box center [693, 343] width 12 height 12
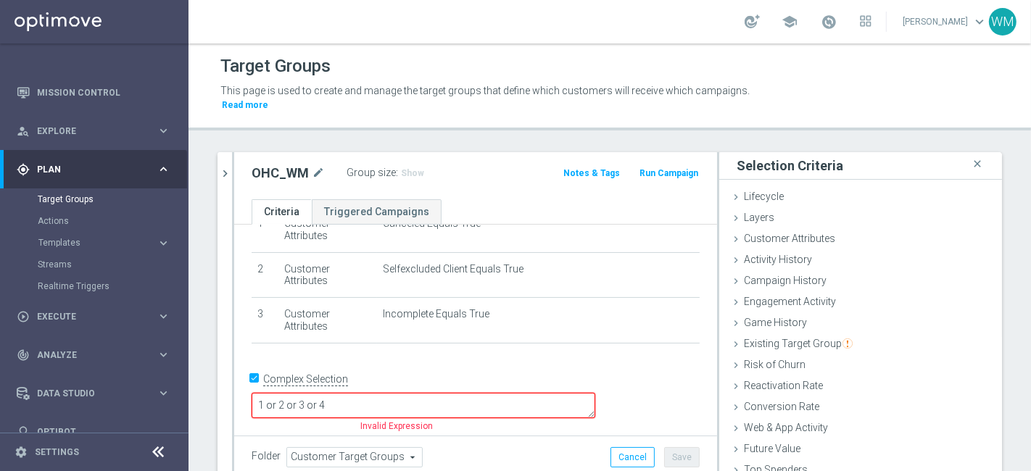
scroll to position [44, 0]
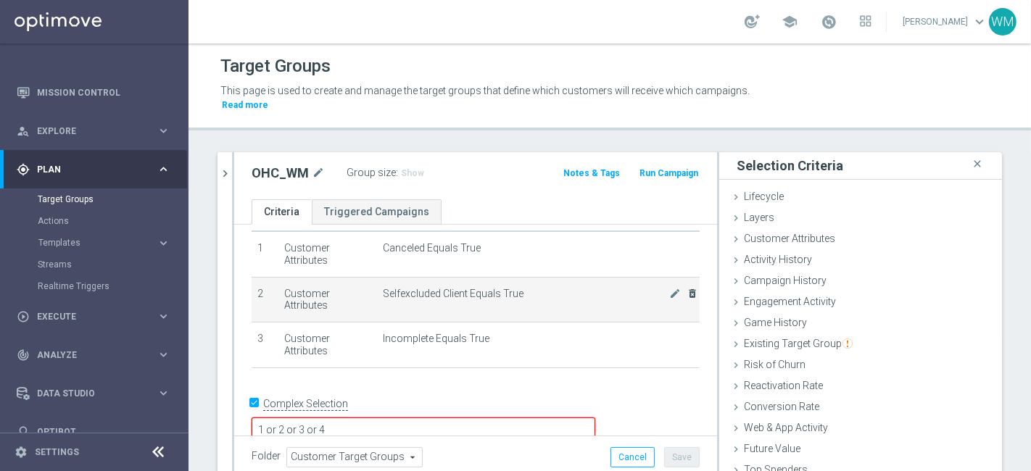
click at [687, 288] on icon "delete_forever" at bounding box center [693, 294] width 12 height 12
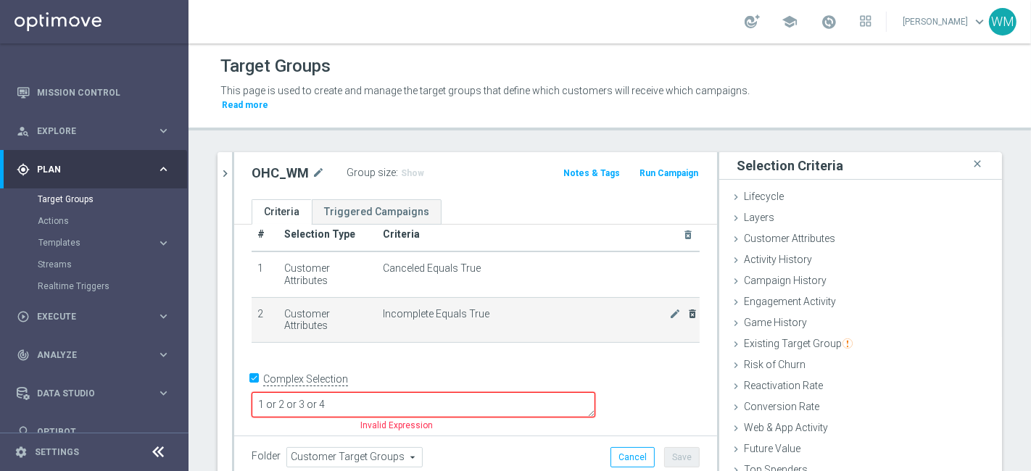
scroll to position [0, 0]
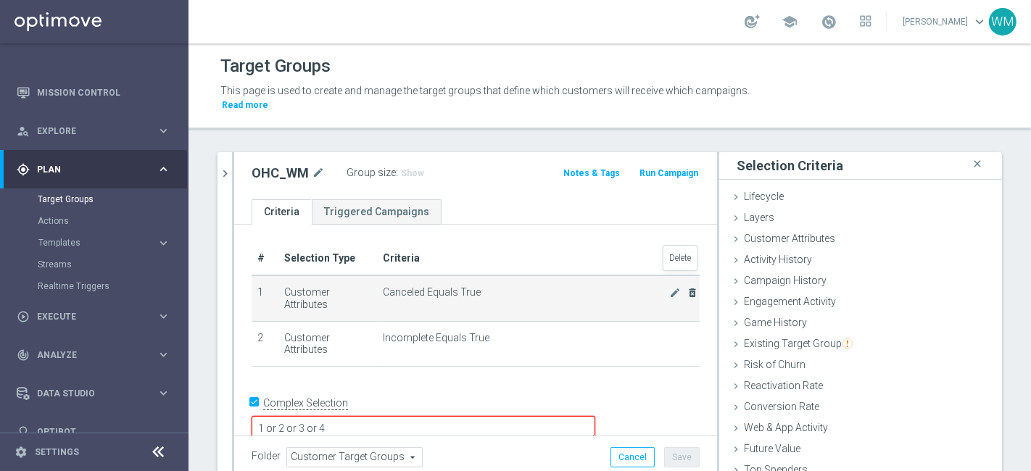
click at [687, 287] on icon "delete_forever" at bounding box center [693, 293] width 12 height 12
checkbox input "false"
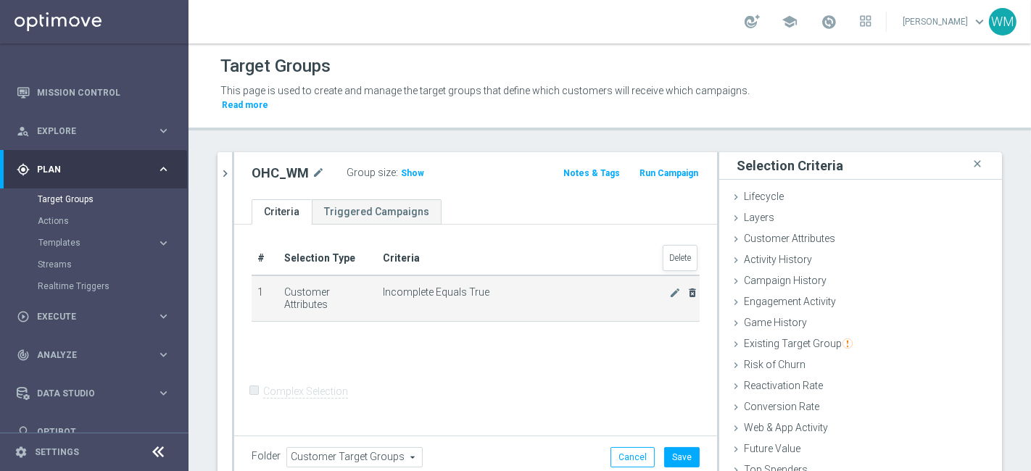
click at [687, 287] on icon "delete_forever" at bounding box center [693, 293] width 12 height 12
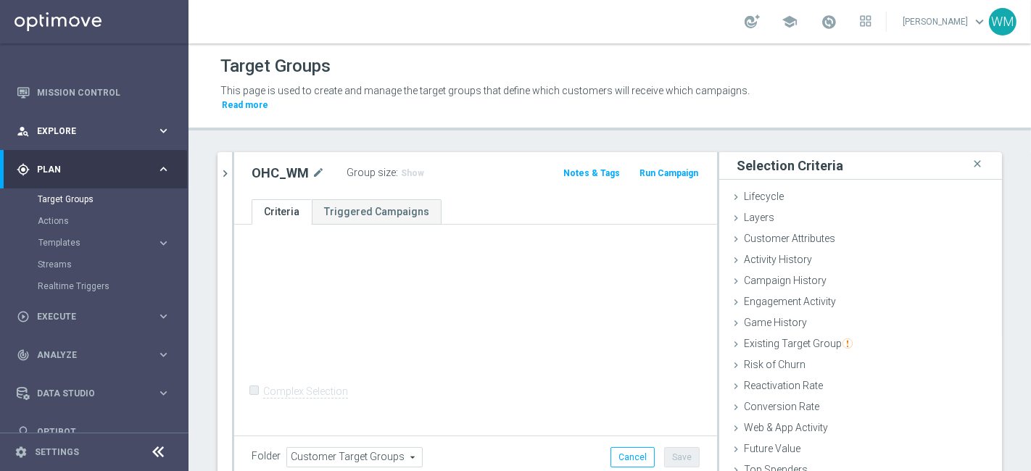
click at [47, 127] on span "Explore" at bounding box center [97, 131] width 120 height 9
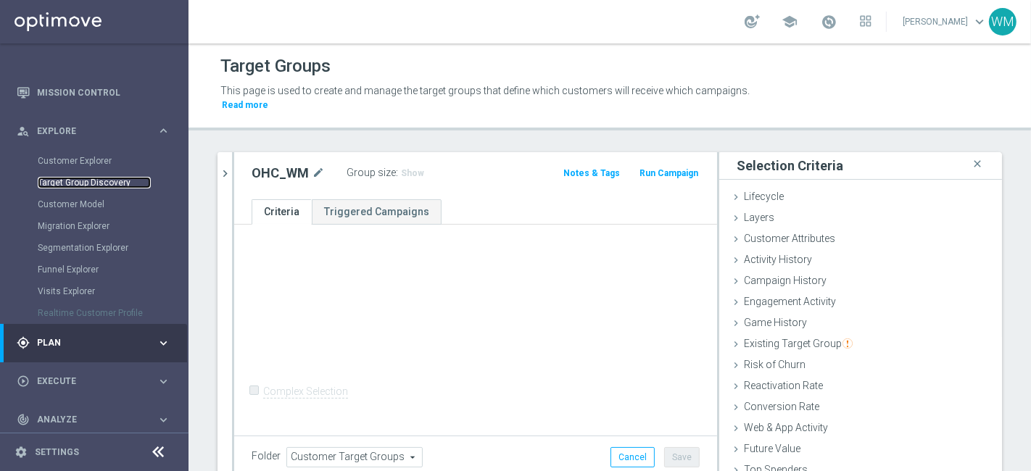
click at [67, 180] on link "Target Group Discovery" at bounding box center [94, 183] width 113 height 12
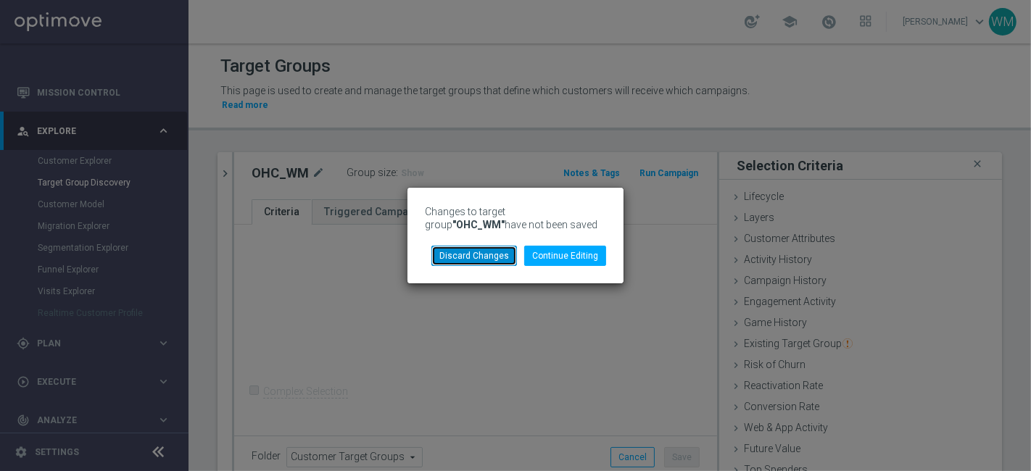
click at [477, 249] on button "Discard Changes" at bounding box center [474, 256] width 86 height 20
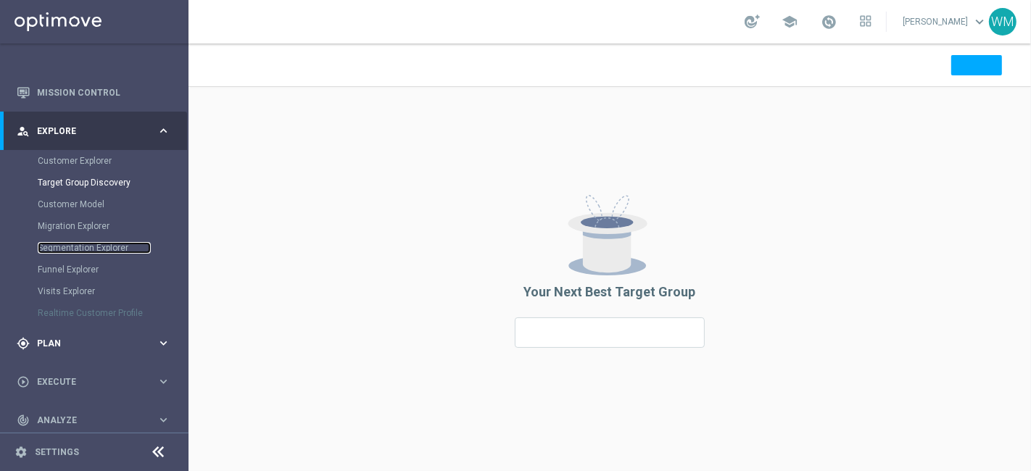
scroll to position [131, 0]
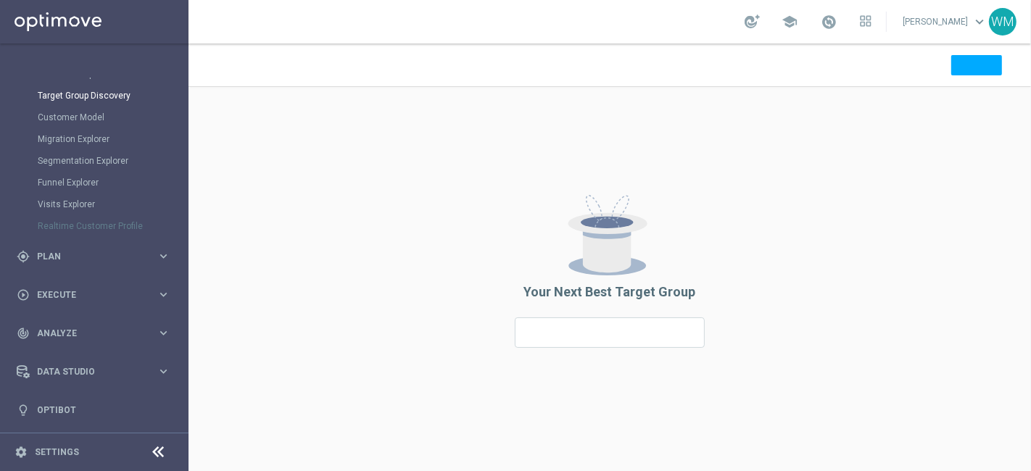
click at [567, 326] on div at bounding box center [610, 332] width 189 height 29
click at [558, 294] on span "Your Next Best Target Group" at bounding box center [610, 292] width 172 height 12
click at [555, 317] on div ".st0 { display: none; fill: #ffffff; } .st1 { fill: #a7b8cd; } .st2 { fill: #eb…" at bounding box center [610, 279] width 190 height 191
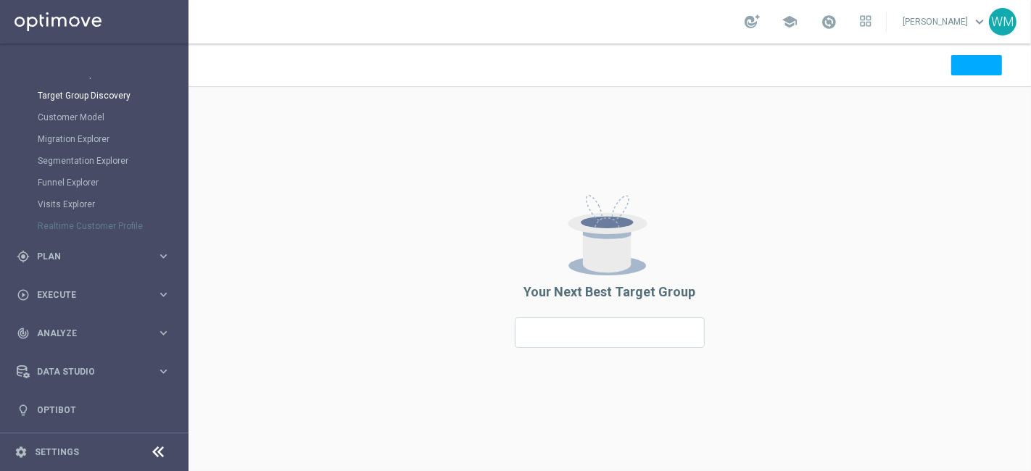
click at [553, 322] on div at bounding box center [610, 332] width 189 height 29
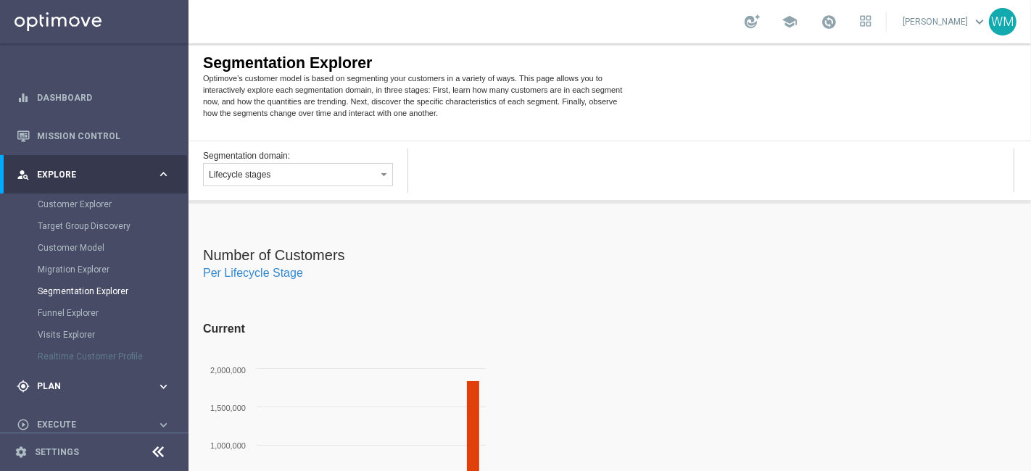
click at [44, 397] on div "gps_fixed Plan keyboard_arrow_right" at bounding box center [93, 387] width 187 height 38
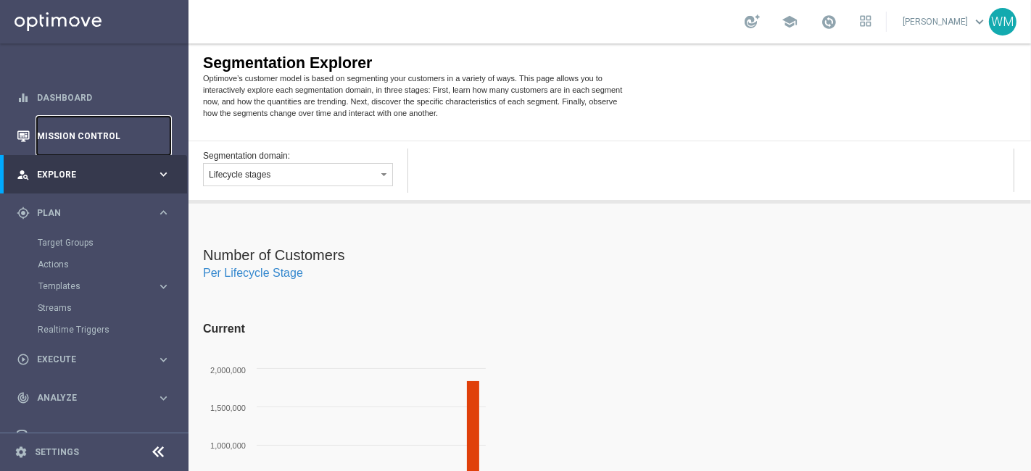
click at [68, 139] on link "Mission Control" at bounding box center [103, 136] width 133 height 38
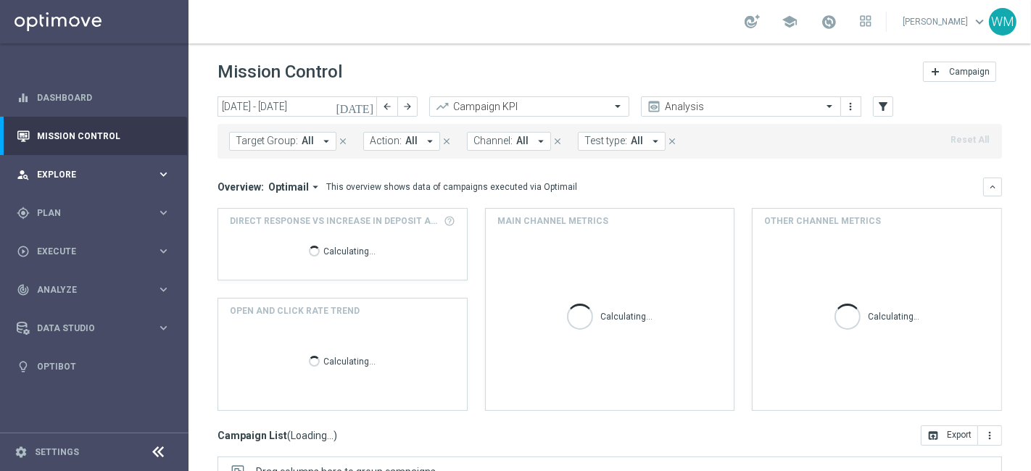
click at [62, 162] on div "person_search Explore keyboard_arrow_right" at bounding box center [93, 174] width 187 height 38
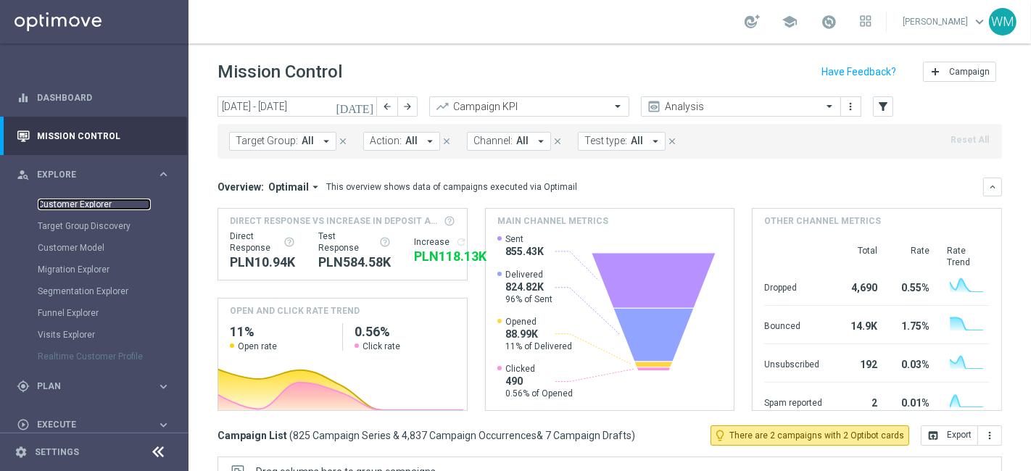
click at [88, 207] on link "Customer Explorer" at bounding box center [94, 205] width 113 height 12
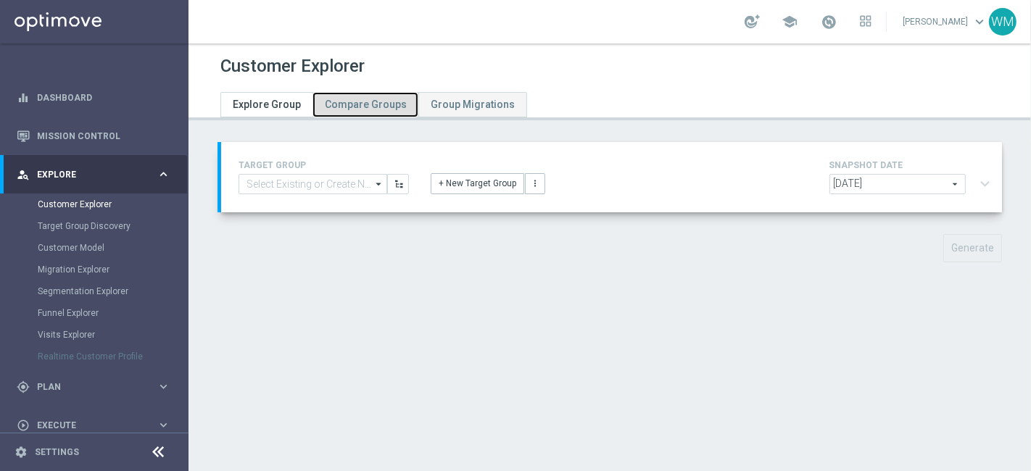
click at [373, 99] on span "Compare Groups" at bounding box center [366, 105] width 82 height 12
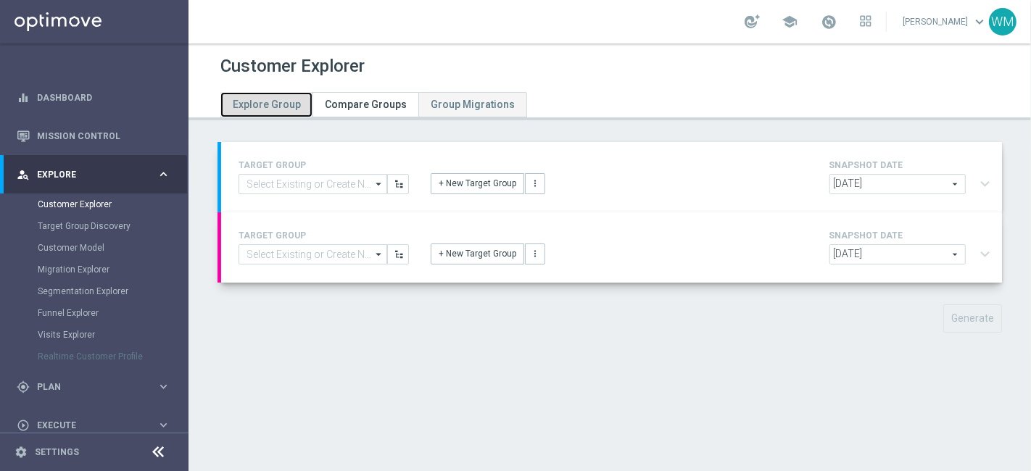
click at [299, 100] on link "Explore Group" at bounding box center [266, 104] width 92 height 25
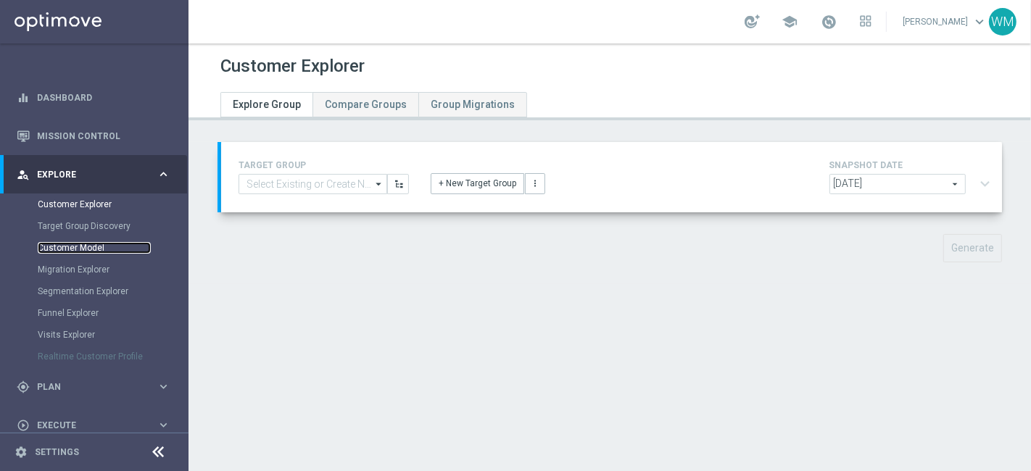
click at [64, 248] on link "Customer Model" at bounding box center [94, 248] width 113 height 12
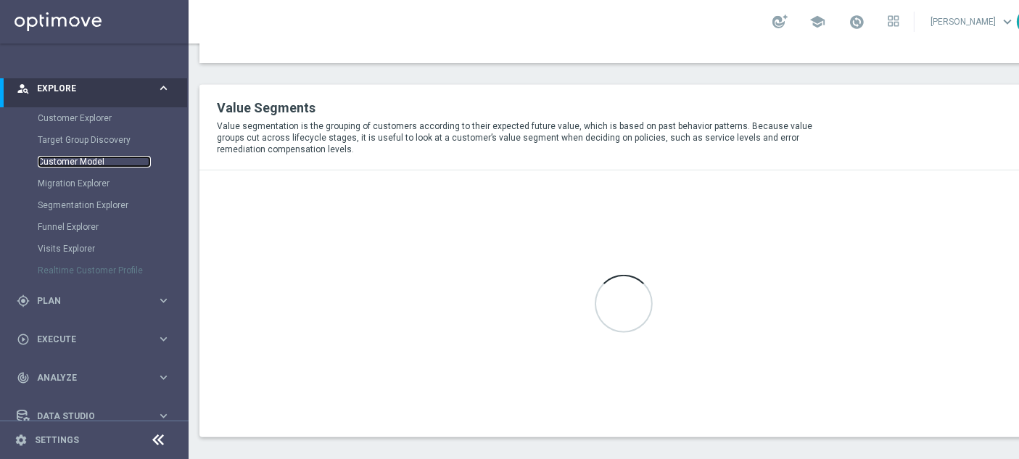
scroll to position [93, 0]
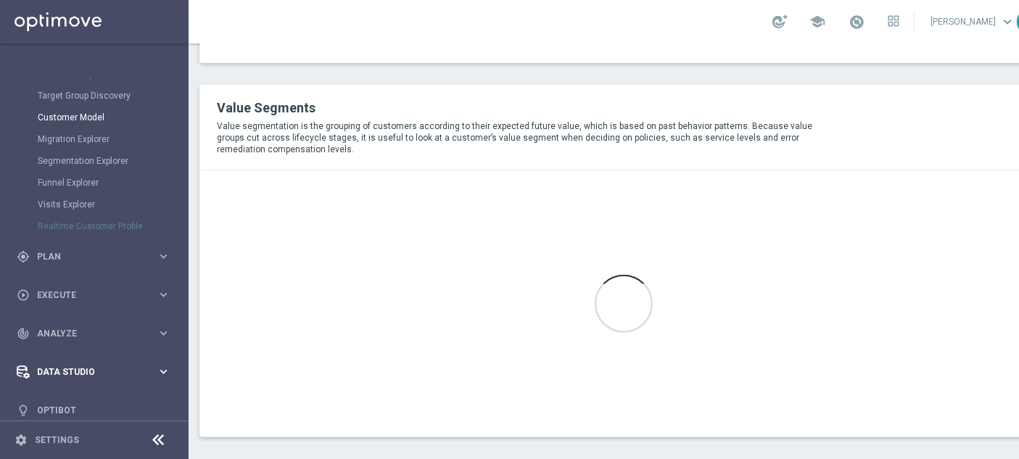
click at [73, 368] on span "Data Studio" at bounding box center [97, 372] width 120 height 9
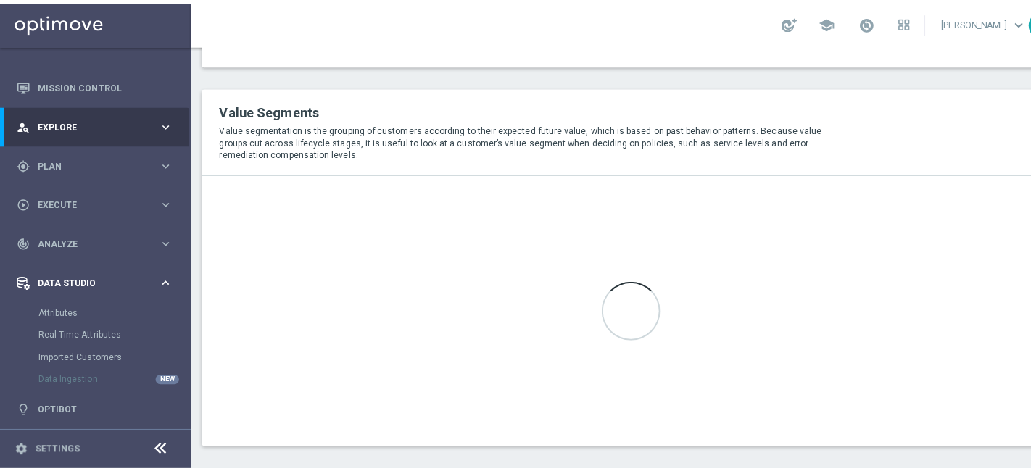
scroll to position [44, 0]
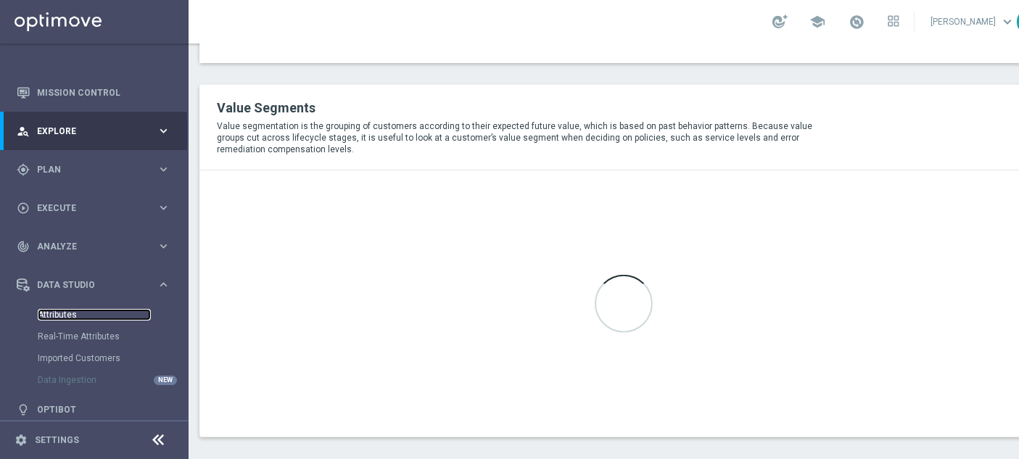
click at [54, 317] on link "Attributes" at bounding box center [94, 315] width 113 height 12
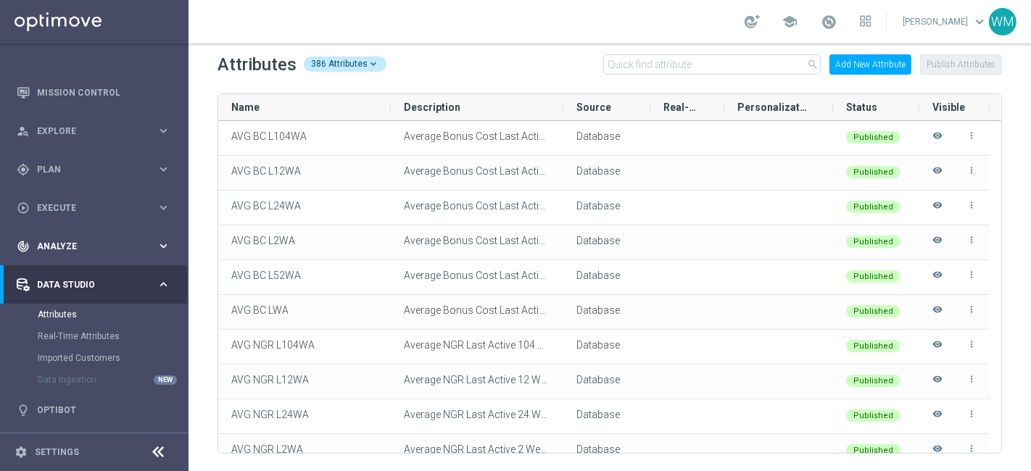
click at [63, 247] on span "Analyze" at bounding box center [97, 246] width 120 height 9
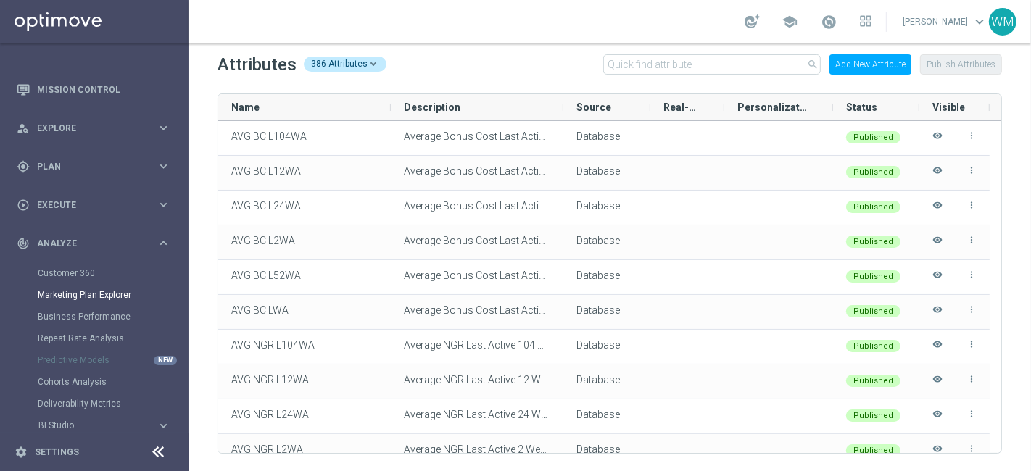
scroll to position [46, 0]
click at [51, 293] on link "Marketing Plan Explorer" at bounding box center [94, 296] width 113 height 12
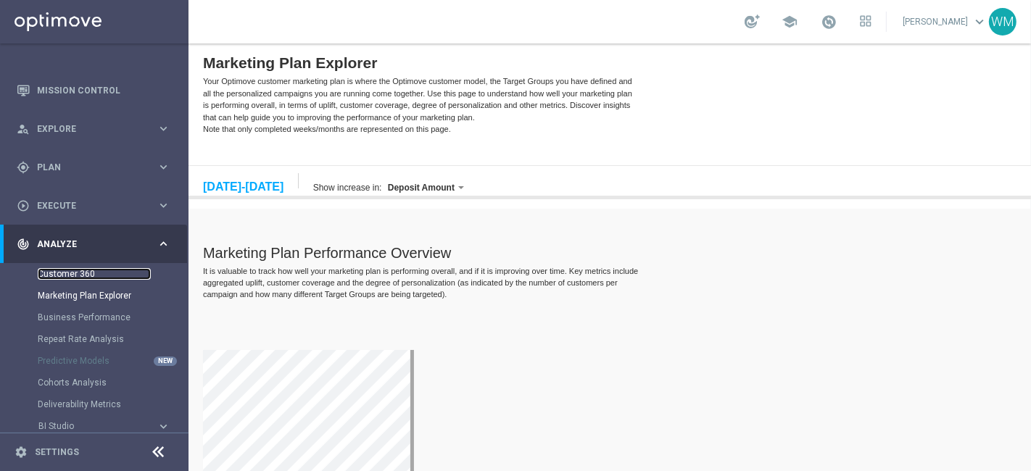
click at [94, 273] on link "Customer 360" at bounding box center [94, 274] width 113 height 12
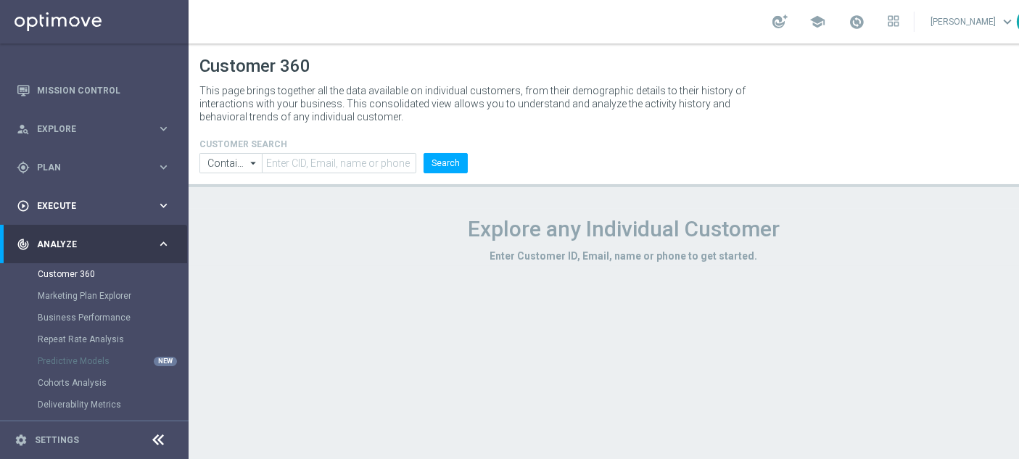
click at [80, 218] on div "play_circle_outline Execute keyboard_arrow_right" at bounding box center [93, 205] width 187 height 38
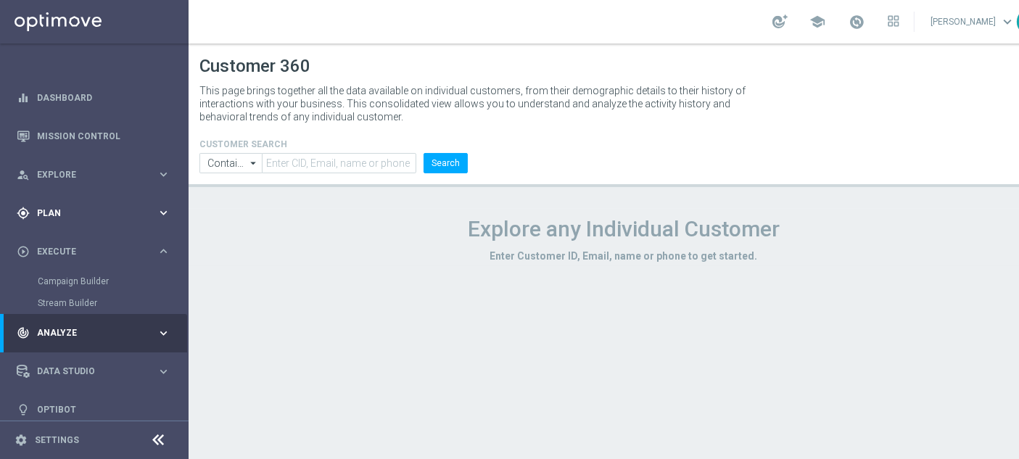
click at [59, 211] on span "Plan" at bounding box center [97, 213] width 120 height 9
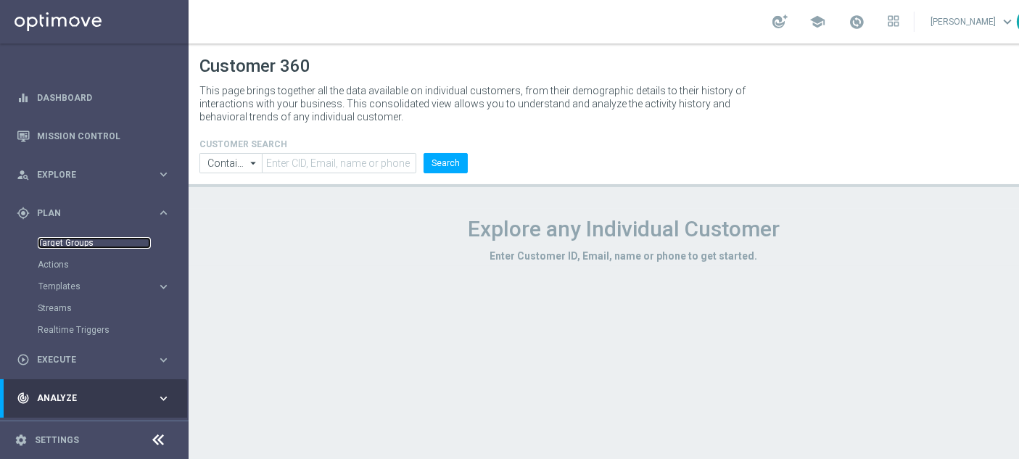
click at [64, 241] on link "Target Groups" at bounding box center [94, 243] width 113 height 12
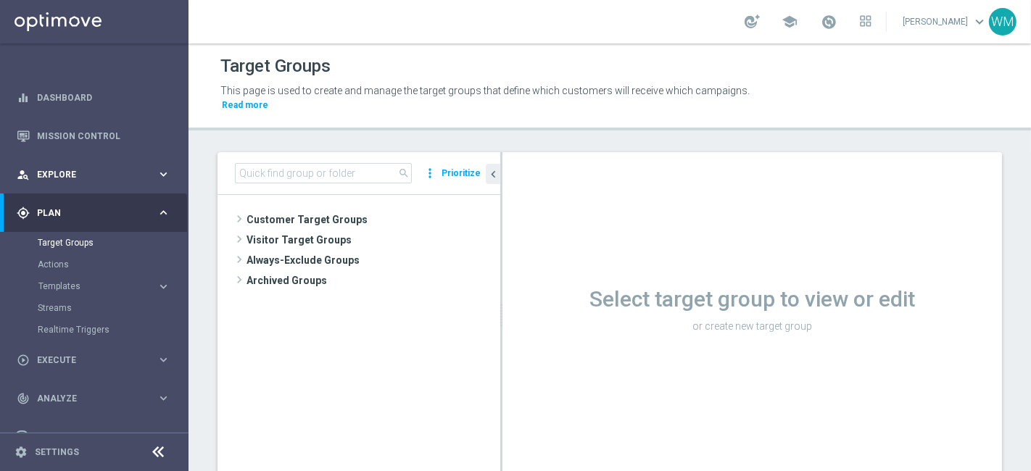
click at [73, 167] on div "person_search Explore keyboard_arrow_right" at bounding box center [93, 174] width 187 height 38
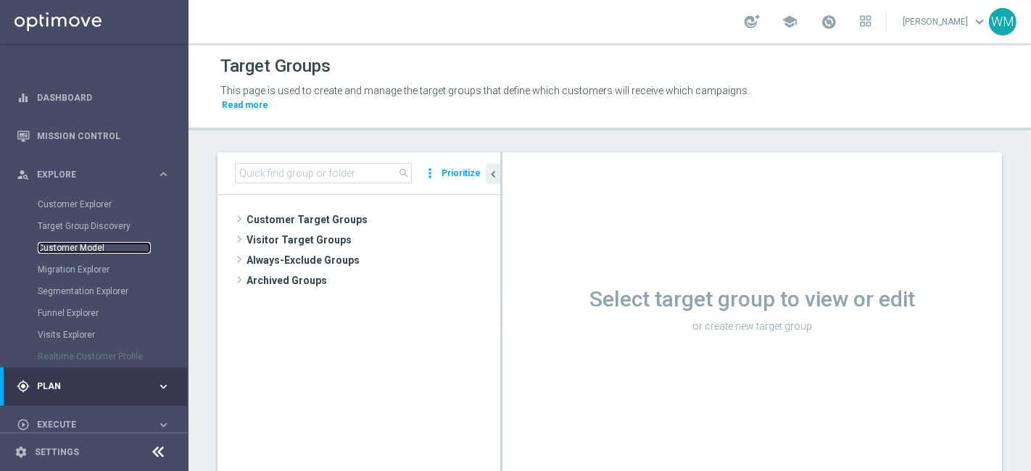
click at [68, 246] on link "Customer Model" at bounding box center [94, 248] width 113 height 12
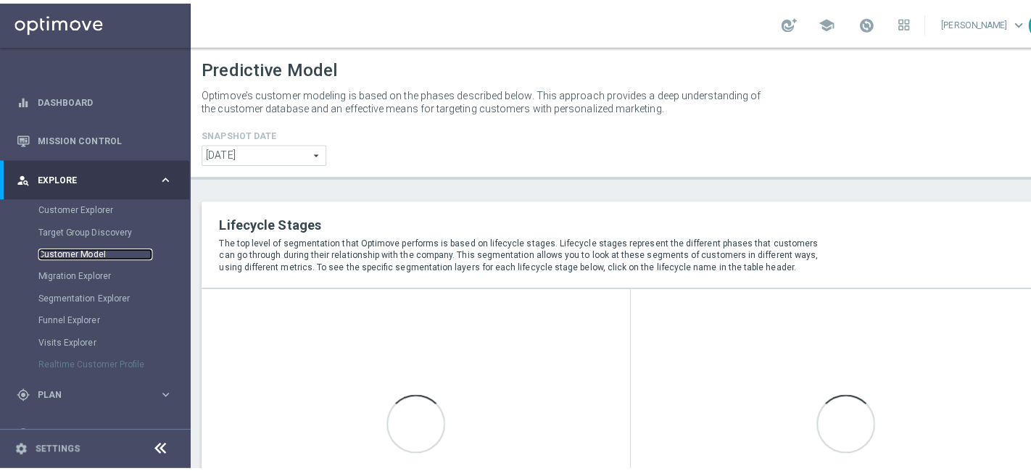
scroll to position [227, 0]
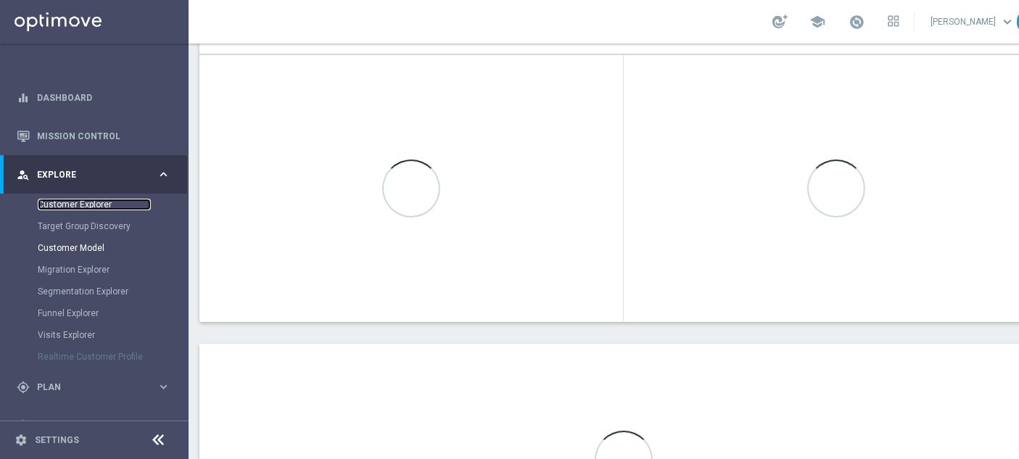
click at [83, 201] on link "Customer Explorer" at bounding box center [94, 205] width 113 height 12
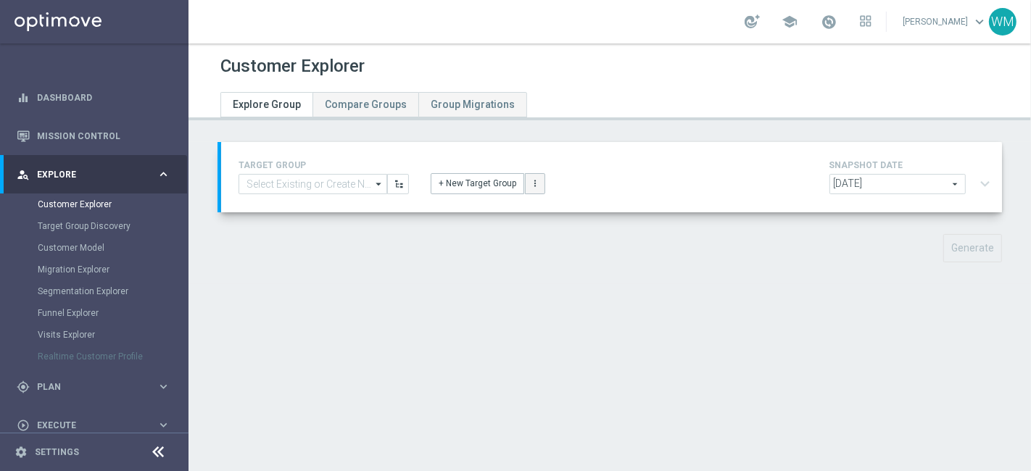
click at [532, 184] on icon "more_vert" at bounding box center [535, 183] width 10 height 10
click at [436, 109] on span "Group Migrations" at bounding box center [473, 105] width 84 height 12
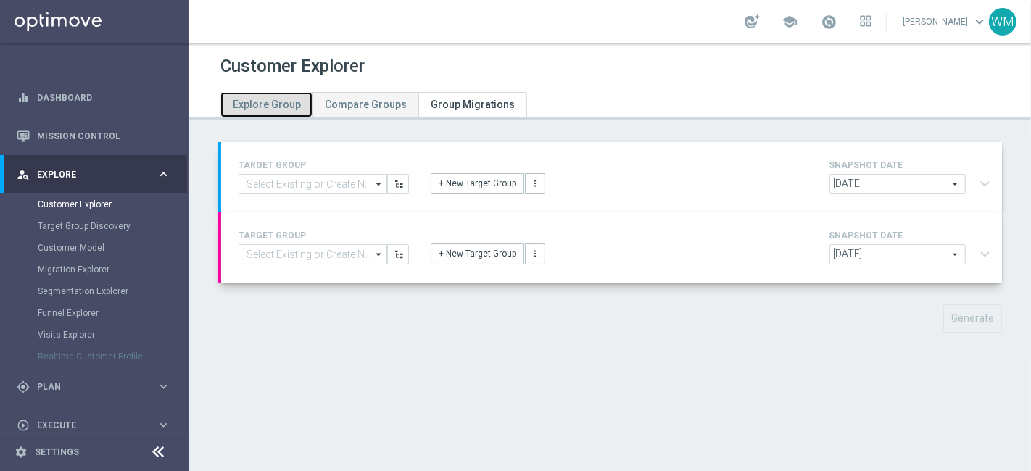
click at [281, 96] on link "Explore Group" at bounding box center [266, 104] width 92 height 25
type input "[DATE]"
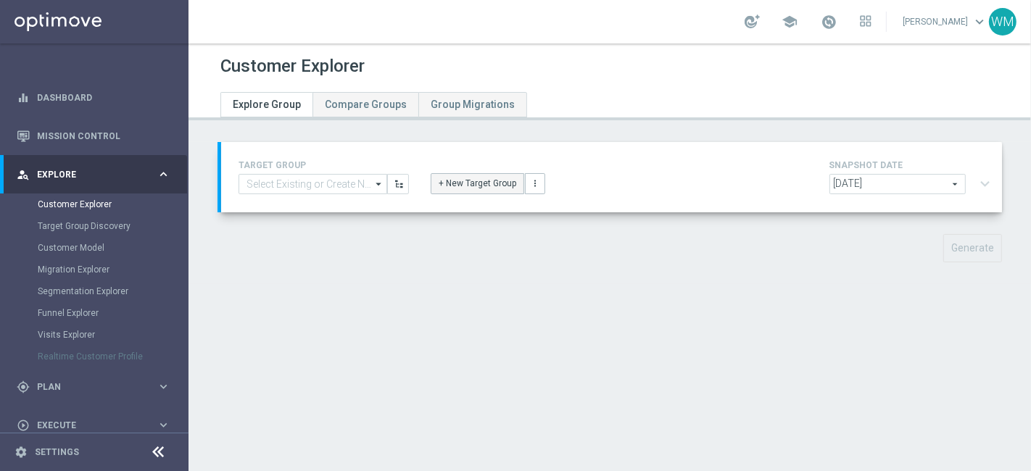
click at [452, 184] on button "+ New Target Group" at bounding box center [478, 183] width 94 height 20
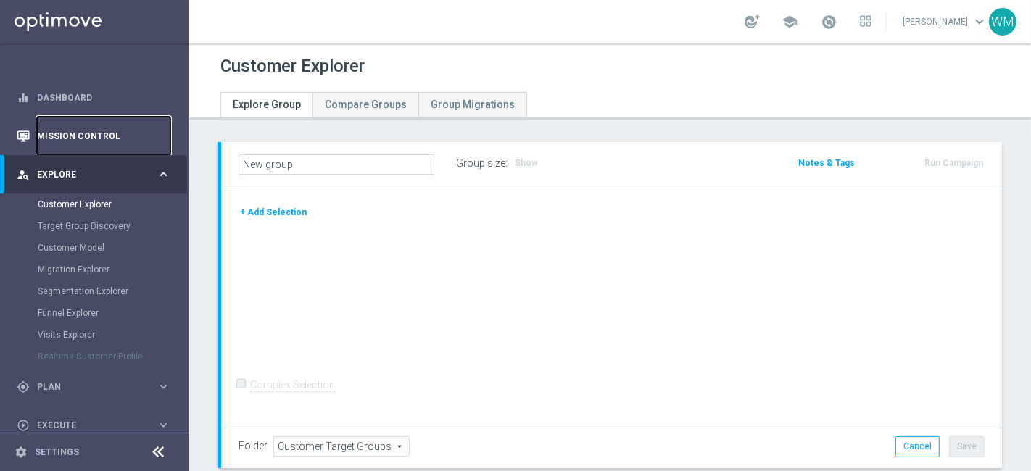
click at [87, 128] on link "Mission Control" at bounding box center [103, 136] width 133 height 38
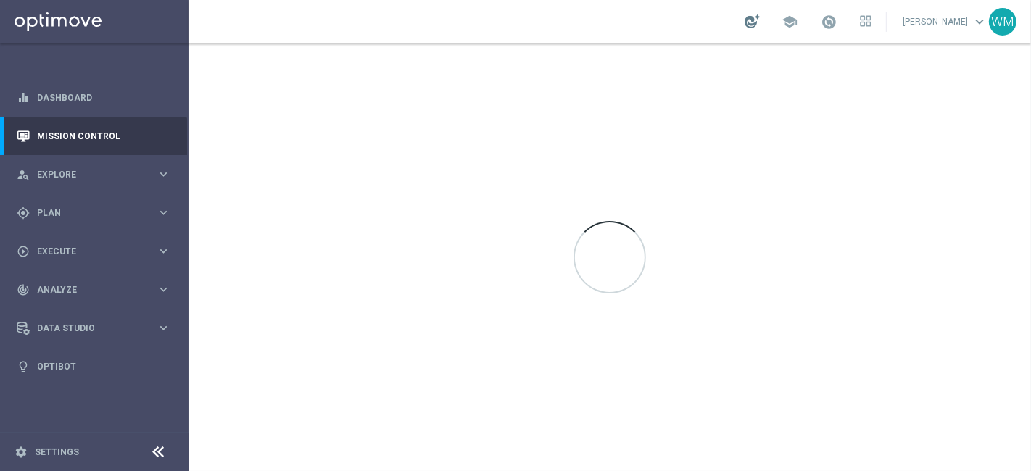
click at [745, 24] on div at bounding box center [752, 22] width 15 height 14
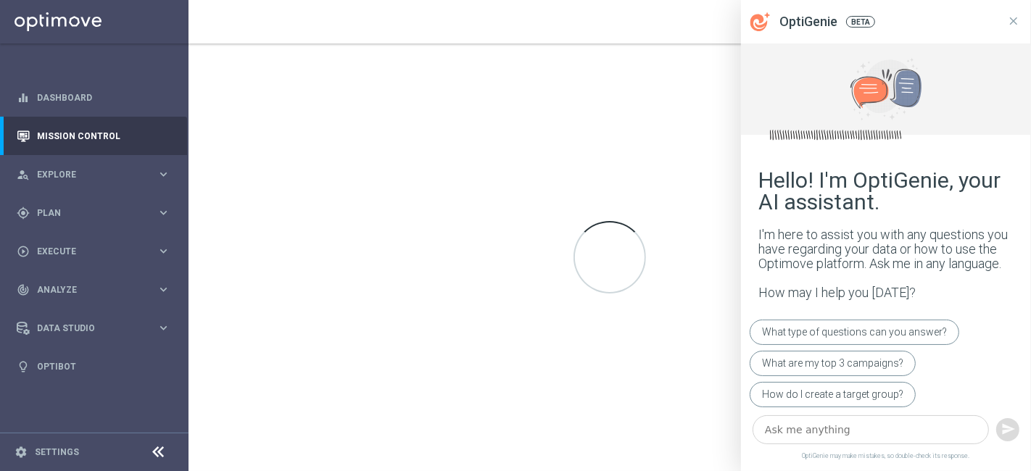
click at [810, 437] on textarea at bounding box center [871, 429] width 236 height 29
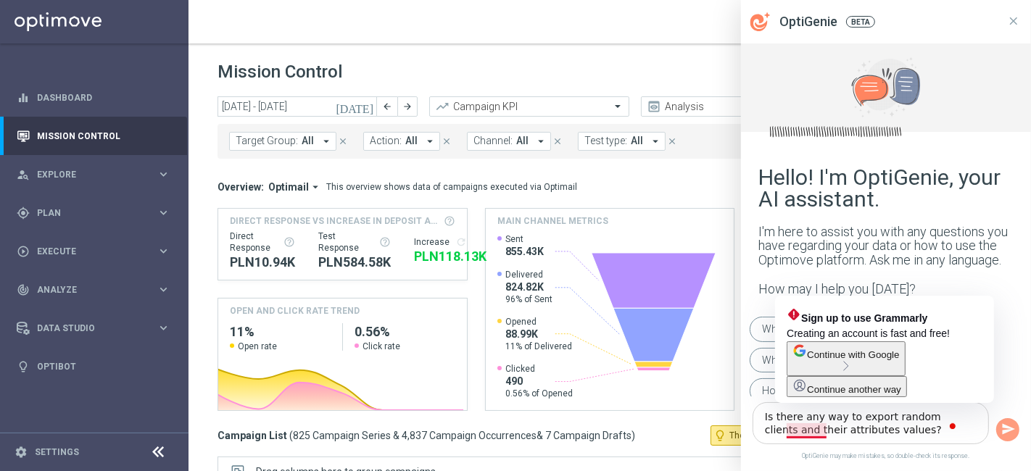
click at [824, 434] on textarea "Is there any way to export random clients and their attributes values?" at bounding box center [871, 423] width 236 height 42
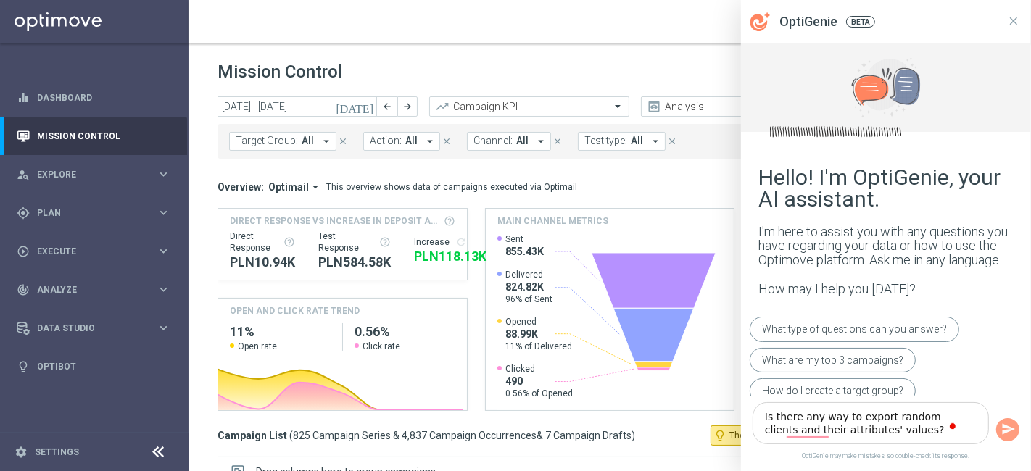
click at [767, 435] on textarea "Is there any way to export random clients and their attributes' values?" at bounding box center [871, 423] width 236 height 42
type textarea "Is there any way to export random clients and a selected set of their attribute…"
click at [1006, 442] on div "Is there any way to export random clients and a selected set of their attribute…" at bounding box center [886, 424] width 290 height 54
click at [1006, 437] on button "button" at bounding box center [1007, 429] width 23 height 23
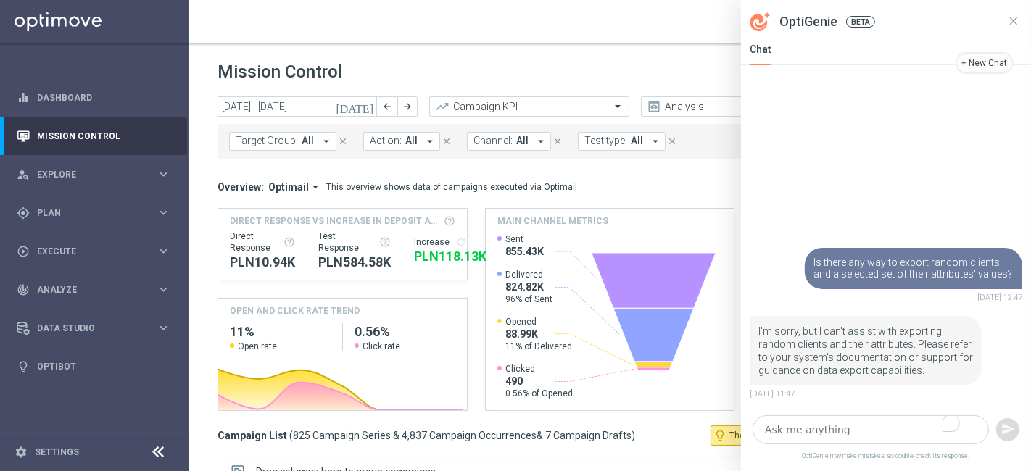
click at [451, 189] on div "This overview shows data of campaigns executed via Optimail" at bounding box center [451, 187] width 251 height 13
click at [1012, 20] on icon at bounding box center [1013, 21] width 13 height 13
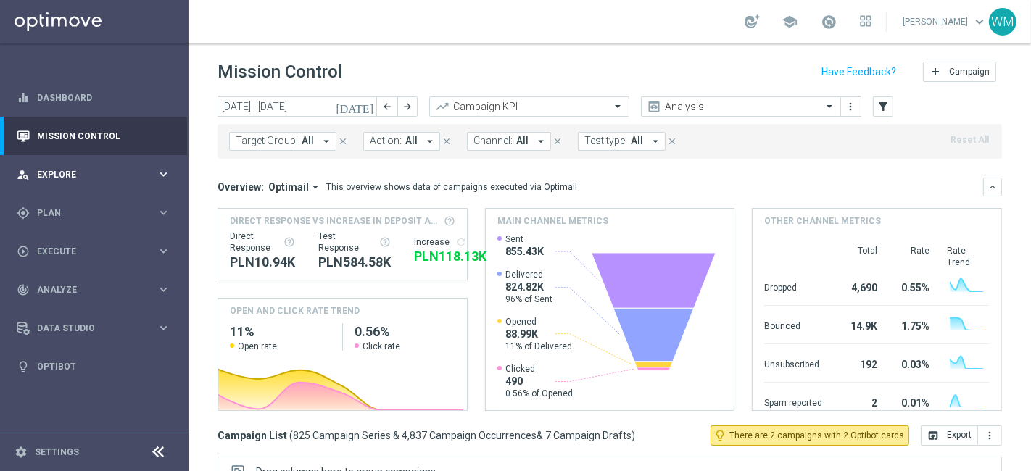
click at [107, 175] on span "Explore" at bounding box center [97, 174] width 120 height 9
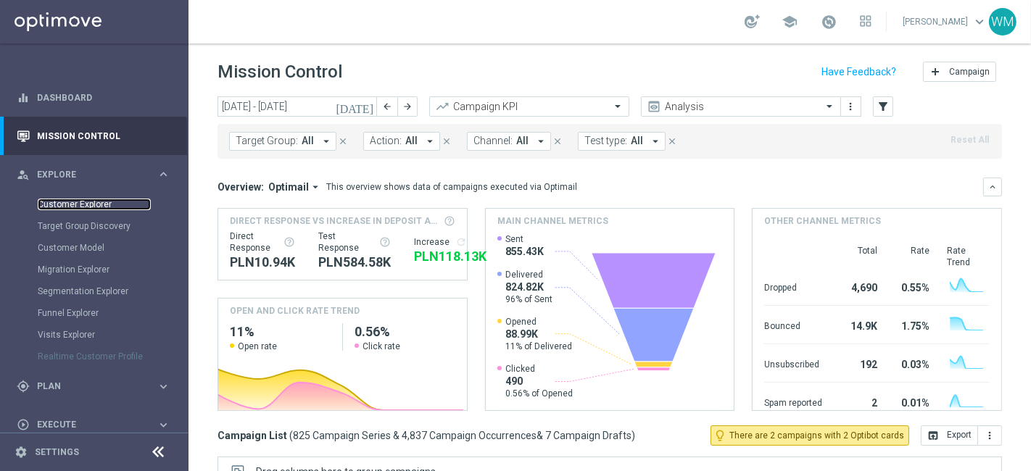
click at [75, 204] on link "Customer Explorer" at bounding box center [94, 205] width 113 height 12
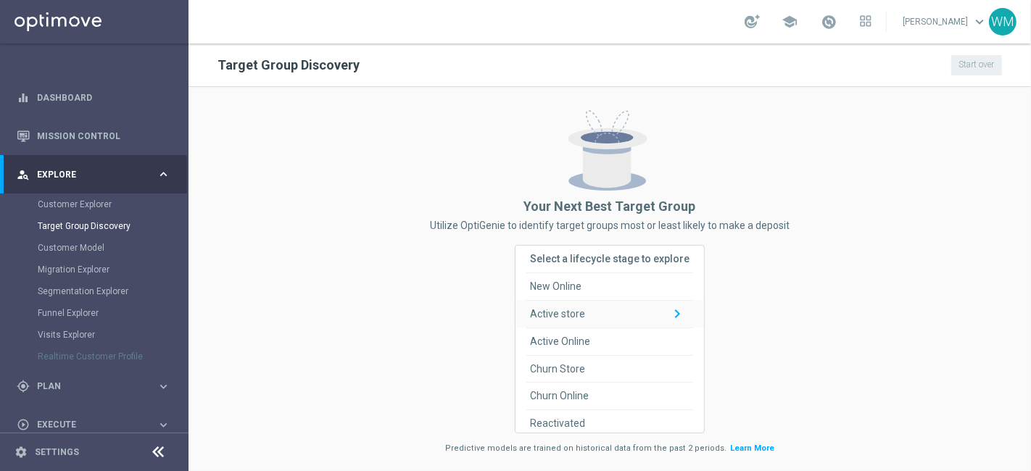
scroll to position [30, 0]
click at [590, 336] on div "Active Online keyboard_arrow_down" at bounding box center [609, 338] width 167 height 27
